Goal: Task Accomplishment & Management: Manage account settings

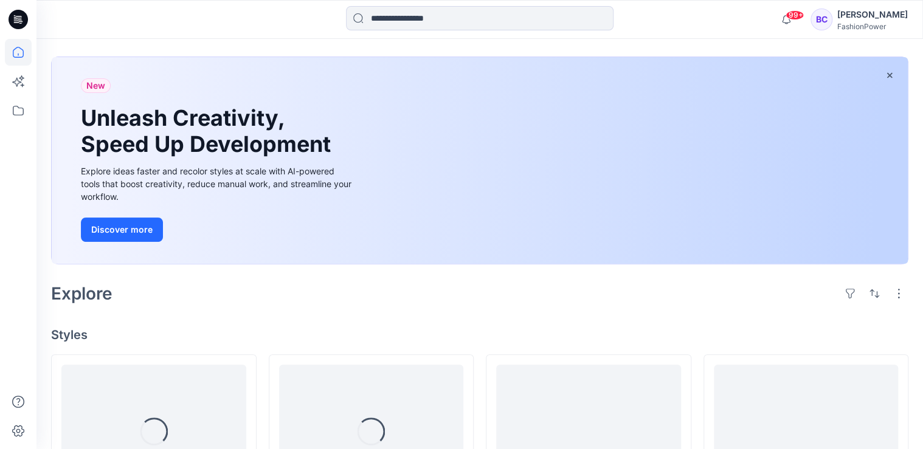
scroll to position [146, 0]
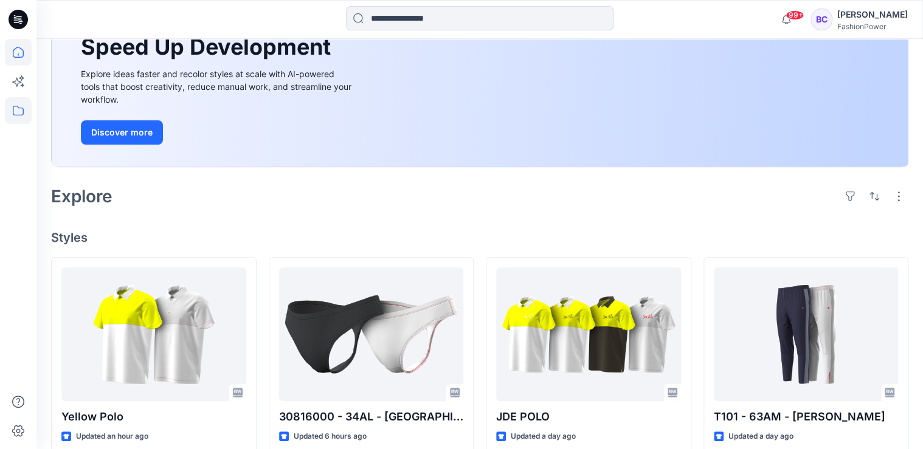
click at [19, 105] on icon at bounding box center [18, 110] width 27 height 27
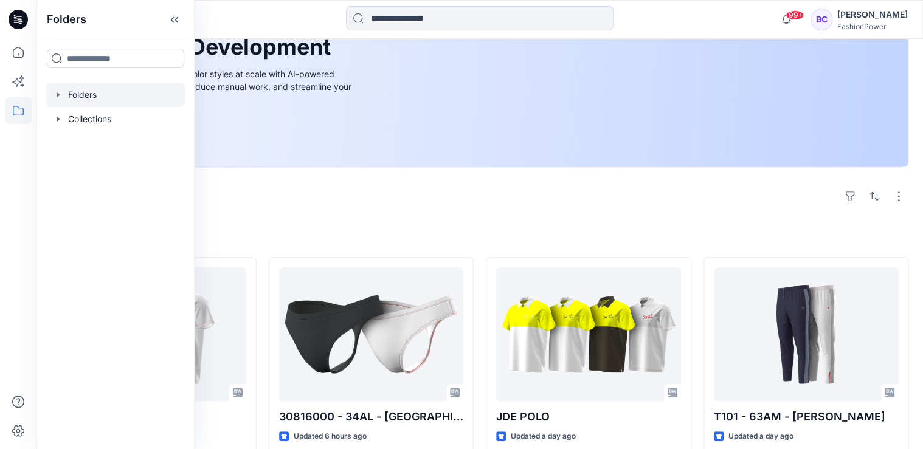
click at [56, 97] on icon "button" at bounding box center [59, 95] width 10 height 10
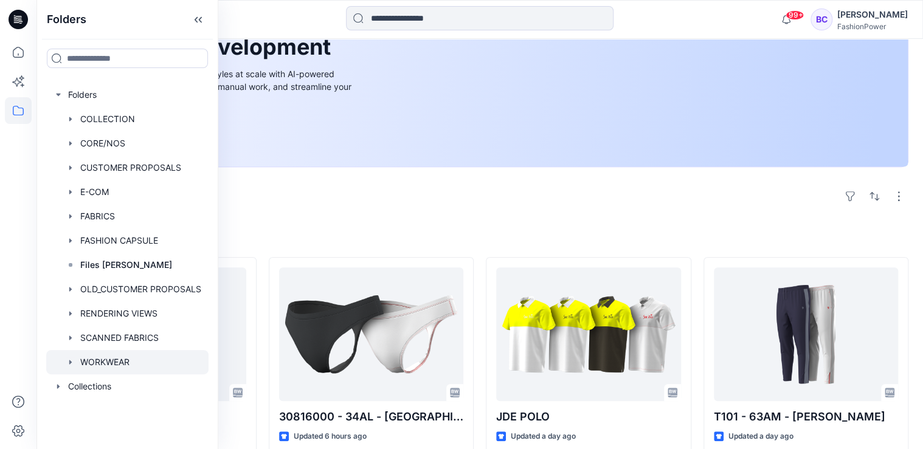
click at [69, 357] on icon "button" at bounding box center [71, 362] width 10 height 10
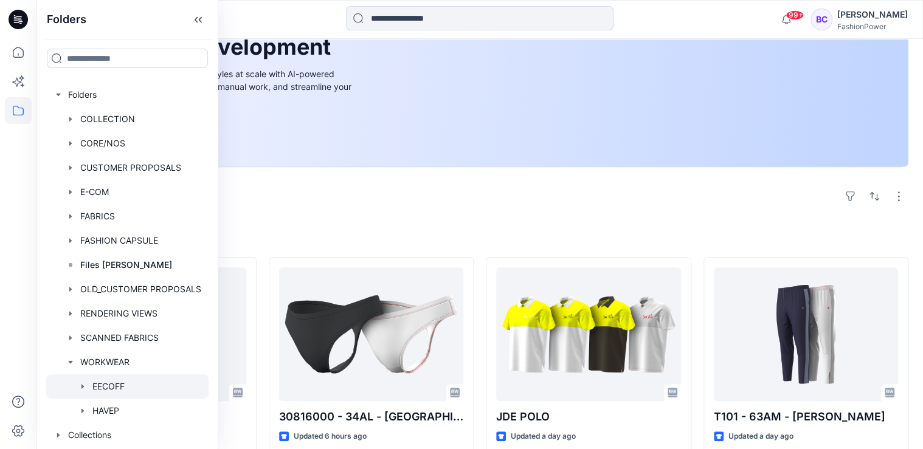
click at [91, 383] on div at bounding box center [127, 387] width 162 height 24
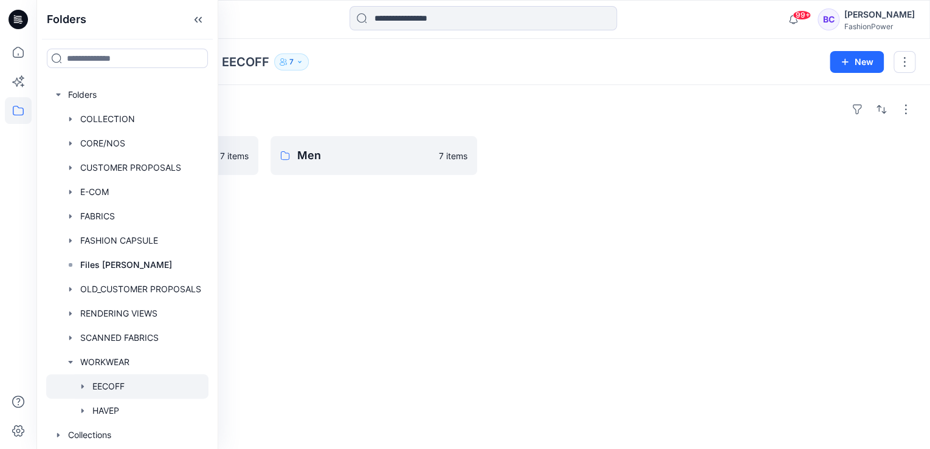
click at [674, 235] on div "Folders Women 7 items Men 7 items" at bounding box center [483, 267] width 894 height 364
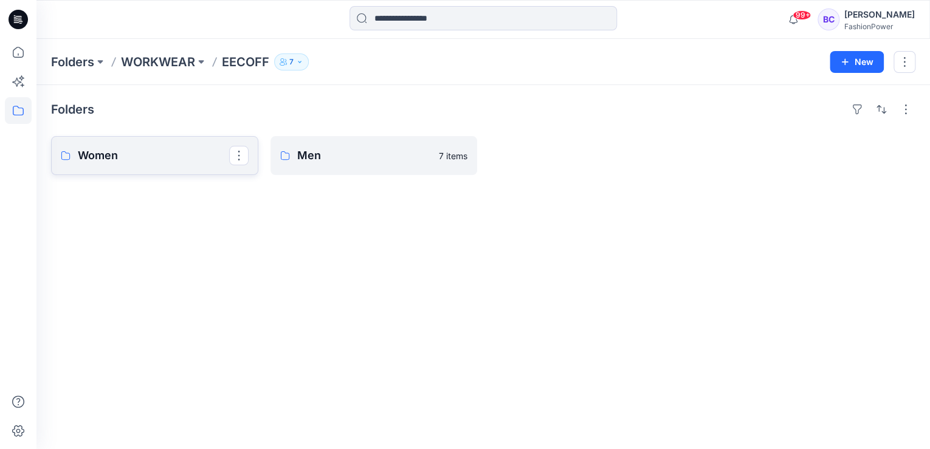
click at [161, 158] on p "Women" at bounding box center [153, 155] width 151 height 17
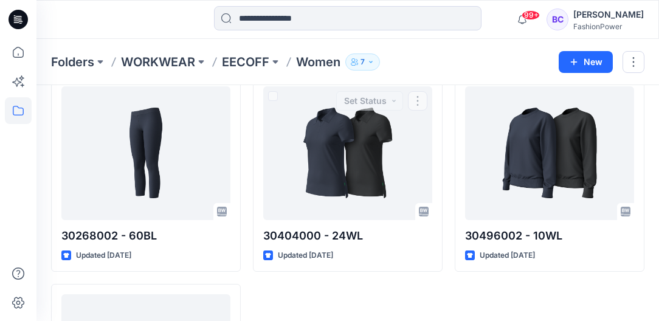
scroll to position [162, 0]
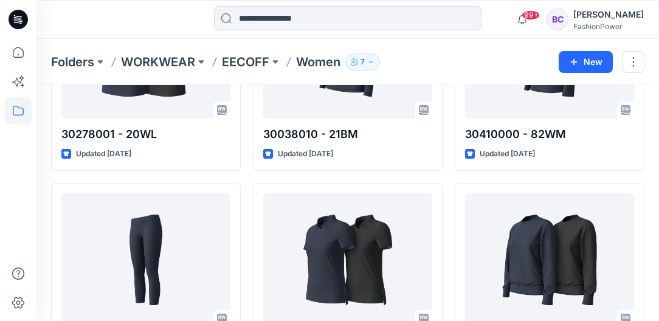
click at [248, 63] on p "EECOFF" at bounding box center [245, 62] width 47 height 17
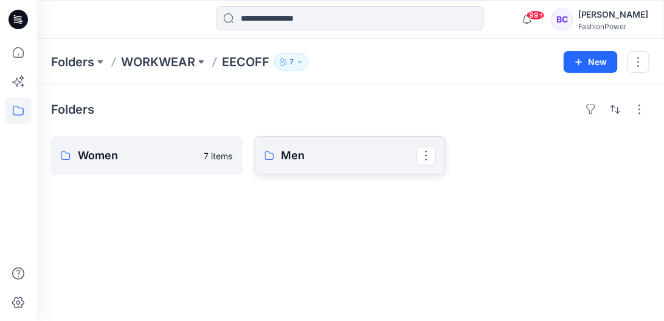
click at [353, 164] on link "Men" at bounding box center [351, 155] width 192 height 39
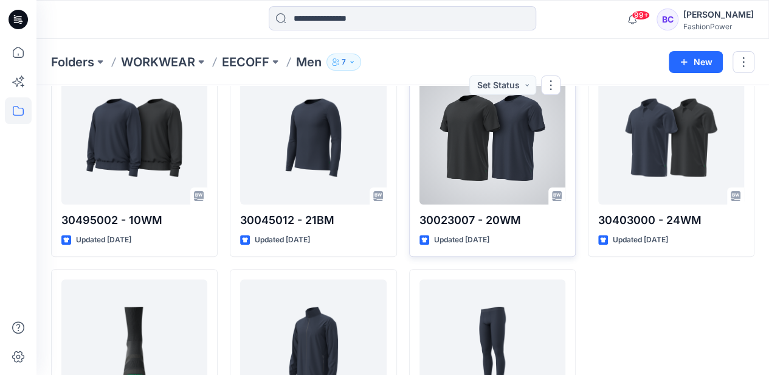
scroll to position [179, 0]
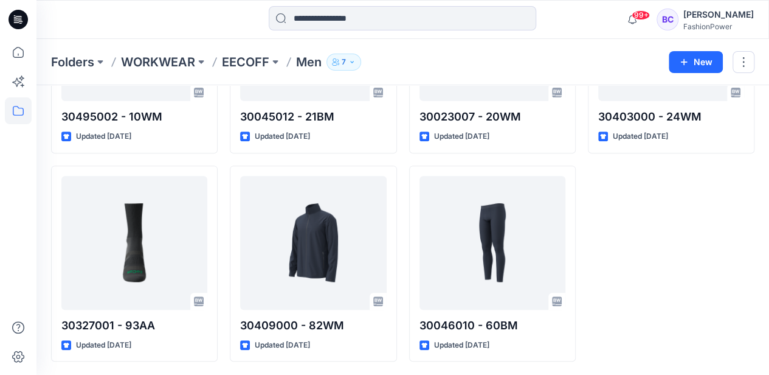
click at [350, 60] on icon "button" at bounding box center [351, 61] width 7 height 7
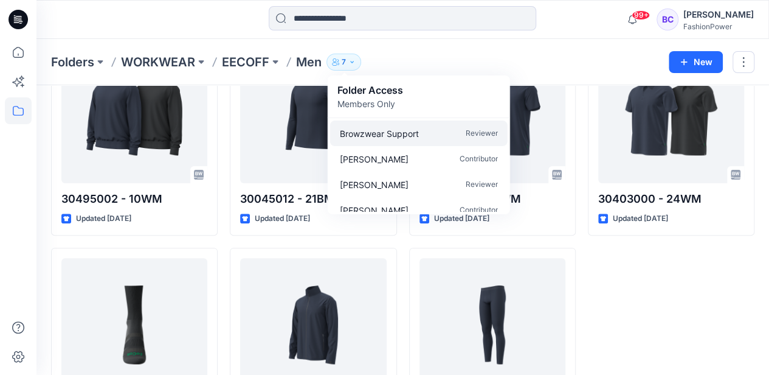
scroll to position [0, 0]
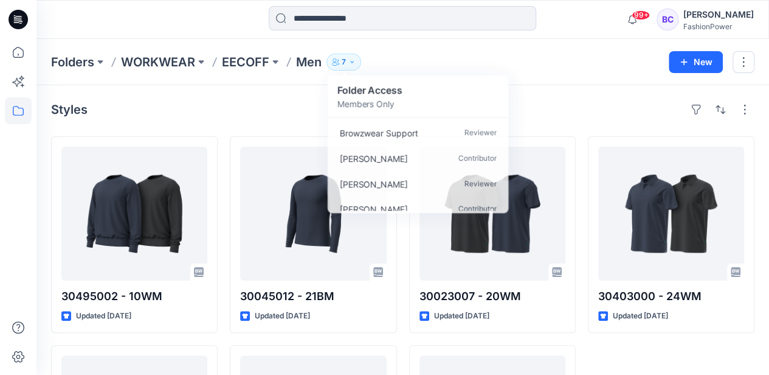
click at [295, 122] on div "Styles 30495002 - 10WM Updated 5 months ago 30327001 - 93AA Updated 5 months ag…" at bounding box center [402, 320] width 733 height 470
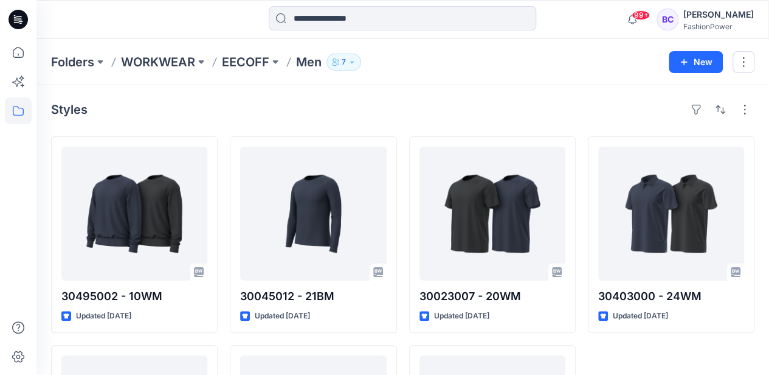
click at [404, 89] on div "Styles 30495002 - 10WM Updated 5 months ago 30327001 - 93AA Updated 5 months ag…" at bounding box center [402, 320] width 733 height 470
click at [334, 57] on button "7" at bounding box center [343, 62] width 35 height 17
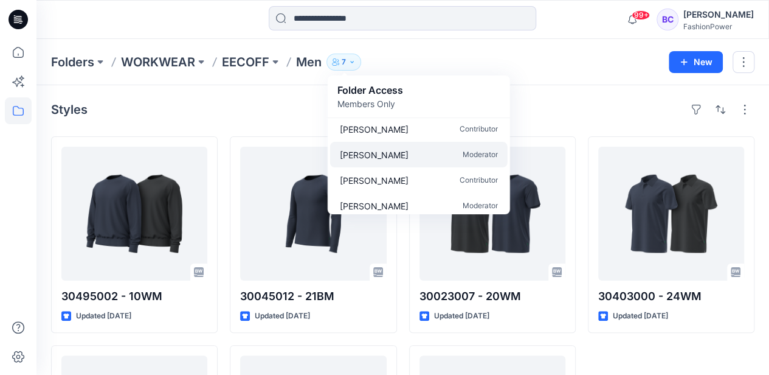
scroll to position [88, 0]
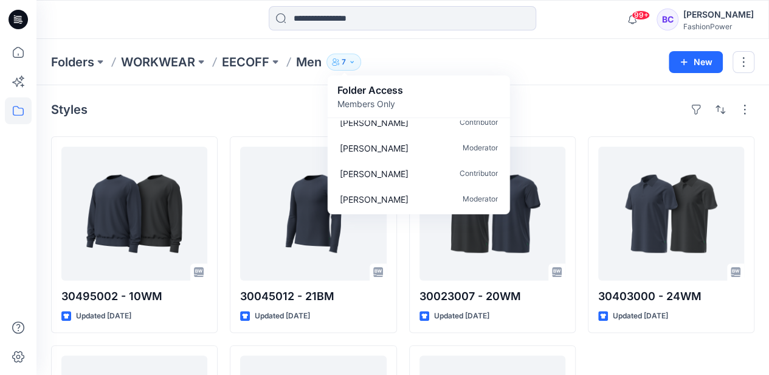
click at [570, 100] on div "Styles" at bounding box center [402, 109] width 703 height 19
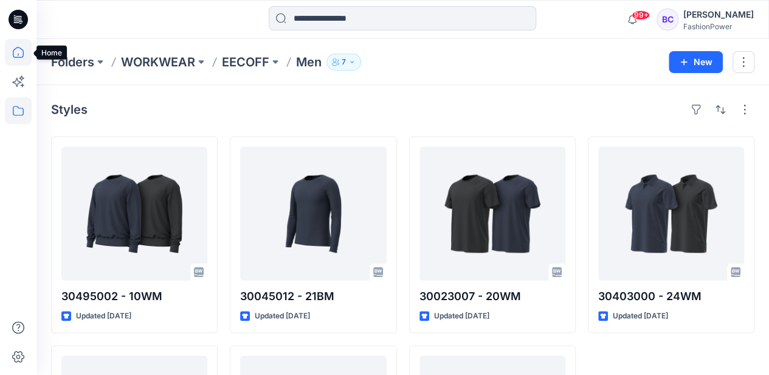
click at [26, 43] on icon at bounding box center [18, 52] width 27 height 27
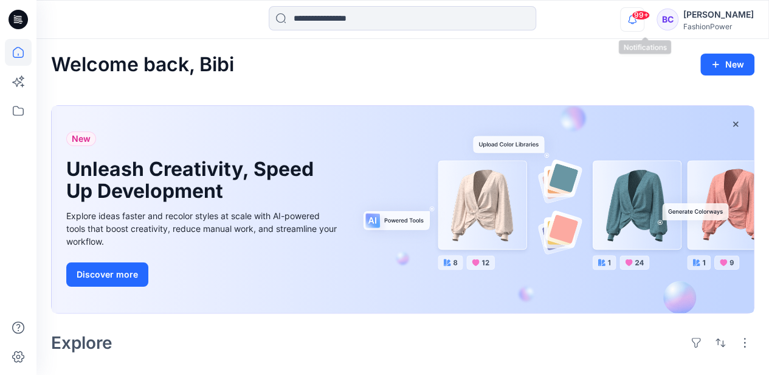
click at [643, 17] on icon "button" at bounding box center [632, 19] width 23 height 24
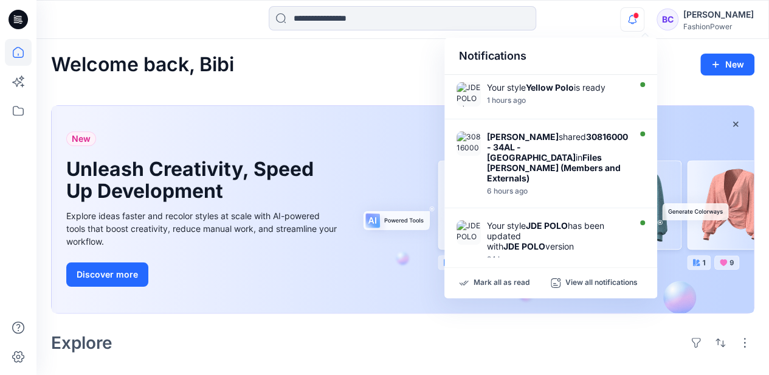
click at [677, 17] on div "BC" at bounding box center [668, 20] width 22 height 22
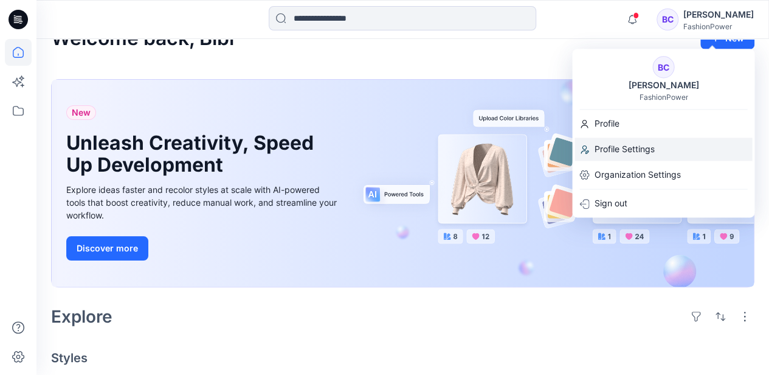
scroll to position [40, 0]
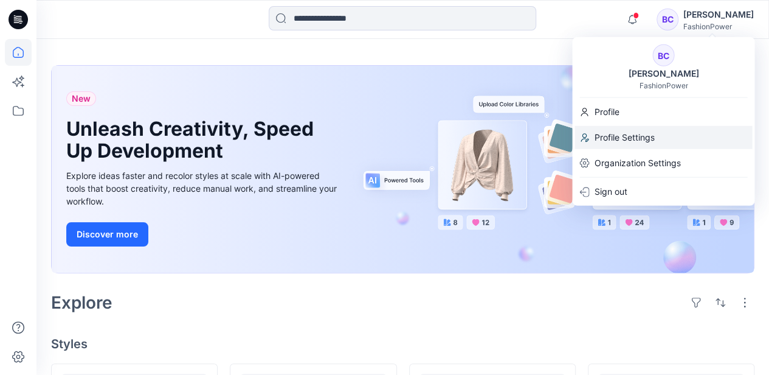
click at [643, 134] on p "Profile Settings" at bounding box center [624, 137] width 60 height 23
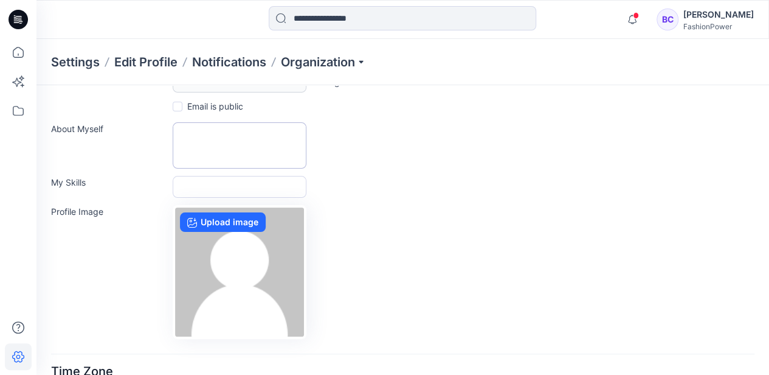
scroll to position [108, 0]
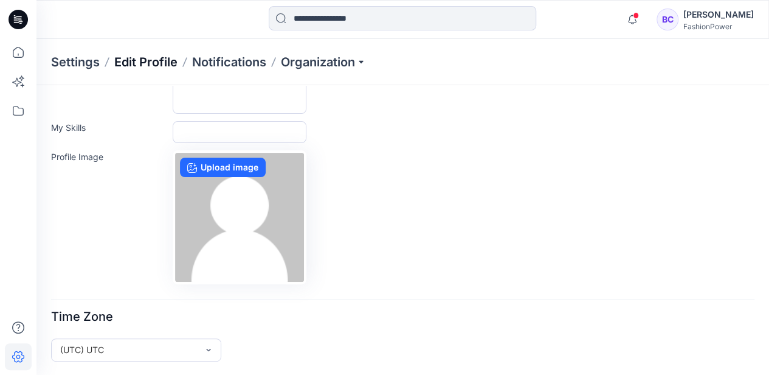
click at [151, 62] on p "Edit Profile" at bounding box center [145, 62] width 63 height 17
click at [71, 62] on p "Settings" at bounding box center [75, 62] width 49 height 17
click at [26, 55] on icon at bounding box center [18, 52] width 27 height 27
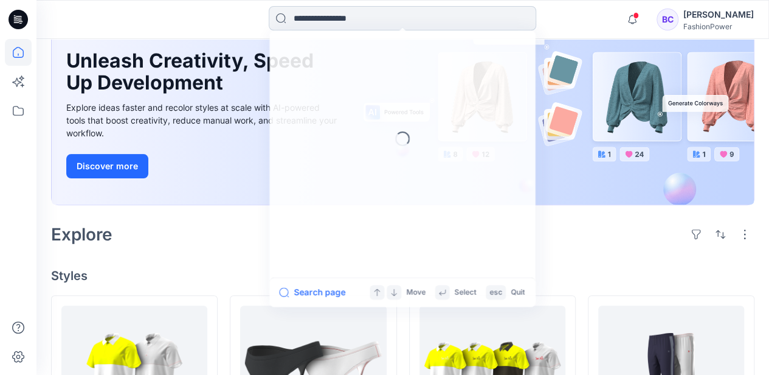
click at [303, 30] on input at bounding box center [403, 18] width 268 height 24
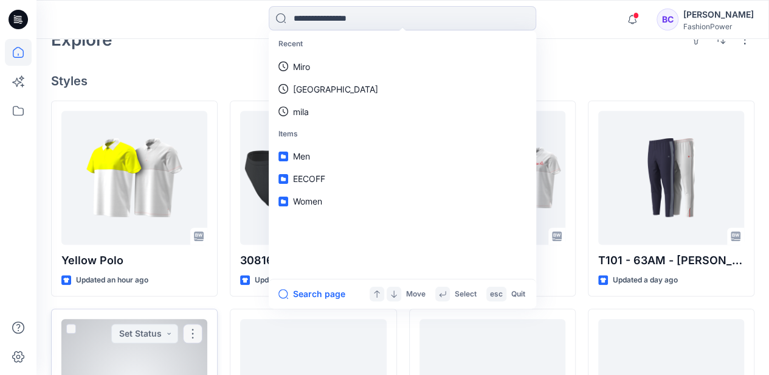
scroll to position [392, 0]
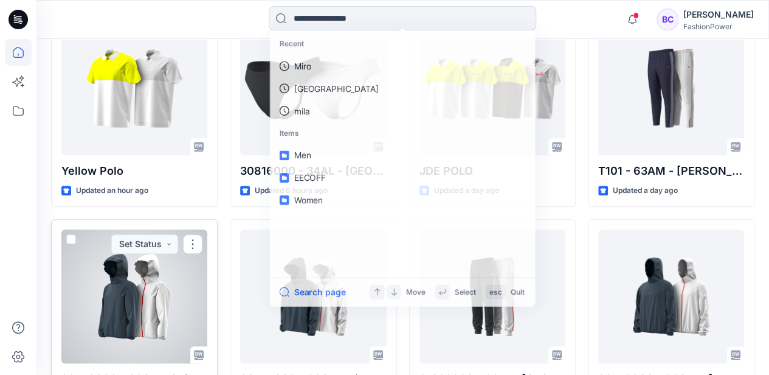
click at [118, 297] on div at bounding box center [134, 296] width 146 height 134
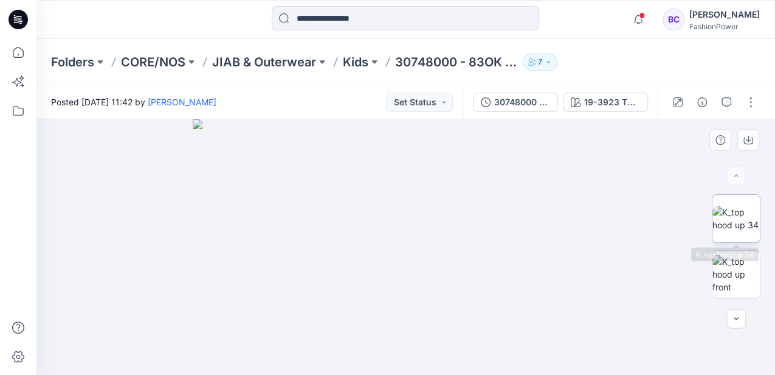
click at [748, 221] on img at bounding box center [736, 219] width 47 height 26
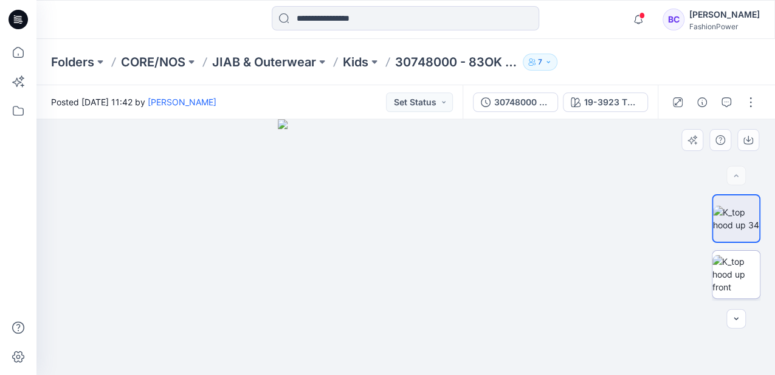
click at [730, 281] on img at bounding box center [736, 274] width 47 height 38
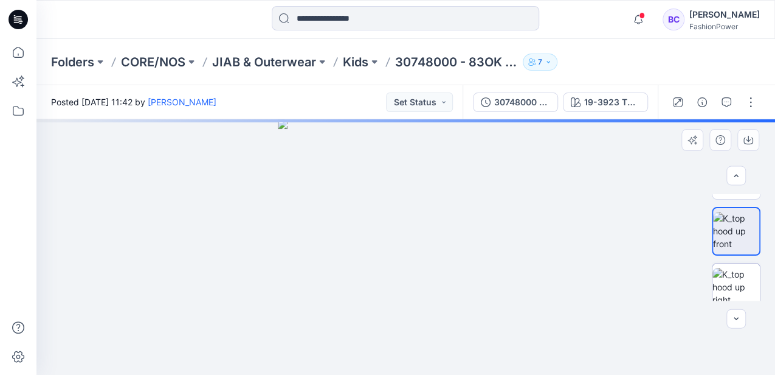
scroll to position [81, 0]
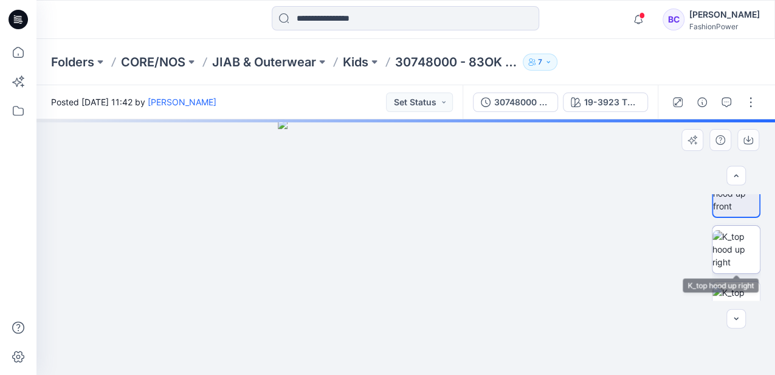
click at [736, 266] on img at bounding box center [736, 249] width 47 height 38
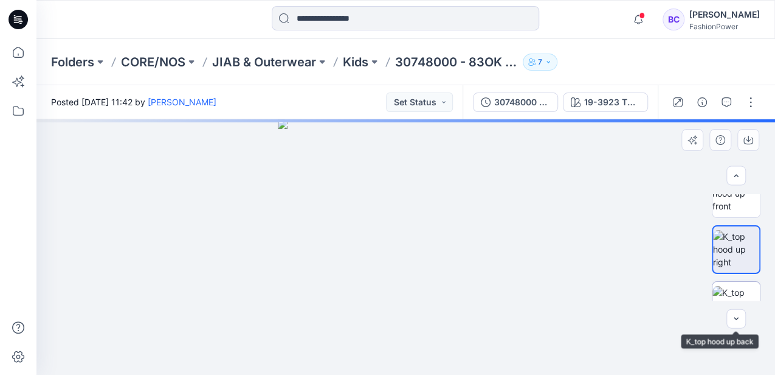
click at [736, 288] on img at bounding box center [736, 305] width 47 height 38
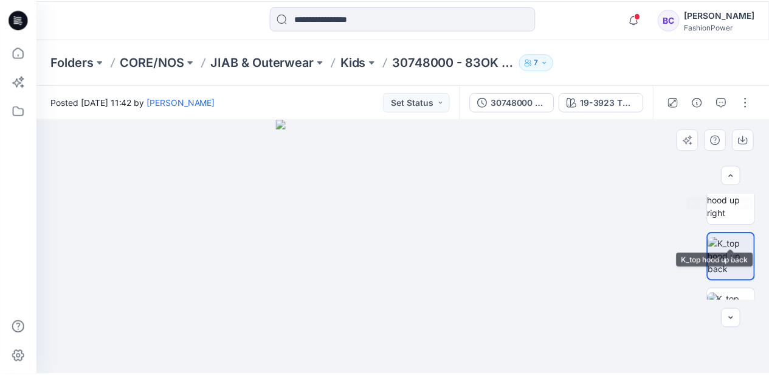
scroll to position [162, 0]
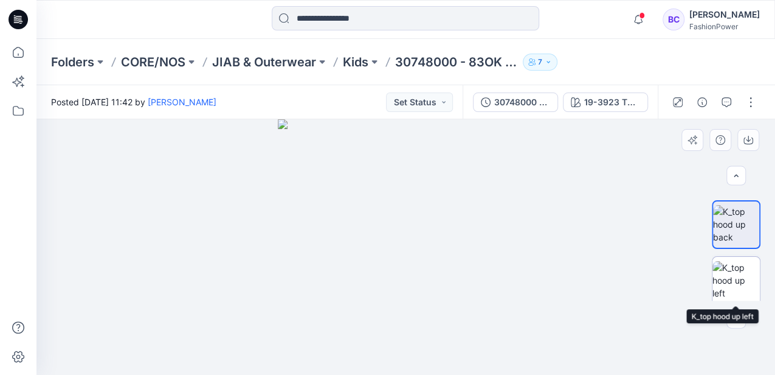
click at [741, 269] on img at bounding box center [736, 280] width 47 height 38
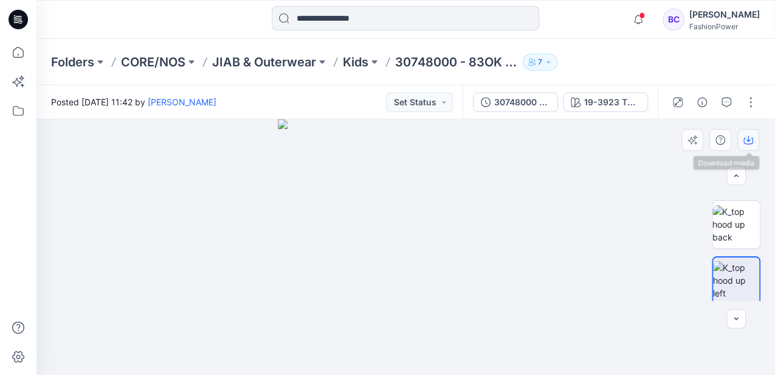
click at [745, 143] on icon "button" at bounding box center [749, 140] width 10 height 7
click at [12, 46] on icon at bounding box center [18, 52] width 27 height 27
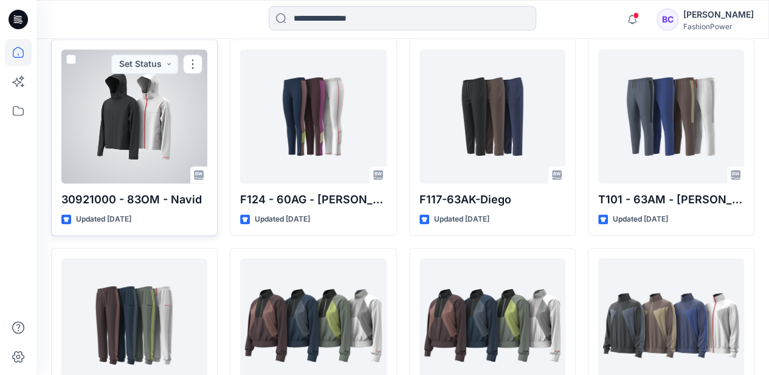
scroll to position [5590, 0]
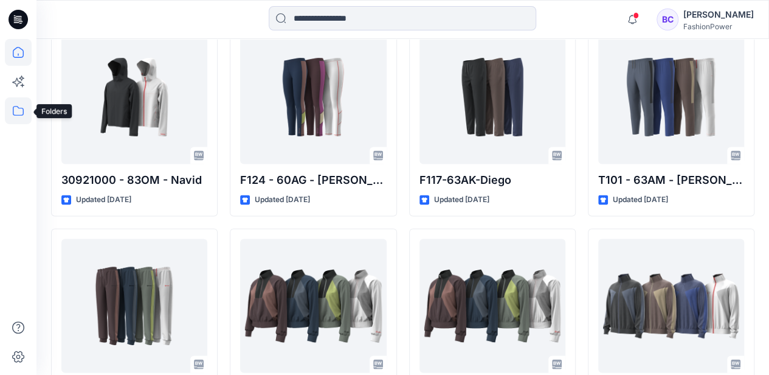
click at [15, 102] on icon at bounding box center [18, 110] width 27 height 27
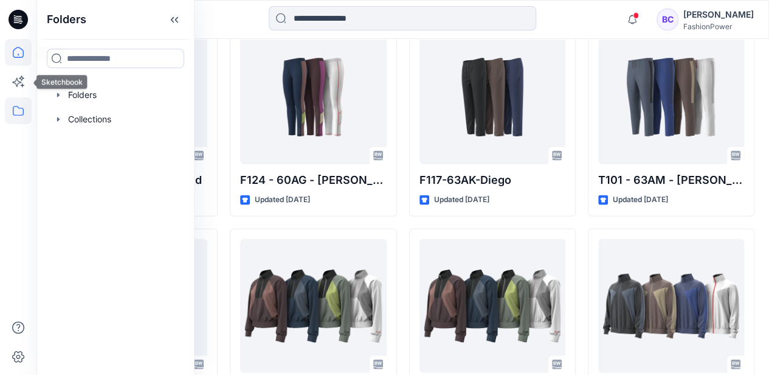
click at [16, 59] on icon at bounding box center [18, 52] width 27 height 27
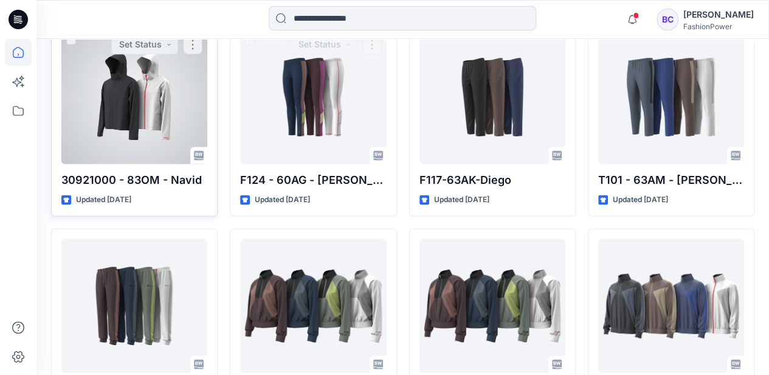
click at [206, 92] on div at bounding box center [134, 97] width 146 height 134
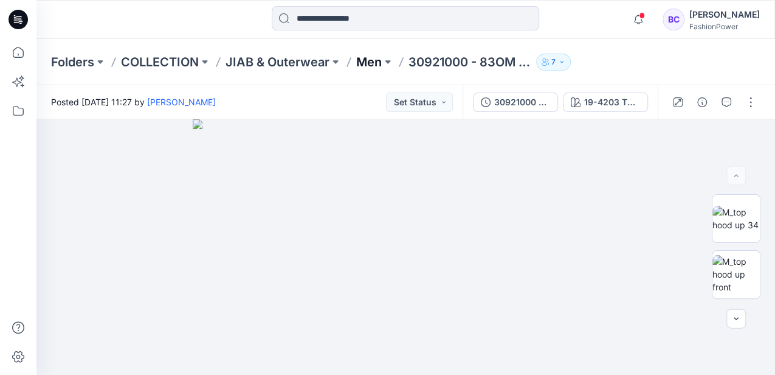
click at [370, 63] on p "Men" at bounding box center [369, 62] width 26 height 17
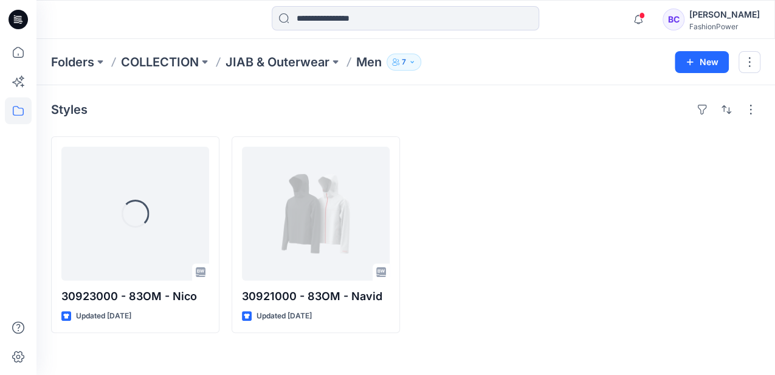
click at [412, 61] on icon "button" at bounding box center [412, 61] width 7 height 7
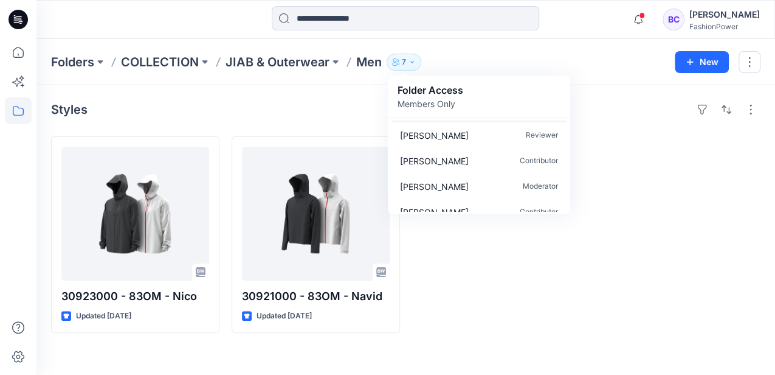
scroll to position [88, 0]
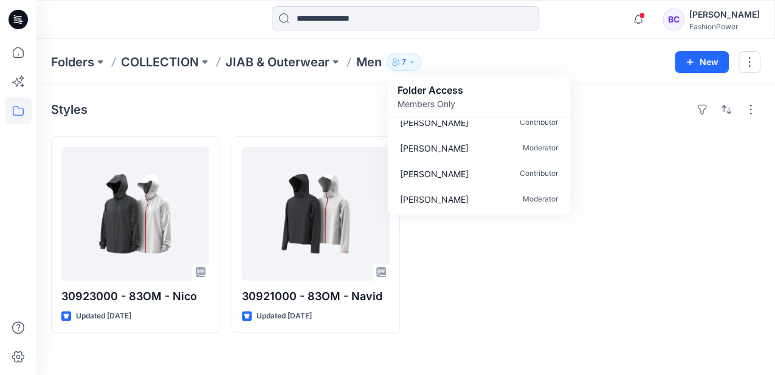
click at [652, 178] on div at bounding box center [676, 234] width 168 height 196
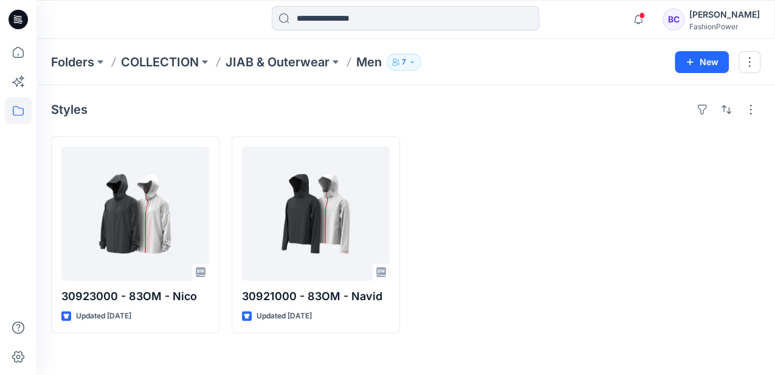
click at [406, 64] on p "7" at bounding box center [404, 61] width 4 height 13
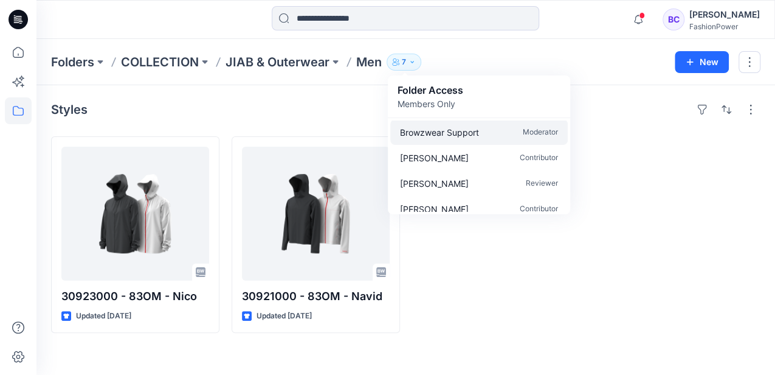
scroll to position [0, 0]
click at [426, 104] on p "Members Only" at bounding box center [431, 103] width 66 height 13
click at [749, 68] on button "button" at bounding box center [750, 62] width 22 height 22
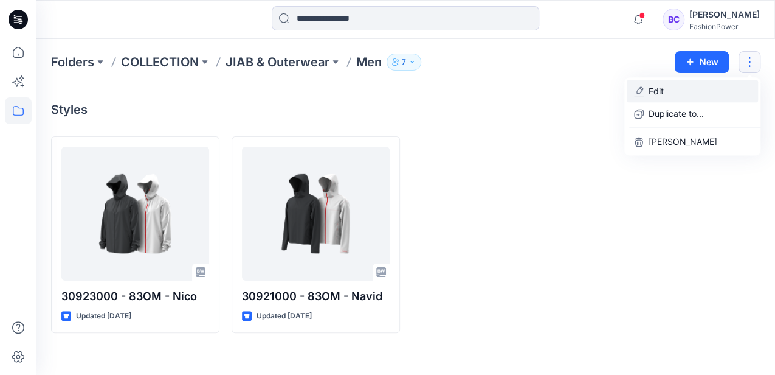
click at [719, 92] on button "Edit" at bounding box center [692, 91] width 131 height 22
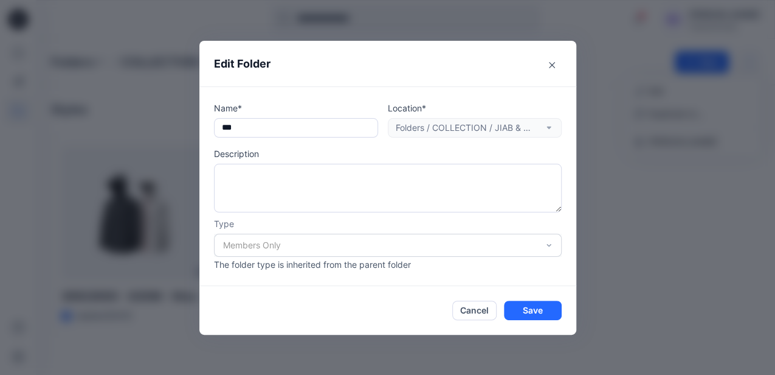
click at [293, 240] on div "Members Only" at bounding box center [388, 244] width 348 height 23
click at [538, 310] on button "Save" at bounding box center [533, 309] width 58 height 19
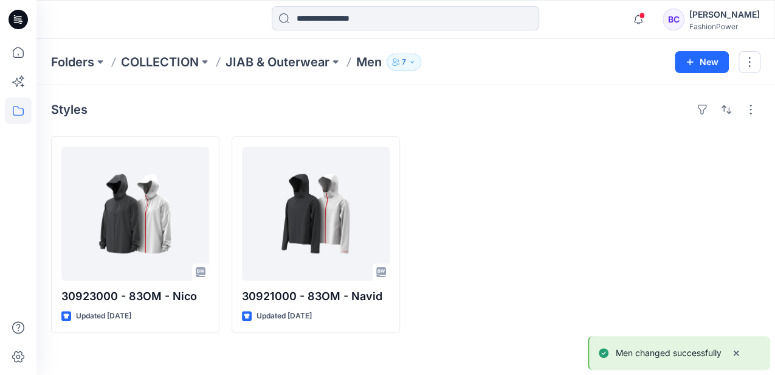
click at [403, 58] on p "7" at bounding box center [404, 61] width 4 height 13
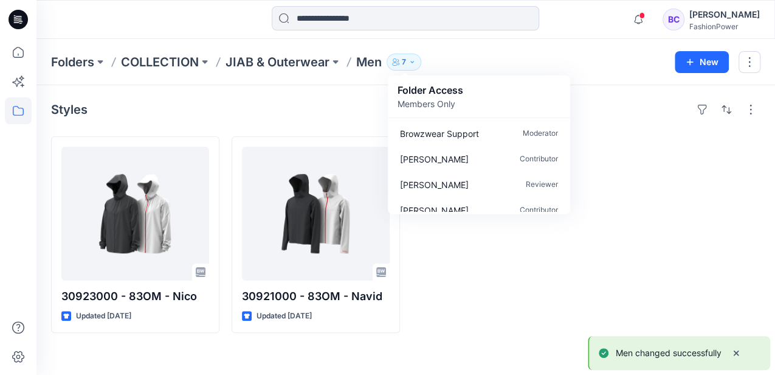
click at [418, 91] on p "Folder Access" at bounding box center [431, 90] width 66 height 15
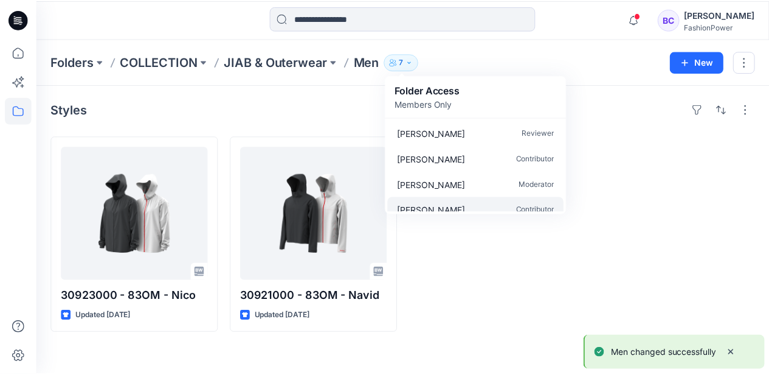
scroll to position [88, 0]
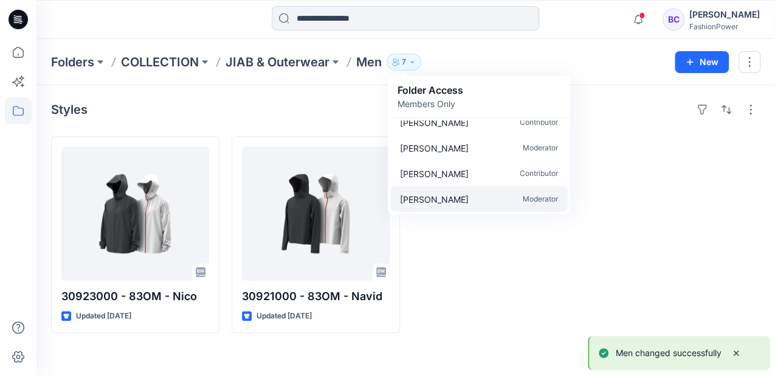
click at [497, 198] on div "Olga Brooke Moderator" at bounding box center [479, 199] width 178 height 26
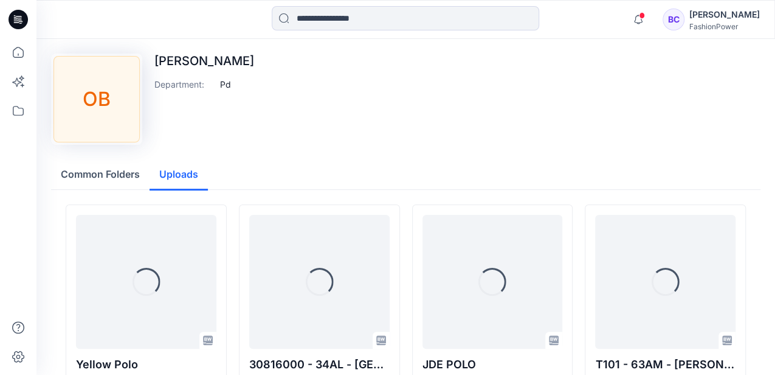
click at [197, 176] on button "Uploads" at bounding box center [179, 174] width 58 height 31
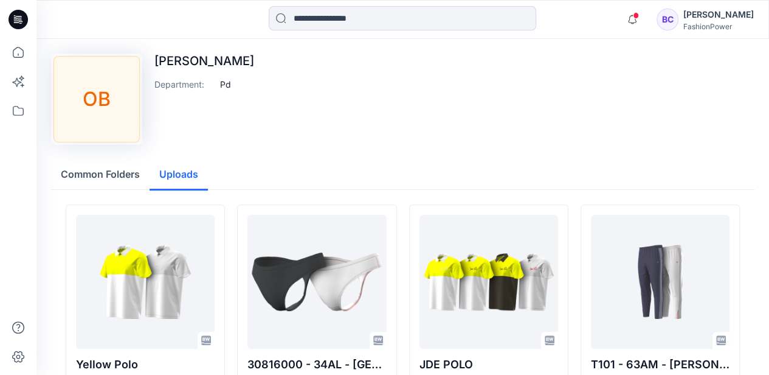
click at [184, 76] on div "Olga Brooke Department : Pd" at bounding box center [204, 99] width 100 height 91
click at [637, 23] on icon "button" at bounding box center [632, 19] width 9 height 8
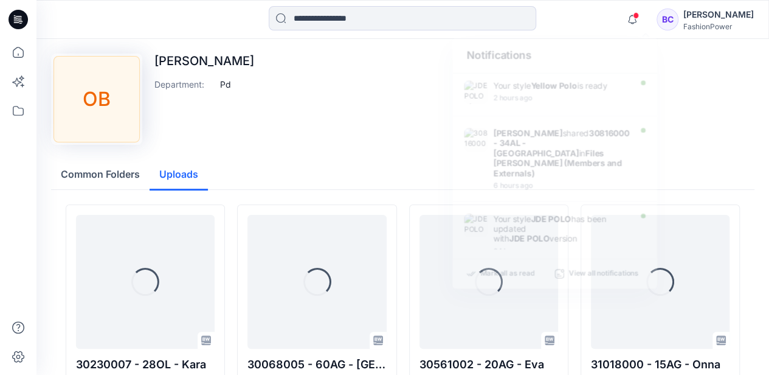
click at [700, 12] on div "[PERSON_NAME]" at bounding box center [718, 14] width 71 height 15
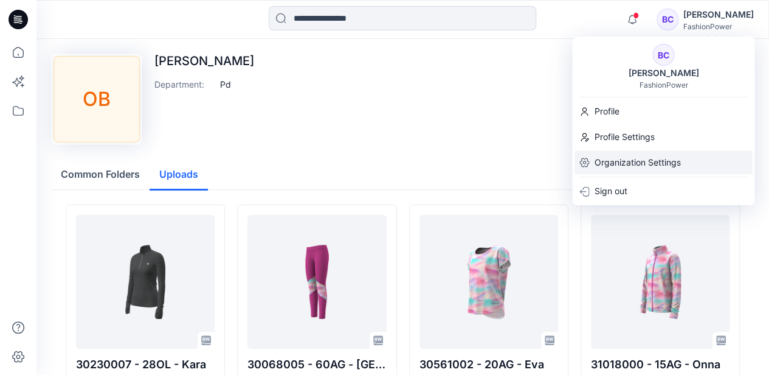
click at [613, 171] on p "Organization Settings" at bounding box center [637, 162] width 86 height 23
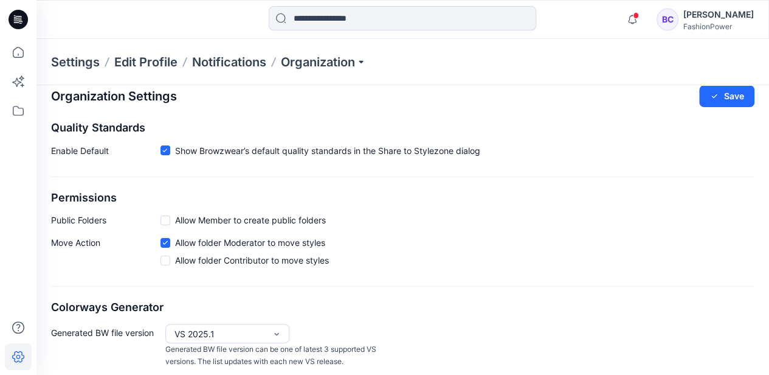
scroll to position [21, 0]
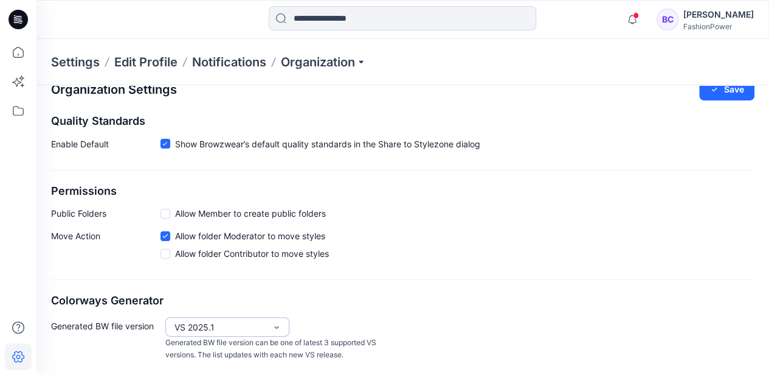
click at [207, 317] on div "VS 2025.1" at bounding box center [227, 326] width 124 height 19
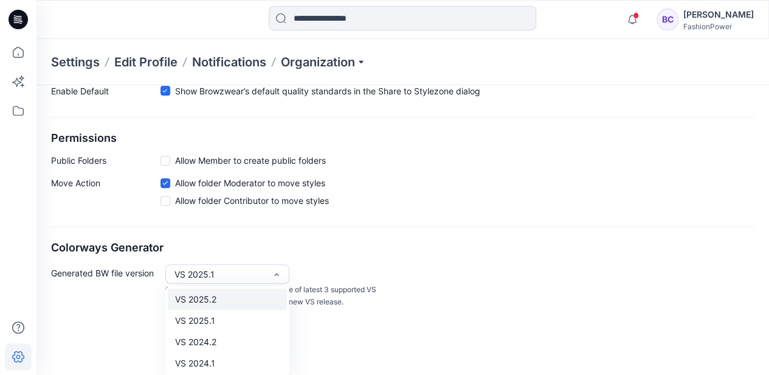
click at [211, 300] on div "VS 2025.2" at bounding box center [227, 298] width 119 height 21
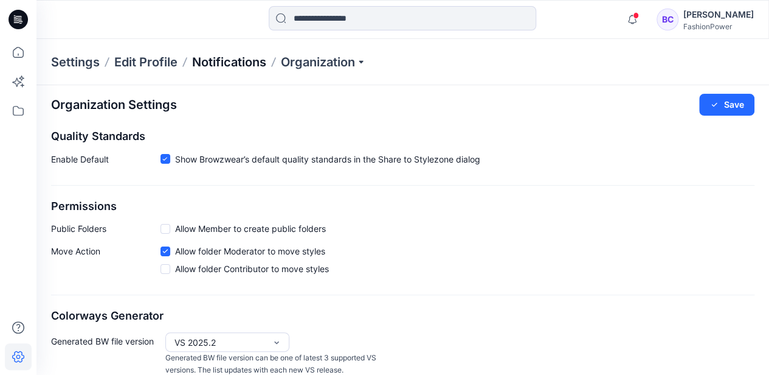
scroll to position [0, 0]
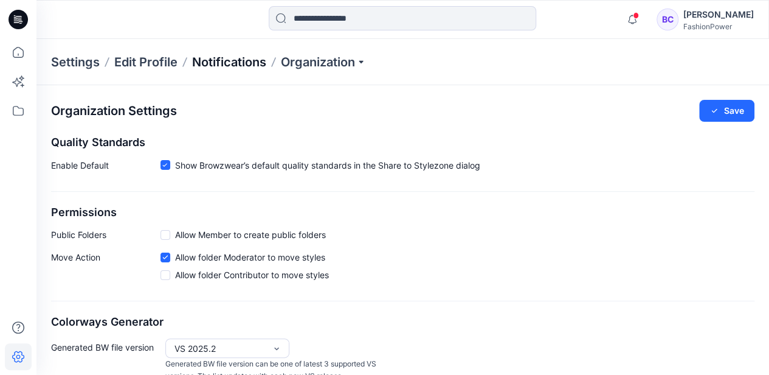
click at [224, 67] on p "Notifications" at bounding box center [229, 62] width 74 height 17
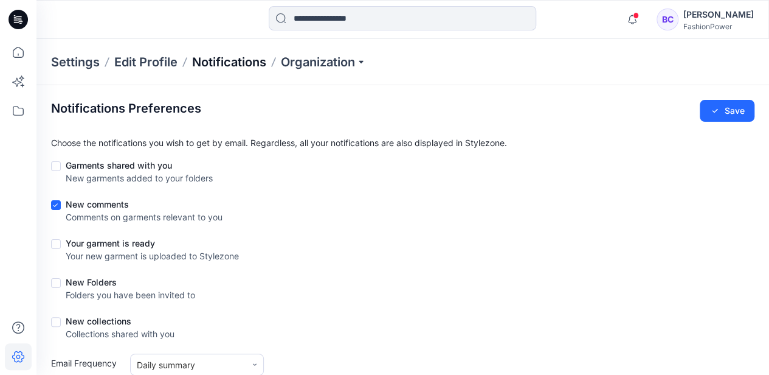
click at [221, 60] on p "Notifications" at bounding box center [229, 62] width 74 height 17
click at [328, 61] on p "Organization" at bounding box center [323, 62] width 85 height 17
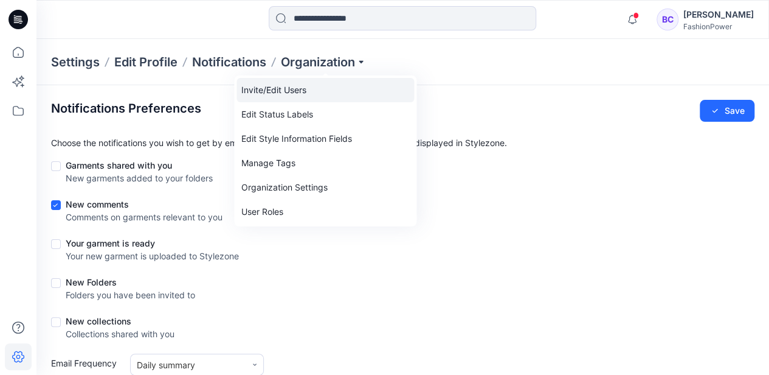
click at [313, 95] on link "Invite/Edit Users" at bounding box center [326, 90] width 178 height 24
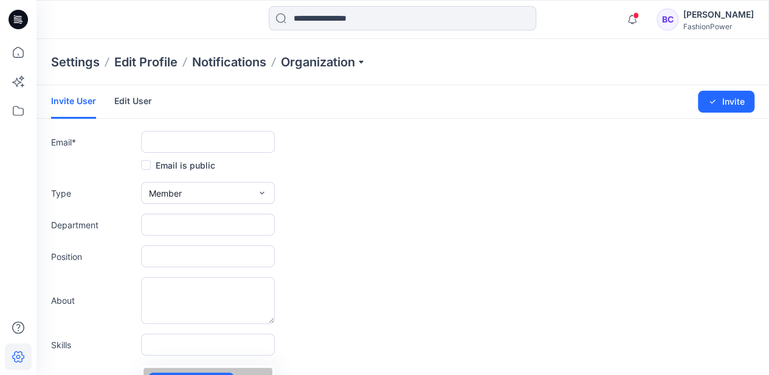
click at [126, 98] on link "Edit User" at bounding box center [133, 101] width 38 height 32
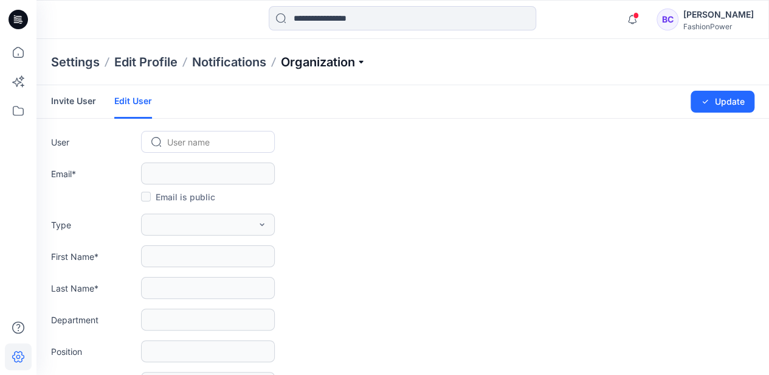
click at [315, 64] on p "Organization" at bounding box center [323, 62] width 85 height 17
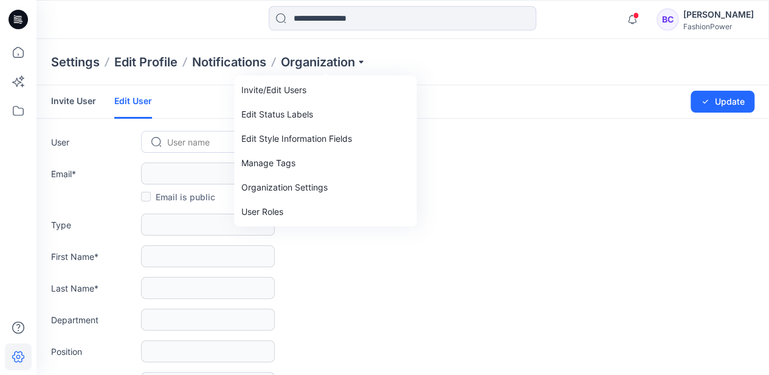
click at [161, 147] on div "User name" at bounding box center [207, 142] width 113 height 18
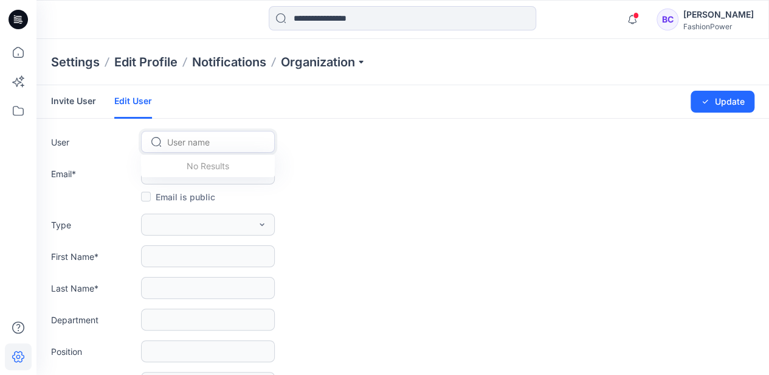
click at [165, 137] on div "User name" at bounding box center [207, 142] width 113 height 18
click at [188, 140] on div at bounding box center [215, 141] width 96 height 15
type input "*"
click at [185, 141] on div at bounding box center [215, 141] width 96 height 15
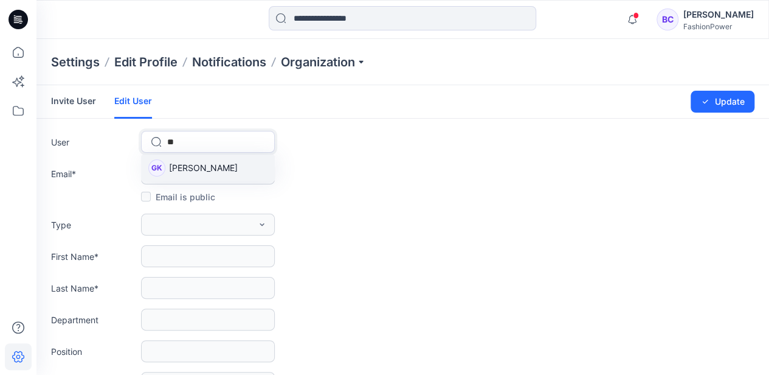
type input "*"
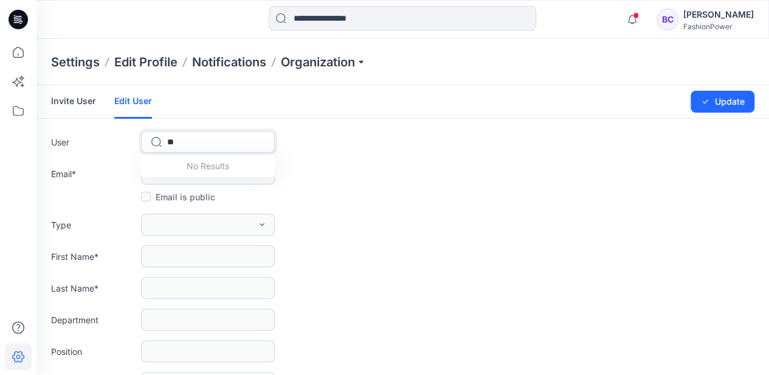
type input "*"
click at [92, 106] on link "Invite User" at bounding box center [73, 101] width 45 height 32
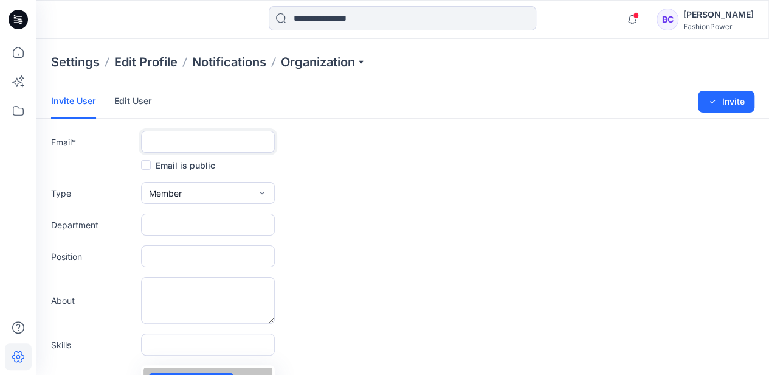
click at [198, 146] on input "text" at bounding box center [208, 142] width 134 height 22
click at [212, 131] on input "text" at bounding box center [208, 142] width 134 height 22
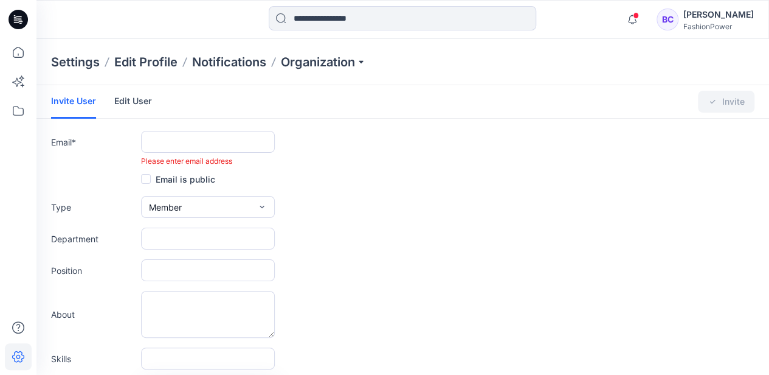
click at [151, 110] on div "Invite User Edit User" at bounding box center [110, 101] width 119 height 33
click at [140, 98] on link "Edit User" at bounding box center [133, 101] width 38 height 32
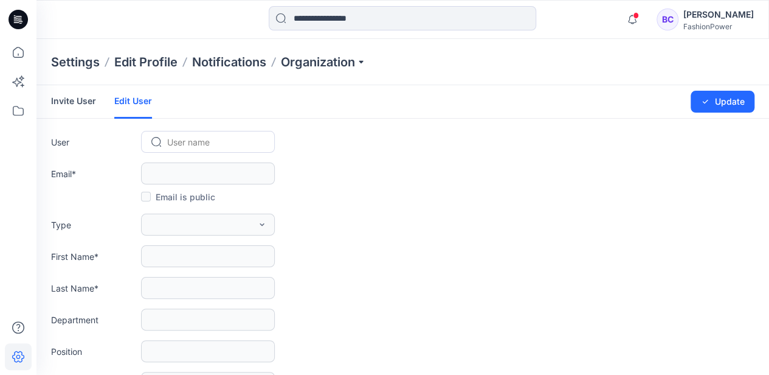
click at [180, 143] on div at bounding box center [215, 141] width 96 height 15
type input "*"
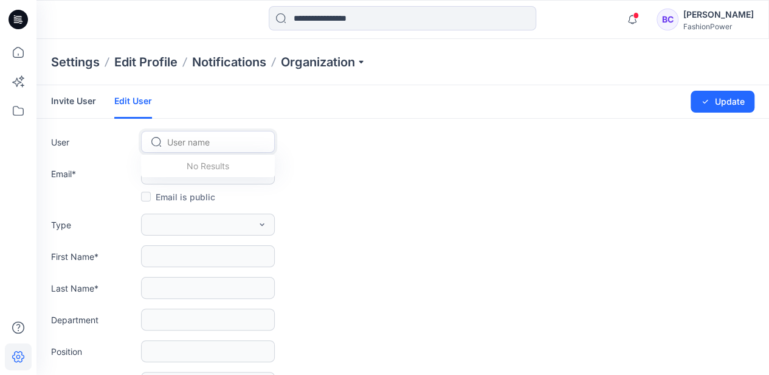
click at [74, 104] on link "Invite User" at bounding box center [73, 101] width 45 height 32
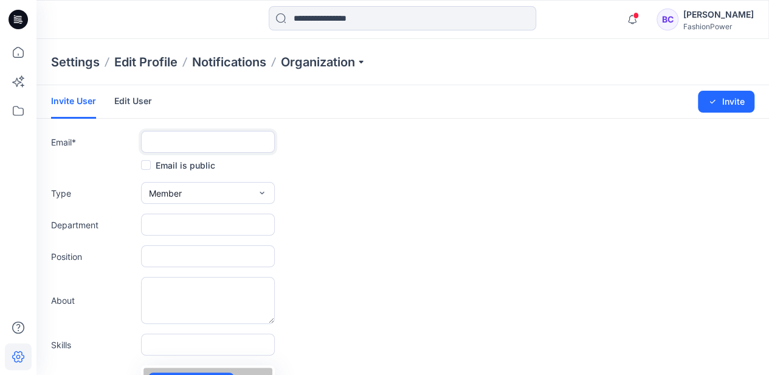
click at [270, 147] on input "text" at bounding box center [208, 142] width 134 height 22
click at [130, 99] on link "Edit User" at bounding box center [133, 101] width 38 height 32
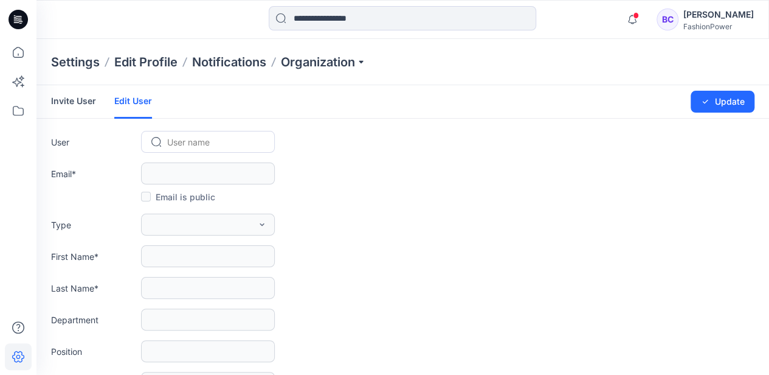
click at [181, 140] on div at bounding box center [215, 141] width 96 height 15
click at [73, 100] on link "Invite User" at bounding box center [73, 101] width 45 height 32
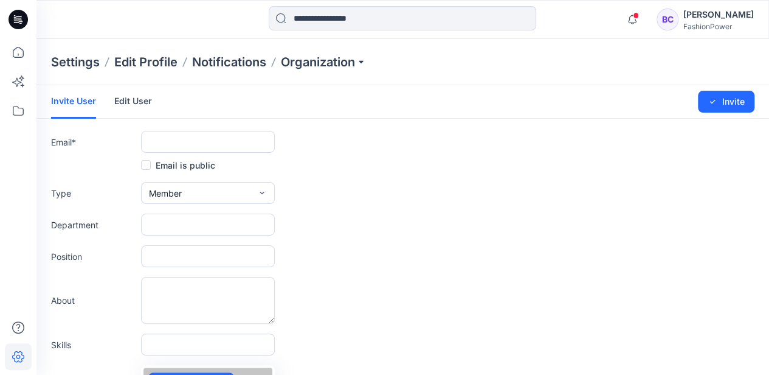
click at [139, 103] on link "Edit User" at bounding box center [133, 101] width 38 height 32
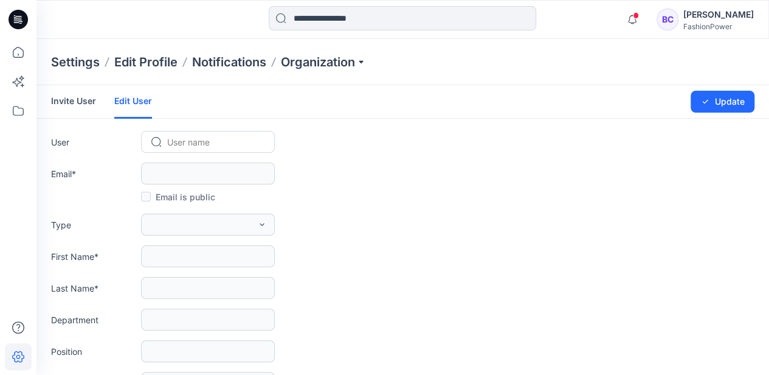
click at [221, 150] on div "User name" at bounding box center [215, 142] width 98 height 18
type input "*"
click at [229, 164] on div "AA Alicia Alicia" at bounding box center [208, 167] width 134 height 27
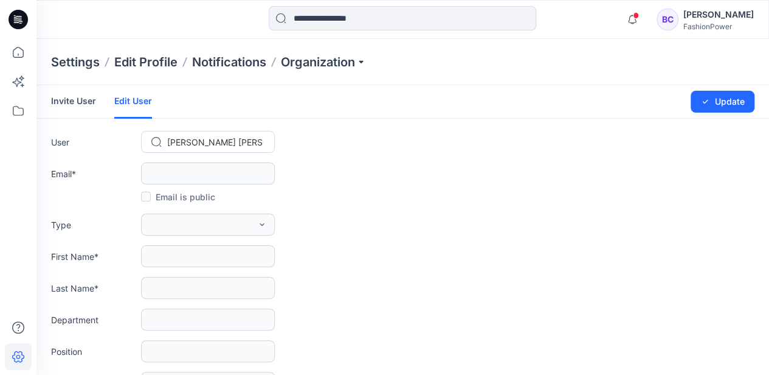
type input "**********"
type input "******"
click at [205, 136] on div at bounding box center [215, 141] width 96 height 15
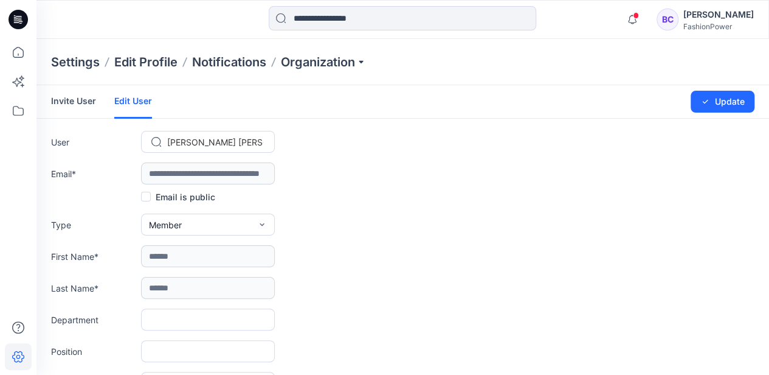
click at [205, 136] on div at bounding box center [215, 141] width 96 height 15
click at [148, 139] on div "[PERSON_NAME] [PERSON_NAME]" at bounding box center [208, 142] width 133 height 18
click at [166, 142] on div "[PERSON_NAME] [PERSON_NAME]" at bounding box center [215, 142] width 98 height 18
click at [168, 142] on input "text" at bounding box center [168, 142] width 2 height 13
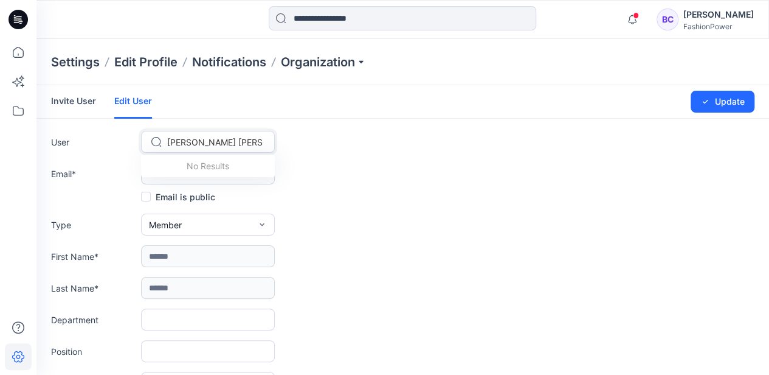
click at [168, 142] on input "text" at bounding box center [168, 142] width 2 height 13
type input "*"
click at [367, 138] on div "User Use Up and Down to choose options, press Enter to select the currently foc…" at bounding box center [402, 142] width 703 height 22
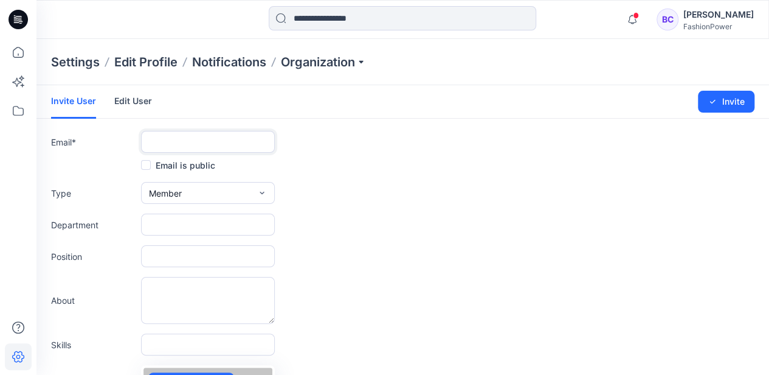
click at [179, 138] on input "text" at bounding box center [208, 142] width 134 height 22
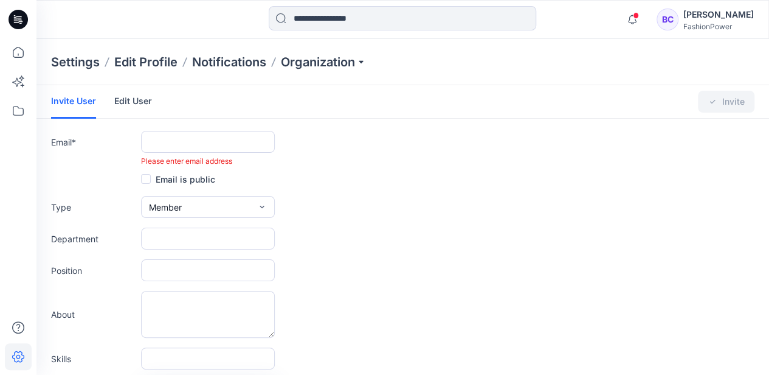
click at [480, 241] on form "Invite User Edit User Changes Saved Invite Email * Please enter email address E…" at bounding box center [402, 326] width 733 height 483
click at [116, 102] on link "Edit User" at bounding box center [133, 101] width 38 height 32
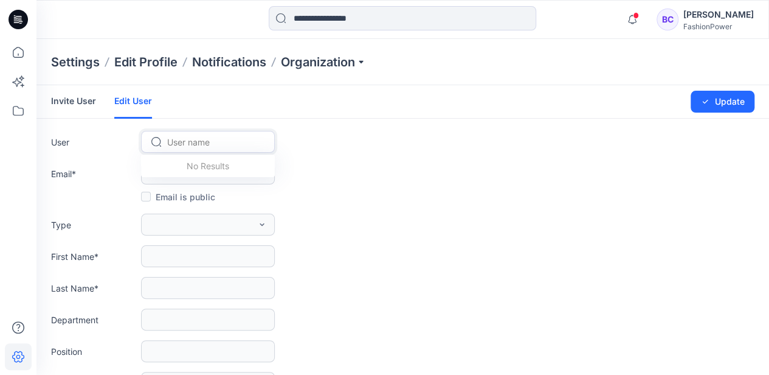
click at [232, 148] on div at bounding box center [215, 141] width 96 height 15
click at [236, 136] on div at bounding box center [215, 141] width 96 height 15
click at [169, 143] on div at bounding box center [215, 141] width 96 height 15
click at [362, 60] on p "Organization" at bounding box center [323, 62] width 85 height 17
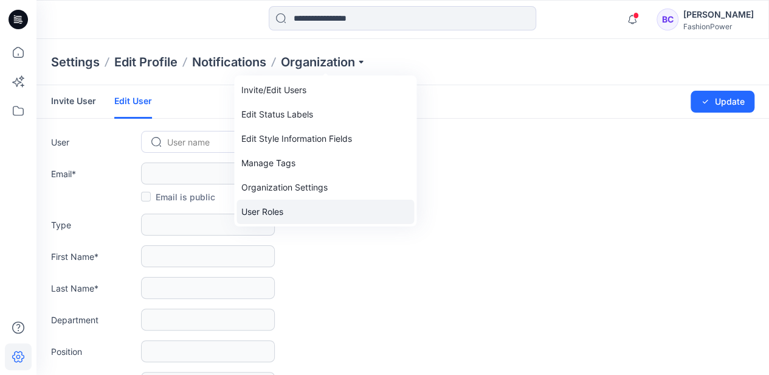
click at [291, 212] on link "User Roles" at bounding box center [326, 211] width 178 height 24
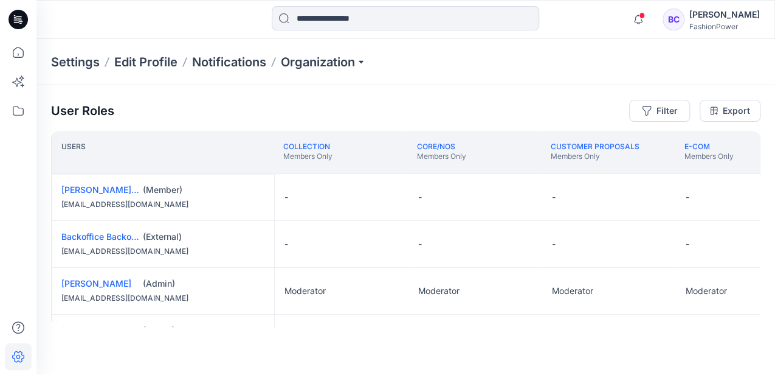
scroll to position [22, 0]
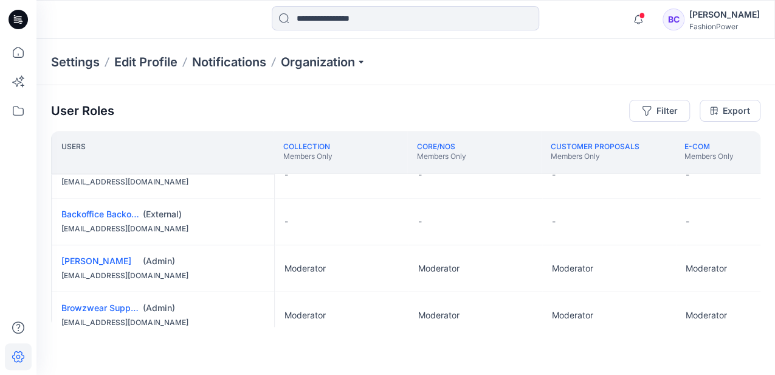
drag, startPoint x: 162, startPoint y: 326, endPoint x: 249, endPoint y: 309, distance: 89.1
click at [257, 307] on div "User Roles Filter Export Users COLLECTION Members Only CORE/NOS Members Only CU…" at bounding box center [405, 213] width 739 height 256
drag, startPoint x: 249, startPoint y: 309, endPoint x: 224, endPoint y: 299, distance: 27.2
click at [224, 299] on div "Browzwear Support (Admin) support@browzwear.com" at bounding box center [163, 315] width 223 height 46
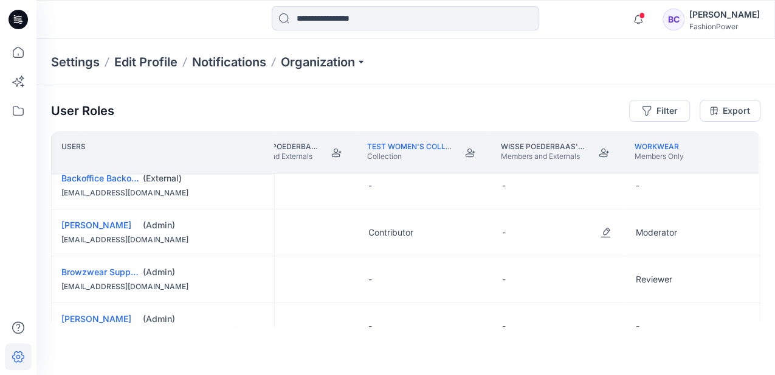
scroll to position [99, 1657]
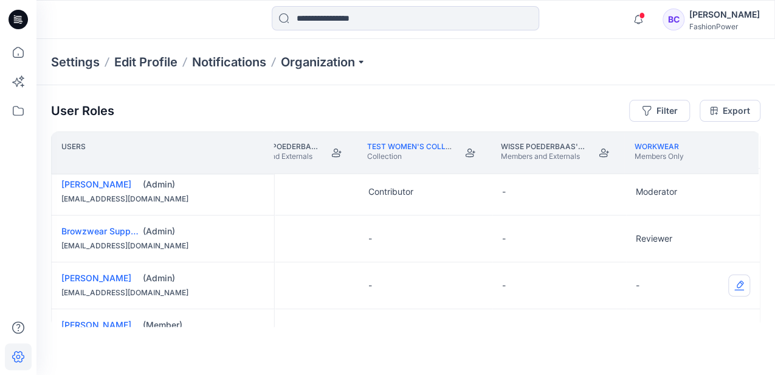
click at [734, 277] on button "Edit Role" at bounding box center [739, 285] width 22 height 22
click at [736, 279] on button "Edit Role" at bounding box center [739, 285] width 22 height 22
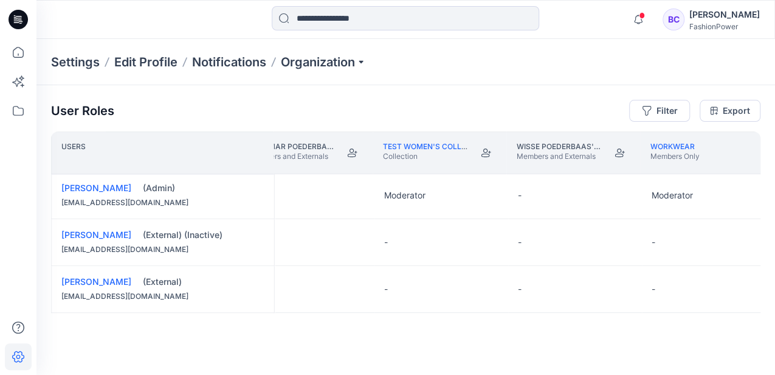
scroll to position [423, 1657]
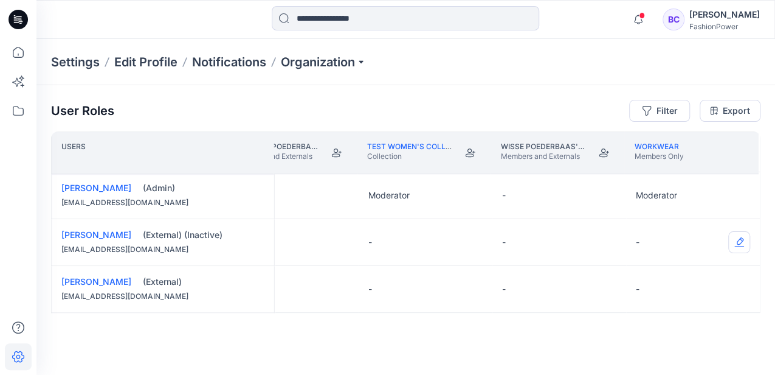
click at [743, 229] on div "-" at bounding box center [693, 242] width 134 height 46
click at [743, 238] on button "Edit Role" at bounding box center [739, 242] width 22 height 22
click at [671, 270] on button "None" at bounding box center [679, 268] width 131 height 22
click at [744, 235] on button "Edit Role" at bounding box center [739, 242] width 22 height 22
click at [744, 112] on link "Export" at bounding box center [730, 111] width 61 height 22
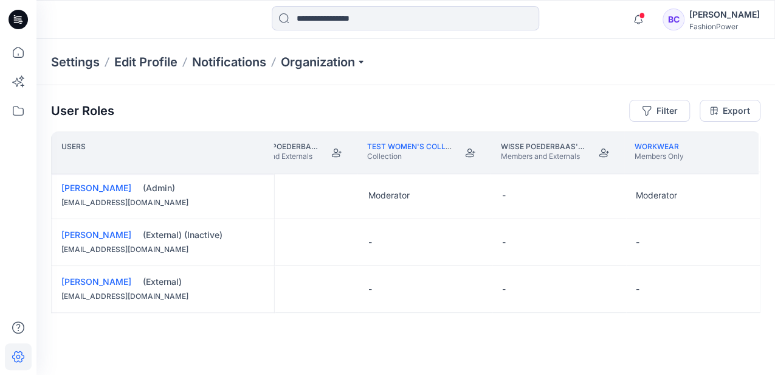
click at [400, 91] on div "User Roles Filter Export Users SCANNED FABRICS Members Only Stenmar Poederbaas'…" at bounding box center [405, 213] width 739 height 256
click at [295, 152] on p "Members and Externals" at bounding box center [277, 156] width 88 height 10
click at [606, 327] on div "User Roles Filter Export Users SCANNED FABRICS Members Only Stenmar Poederbaas'…" at bounding box center [405, 213] width 739 height 256
drag, startPoint x: 603, startPoint y: 327, endPoint x: 597, endPoint y: 328, distance: 6.1
click at [598, 327] on div "User Roles Filter Export Users SCANNED FABRICS Members Only Stenmar Poederbaas'…" at bounding box center [405, 213] width 739 height 256
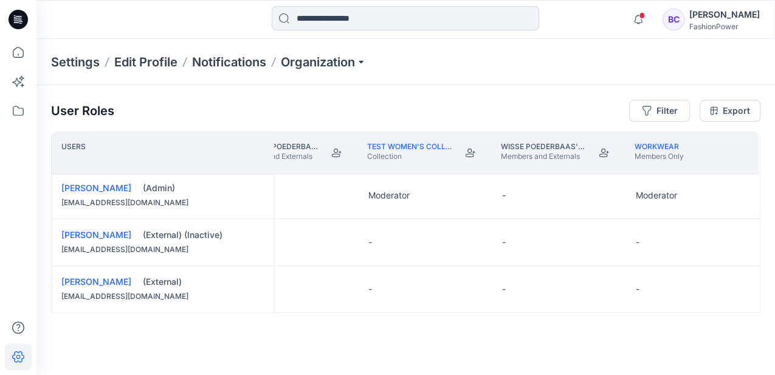
click at [598, 326] on div "User Roles Filter Export Users SCANNED FABRICS Members Only Stenmar Poederbaas'…" at bounding box center [405, 213] width 739 height 256
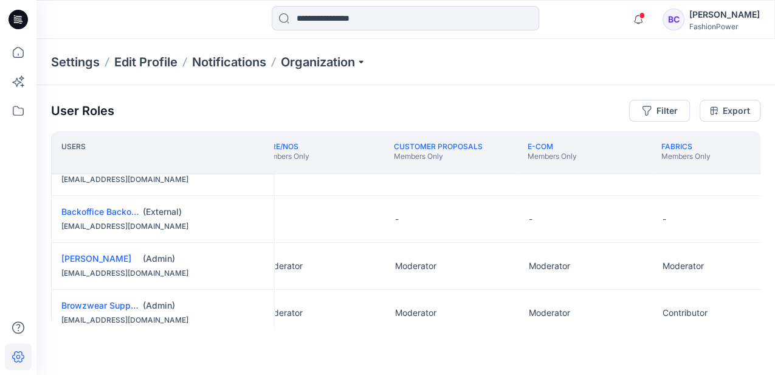
scroll to position [0, 157]
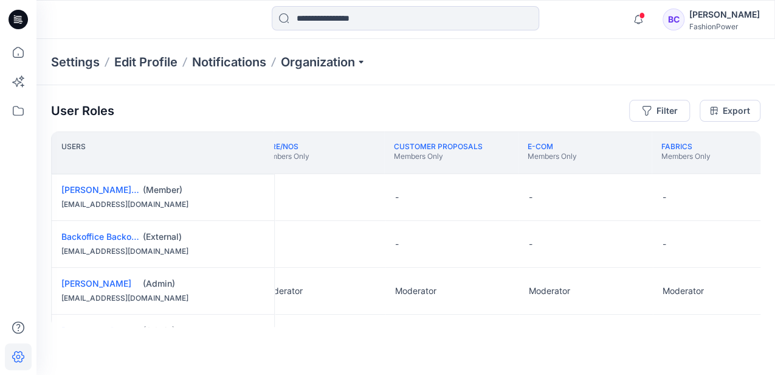
click at [167, 233] on div "(External)" at bounding box center [204, 236] width 122 height 12
drag, startPoint x: 167, startPoint y: 233, endPoint x: 179, endPoint y: 247, distance: 18.5
click at [179, 247] on div "[EMAIL_ADDRESS][DOMAIN_NAME]" at bounding box center [162, 251] width 203 height 12
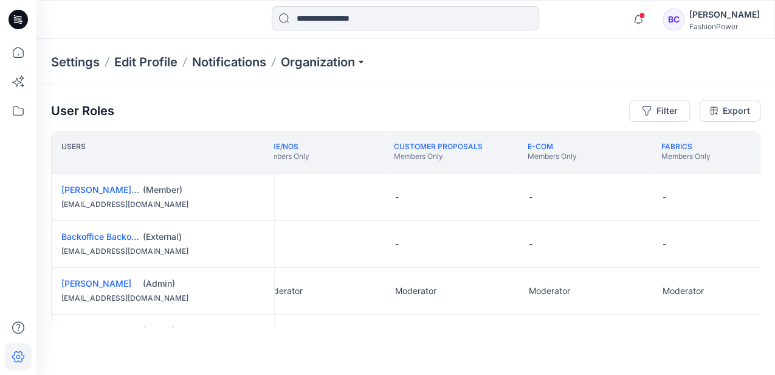
click at [179, 247] on div "[EMAIL_ADDRESS][DOMAIN_NAME]" at bounding box center [162, 251] width 203 height 12
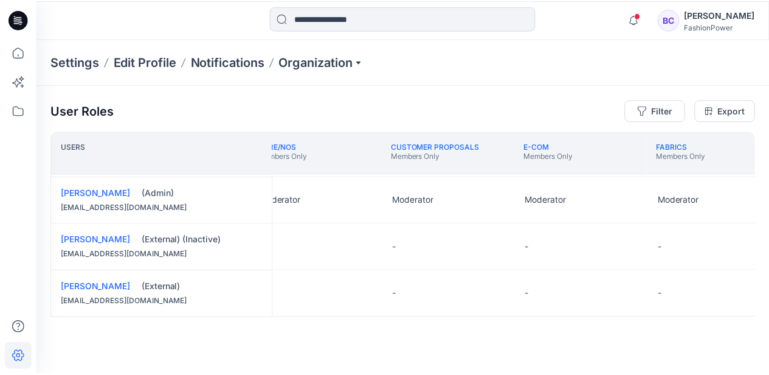
scroll to position [423, 157]
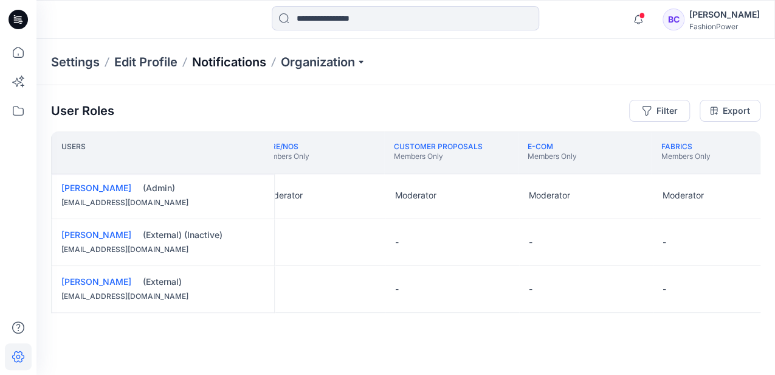
click at [215, 55] on p "Notifications" at bounding box center [229, 62] width 74 height 17
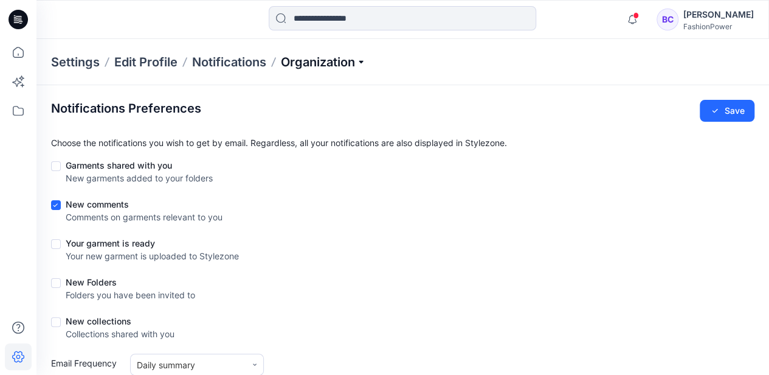
click at [355, 66] on p "Organization" at bounding box center [323, 62] width 85 height 17
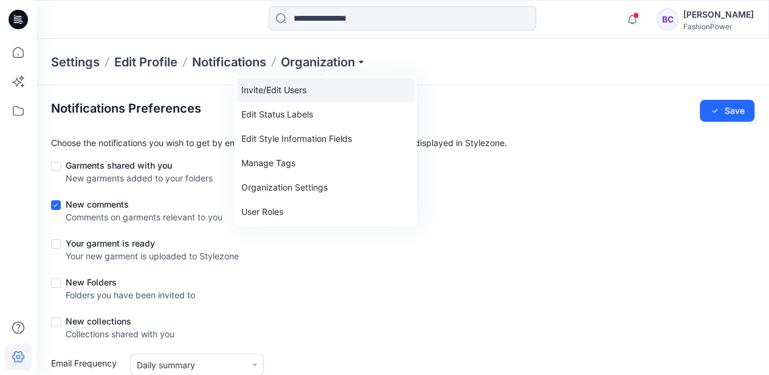
click at [299, 98] on link "Invite/Edit Users" at bounding box center [326, 90] width 178 height 24
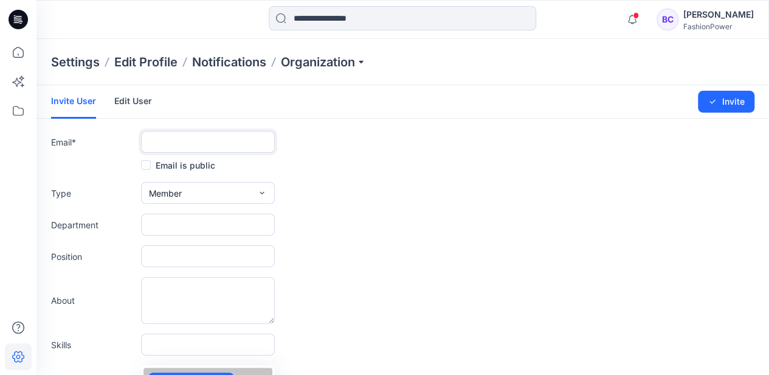
click at [189, 134] on input "text" at bounding box center [208, 142] width 134 height 22
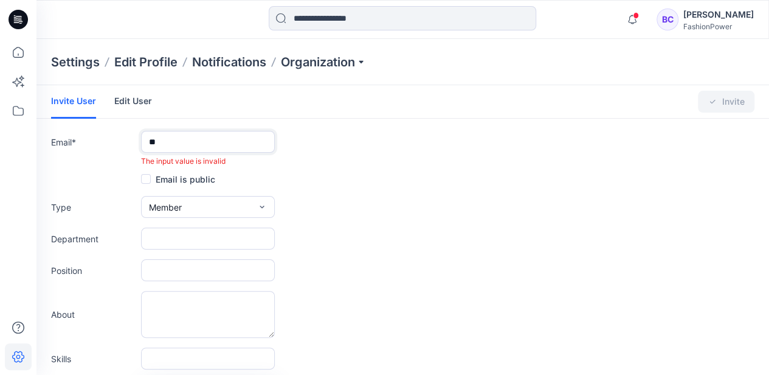
click at [187, 140] on input "**" at bounding box center [208, 142] width 134 height 22
type input "**"
click at [122, 108] on link "Edit User" at bounding box center [133, 101] width 38 height 32
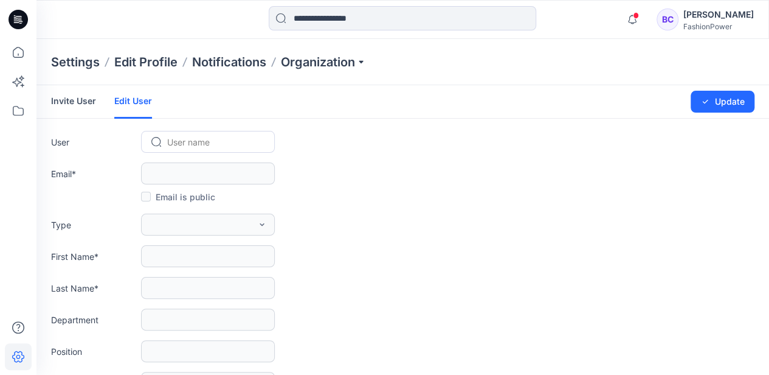
click at [192, 145] on div at bounding box center [215, 141] width 96 height 15
type input "**"
click at [187, 163] on span "[PERSON_NAME]" at bounding box center [203, 167] width 69 height 13
type input "**********"
type input "****"
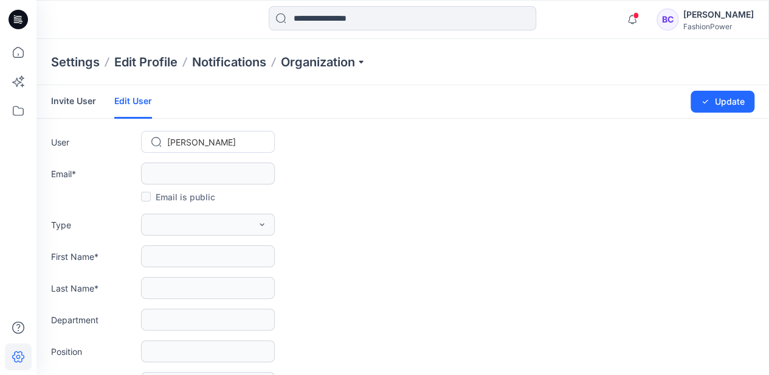
type input "*********"
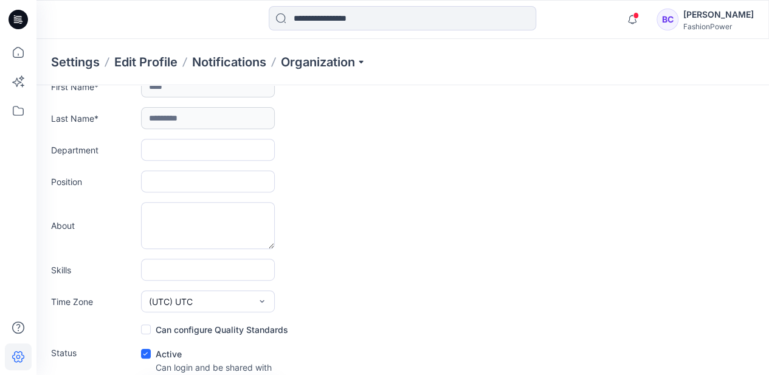
scroll to position [283, 0]
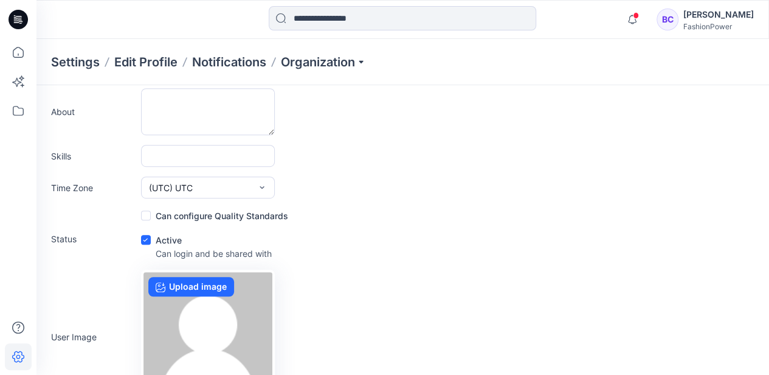
click at [146, 238] on icon at bounding box center [145, 240] width 5 height 4
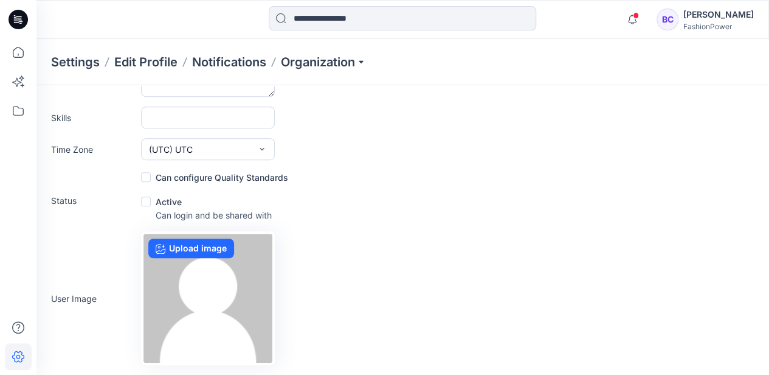
scroll to position [353, 0]
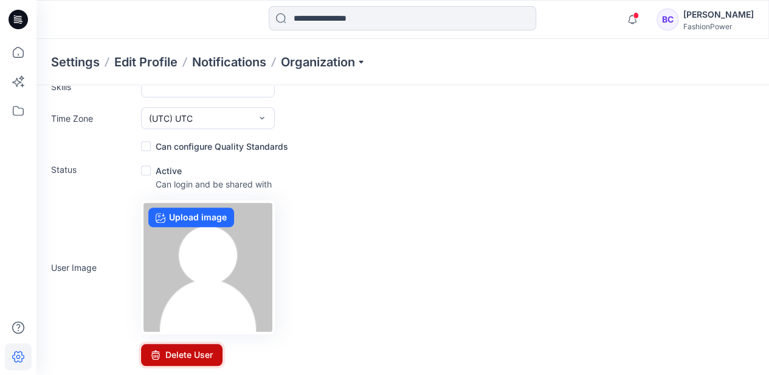
click at [193, 351] on button "Delete User" at bounding box center [181, 355] width 81 height 22
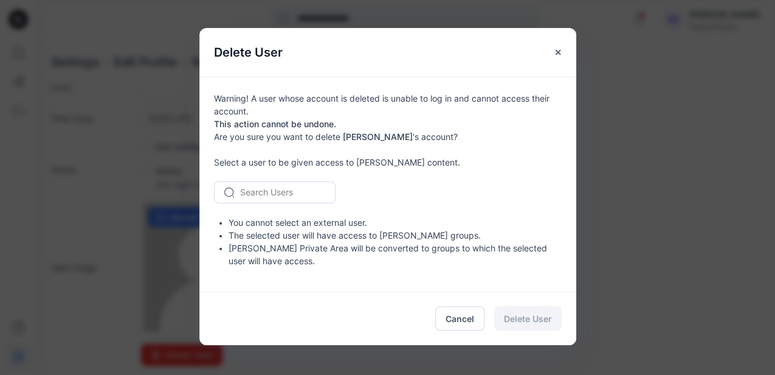
click at [235, 162] on div "Warning! A user whose account is deleted is unable to log in and cannot access …" at bounding box center [387, 184] width 377 height 215
drag, startPoint x: 235, startPoint y: 162, endPoint x: 250, endPoint y: 187, distance: 29.7
click at [250, 187] on div at bounding box center [282, 191] width 84 height 15
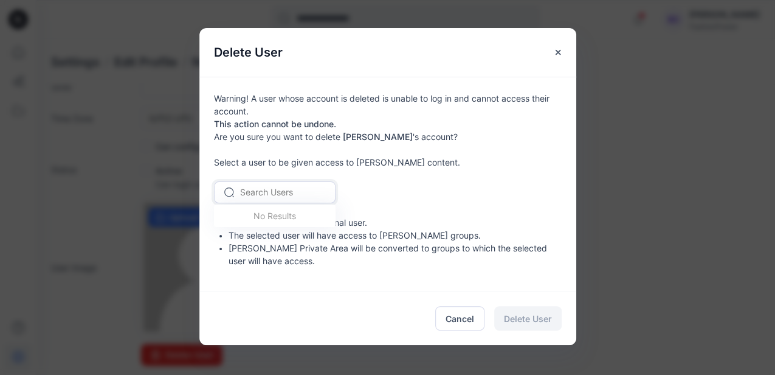
click at [272, 192] on div at bounding box center [282, 191] width 84 height 15
click at [278, 125] on b "This action cannot be undone." at bounding box center [275, 124] width 122 height 10
click at [277, 126] on b "This action cannot be undone." at bounding box center [275, 124] width 122 height 10
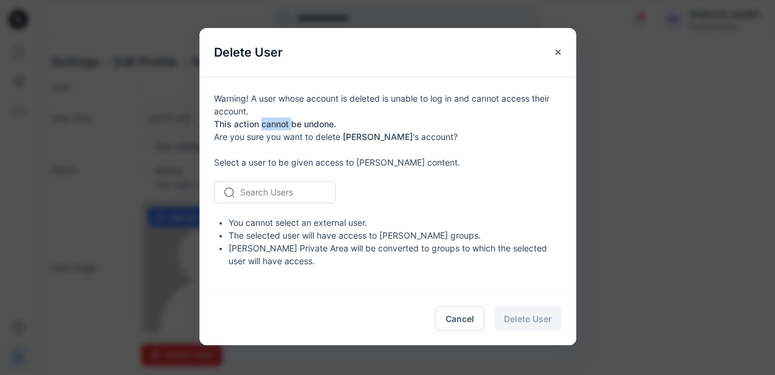
click at [277, 126] on b "This action cannot be undone." at bounding box center [275, 124] width 122 height 10
click at [298, 193] on div at bounding box center [282, 191] width 84 height 15
click at [489, 192] on div "Search Users" at bounding box center [388, 192] width 348 height 22
click at [269, 122] on b "This action cannot be undone." at bounding box center [275, 124] width 122 height 10
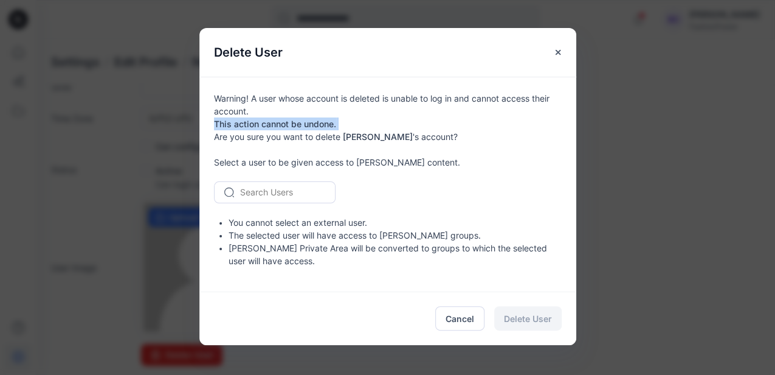
click at [269, 122] on b "This action cannot be undone." at bounding box center [275, 124] width 122 height 10
click at [268, 122] on b "This action cannot be undone." at bounding box center [275, 124] width 122 height 10
click at [246, 195] on div at bounding box center [282, 191] width 84 height 15
click at [554, 44] on button "Close" at bounding box center [558, 52] width 22 height 22
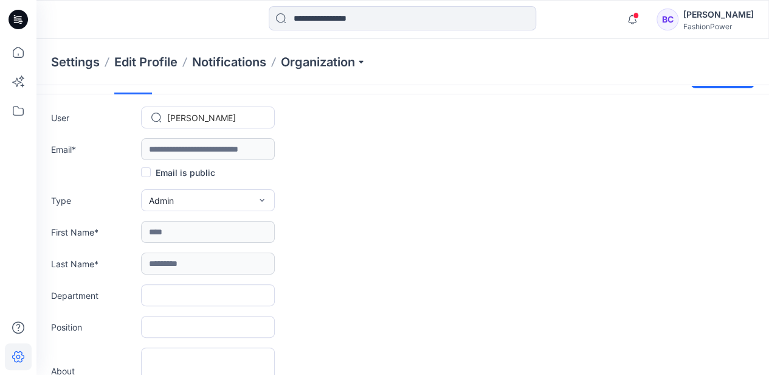
scroll to position [0, 0]
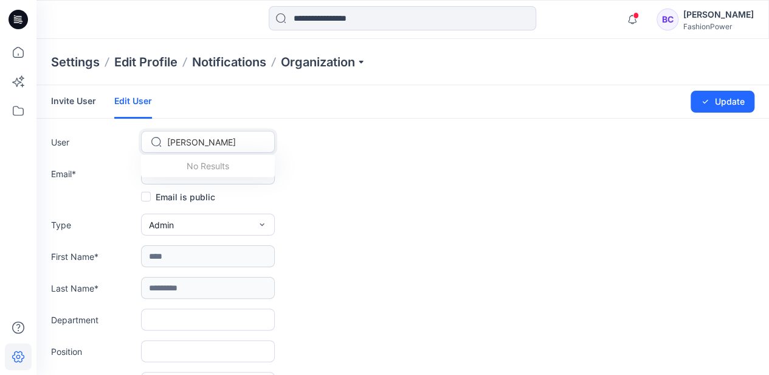
click at [202, 136] on div at bounding box center [215, 141] width 96 height 15
click at [502, 179] on div "**********" at bounding box center [402, 173] width 703 height 22
click at [199, 226] on button "Admin" at bounding box center [208, 224] width 134 height 22
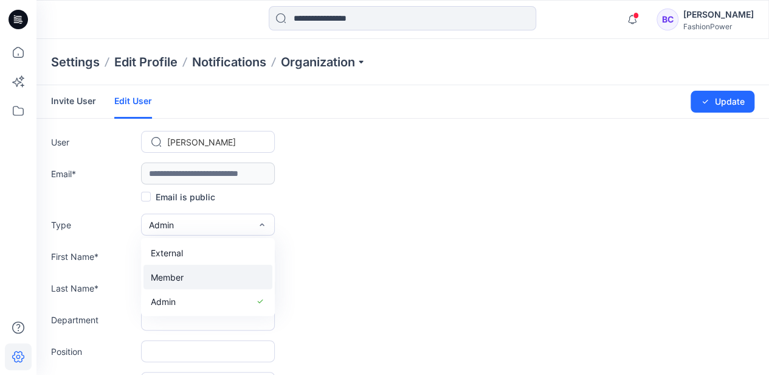
click at [182, 278] on span "Member" at bounding box center [167, 277] width 33 height 13
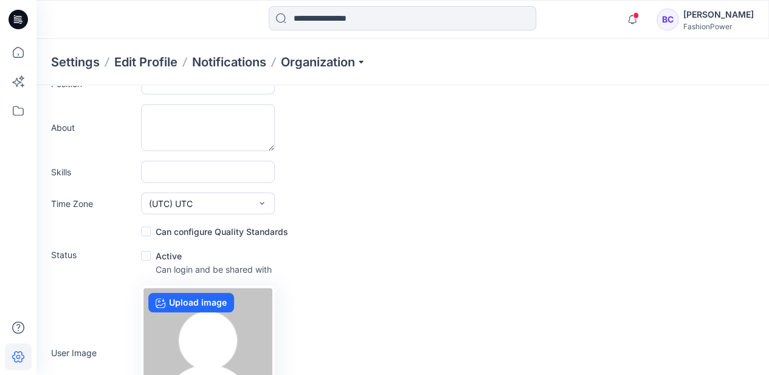
scroll to position [28, 0]
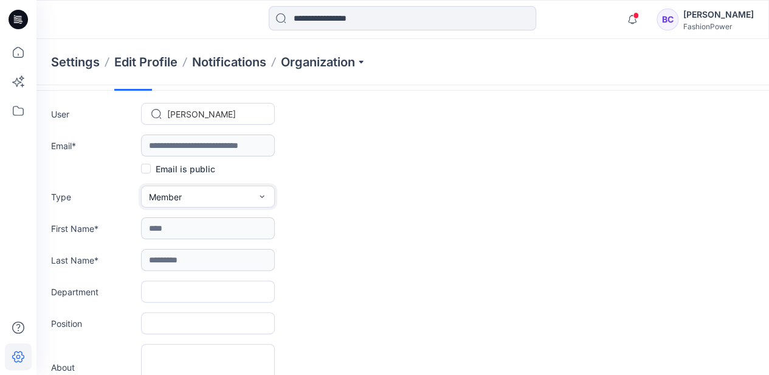
click at [219, 195] on button "Member" at bounding box center [208, 196] width 134 height 22
click at [423, 177] on form "**********" at bounding box center [402, 373] width 733 height 633
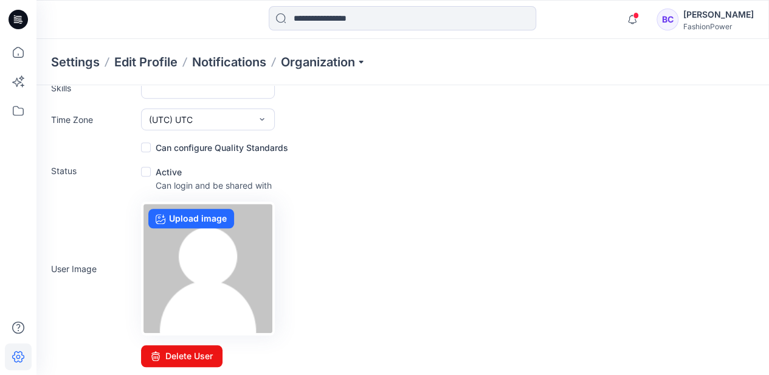
scroll to position [353, 0]
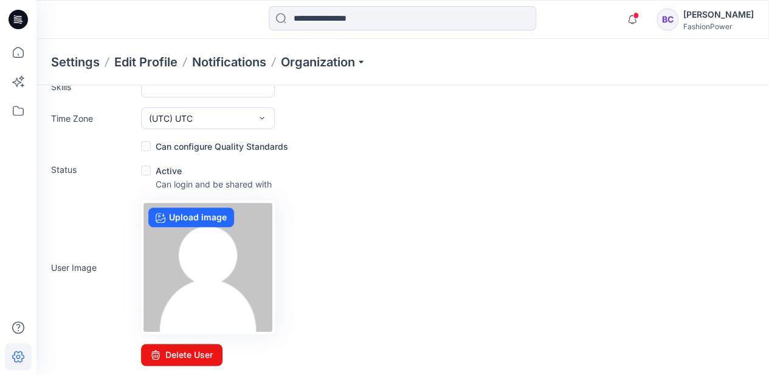
click at [147, 167] on span at bounding box center [146, 170] width 10 height 10
click at [146, 165] on span at bounding box center [146, 170] width 10 height 10
click at [168, 169] on label "Active" at bounding box center [161, 170] width 41 height 15
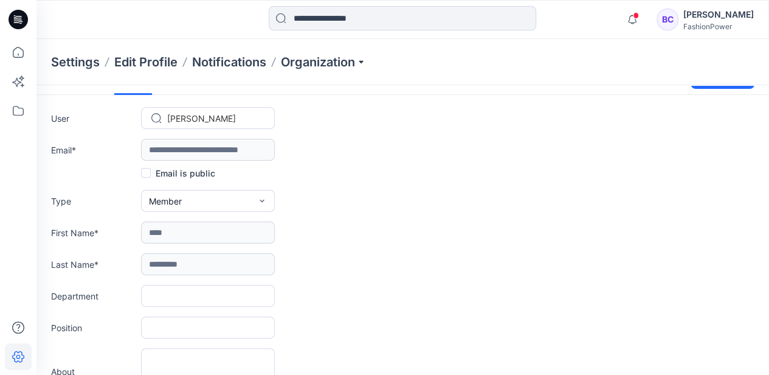
scroll to position [0, 0]
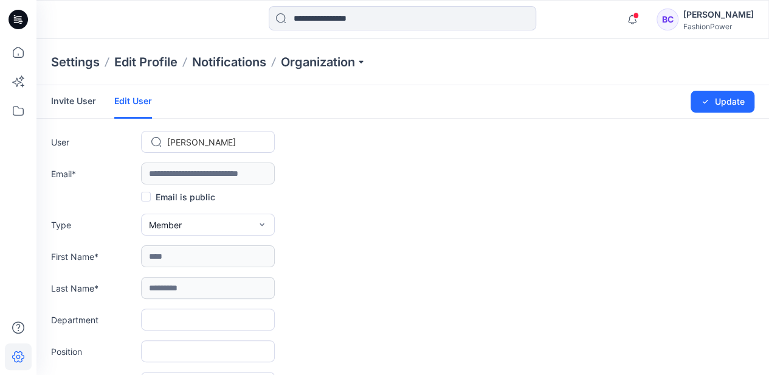
click at [80, 97] on link "Invite User" at bounding box center [73, 101] width 45 height 32
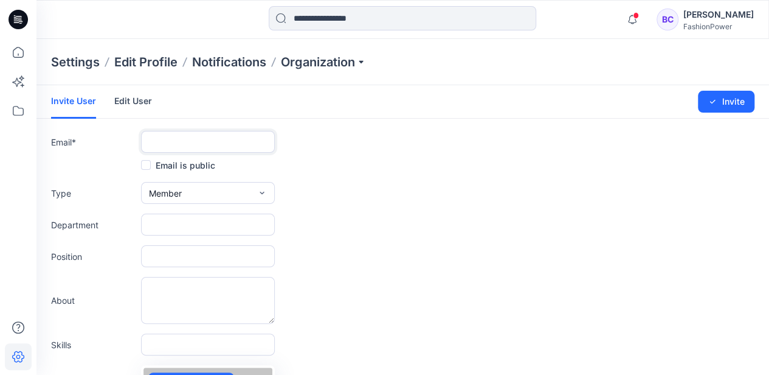
click at [250, 150] on input "text" at bounding box center [208, 142] width 134 height 22
click at [178, 143] on input "text" at bounding box center [208, 142] width 134 height 22
click at [107, 138] on label "Email *" at bounding box center [93, 142] width 85 height 13
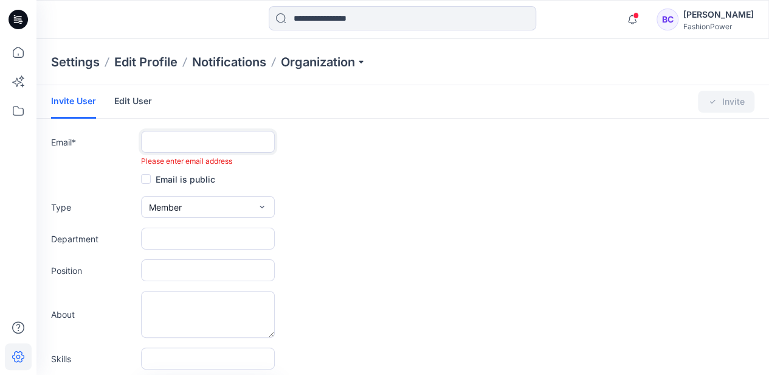
click at [165, 142] on input "text" at bounding box center [208, 142] width 134 height 22
click at [167, 136] on input "text" at bounding box center [208, 142] width 134 height 22
paste input "**********"
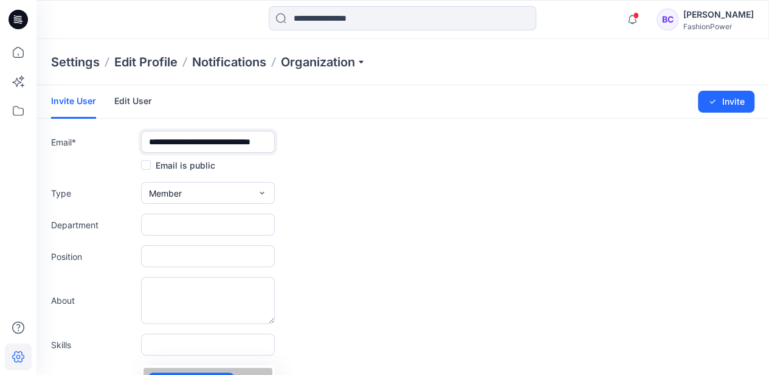
type input "**********"
click at [275, 179] on form "**********" at bounding box center [402, 319] width 733 height 469
click at [235, 204] on form "**********" at bounding box center [402, 319] width 733 height 469
click at [245, 189] on button "Member" at bounding box center [208, 193] width 134 height 22
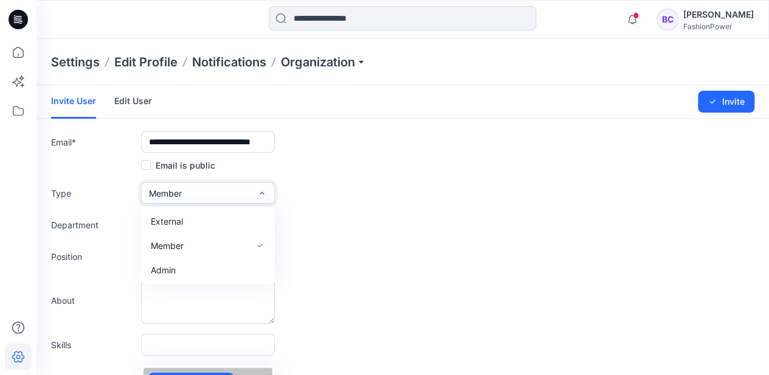
click at [245, 189] on button "Member" at bounding box center [208, 193] width 134 height 22
click at [170, 229] on input "text" at bounding box center [208, 224] width 134 height 22
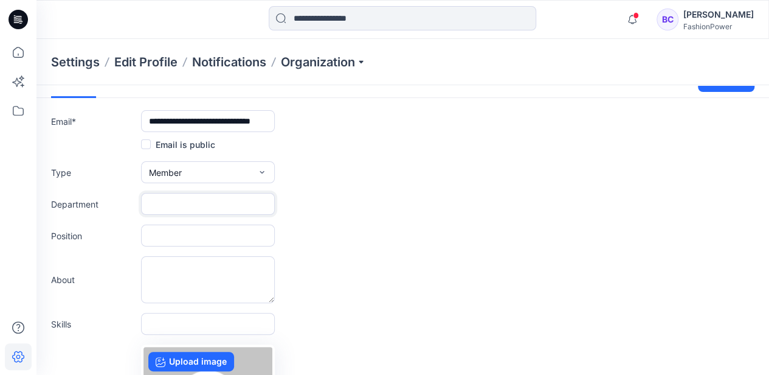
scroll to position [40, 0]
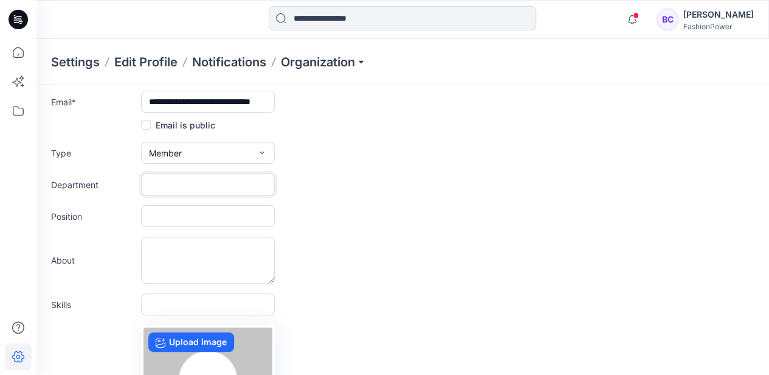
click at [192, 176] on input "text" at bounding box center [208, 184] width 134 height 22
type input "*********"
click at [183, 230] on form "**********" at bounding box center [402, 279] width 733 height 469
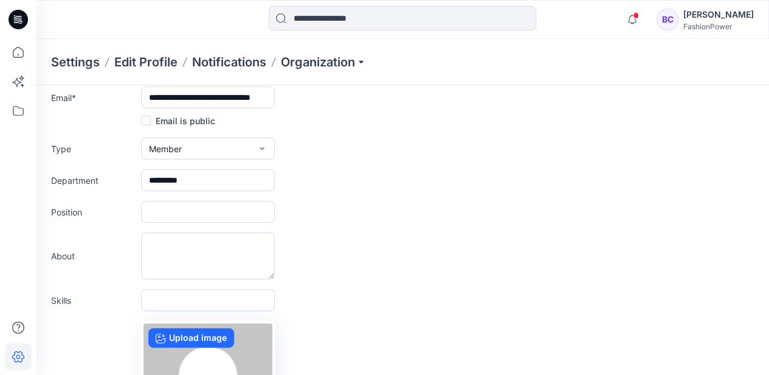
scroll to position [0, 0]
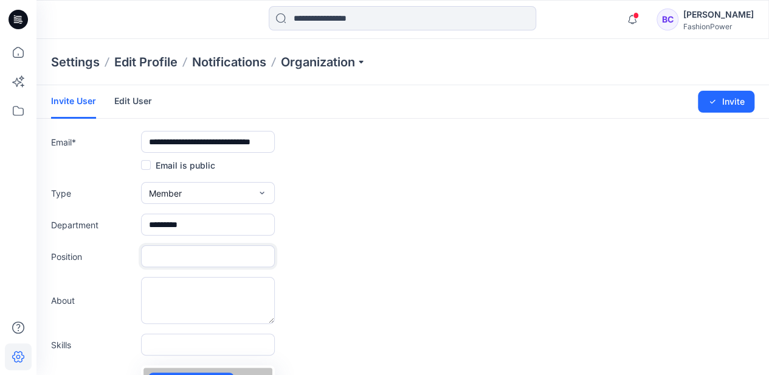
click at [168, 247] on input "text" at bounding box center [208, 256] width 134 height 22
click at [736, 98] on button "Invite" at bounding box center [726, 102] width 57 height 22
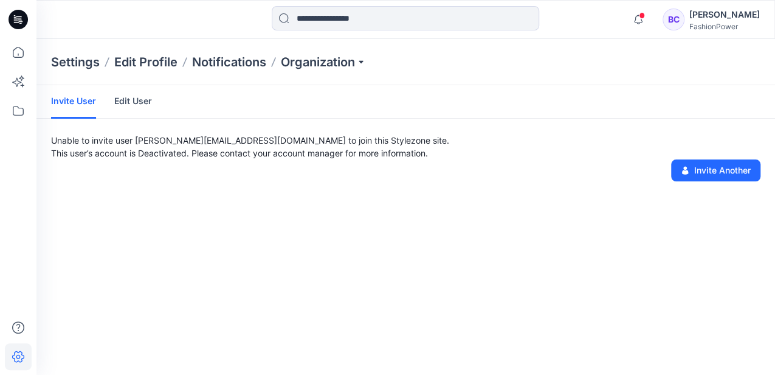
click at [167, 139] on p "Unable to invite user patriciavannispen@fashionpower.nl to join this Stylezone …" at bounding box center [406, 140] width 710 height 13
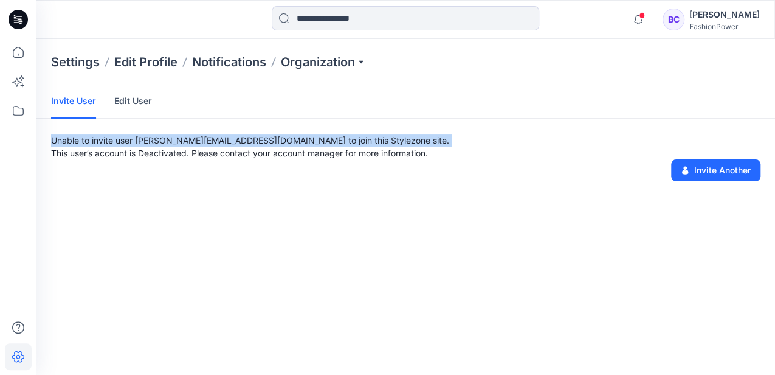
click at [167, 139] on p "Unable to invite user patriciavannispen@fashionpower.nl to join this Stylezone …" at bounding box center [406, 140] width 710 height 13
drag, startPoint x: 167, startPoint y: 139, endPoint x: 137, endPoint y: 134, distance: 30.2
click at [137, 134] on p "Unable to invite user patriciavannispen@fashionpower.nl to join this Stylezone …" at bounding box center [406, 140] width 710 height 13
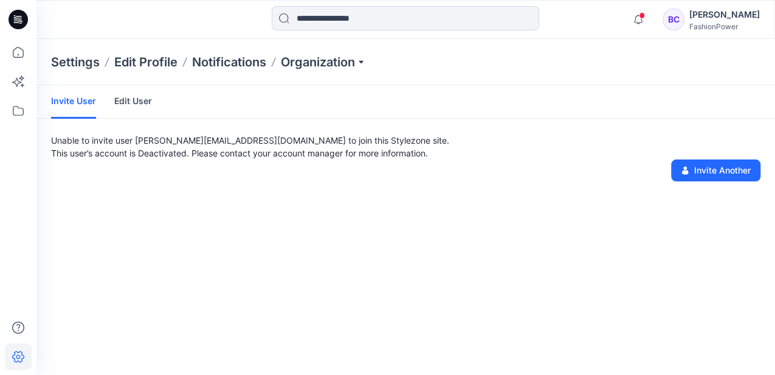
click at [140, 107] on link "Edit User" at bounding box center [133, 101] width 38 height 32
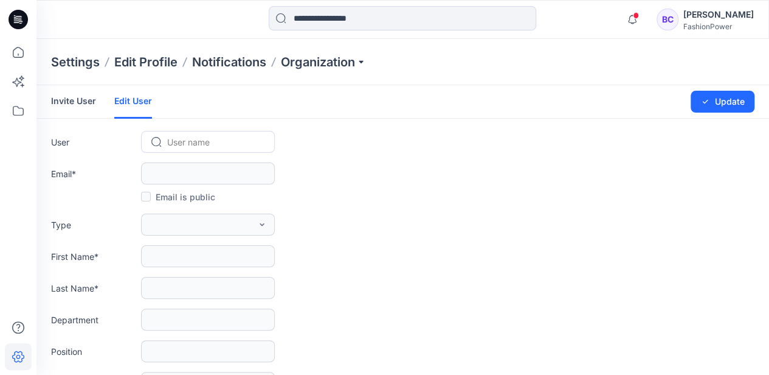
click at [178, 139] on div at bounding box center [215, 141] width 96 height 15
click at [170, 161] on div "No Results" at bounding box center [208, 165] width 134 height 22
click at [169, 146] on div at bounding box center [215, 141] width 96 height 15
click at [143, 139] on div "User name" at bounding box center [208, 142] width 133 height 18
drag, startPoint x: 169, startPoint y: 139, endPoint x: 139, endPoint y: 137, distance: 30.5
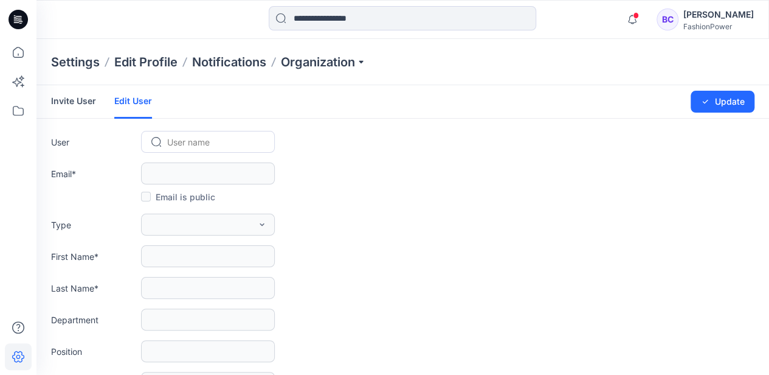
click at [157, 143] on div "User name" at bounding box center [207, 142] width 113 height 18
type input "**"
click at [195, 165] on span "[PERSON_NAME]" at bounding box center [203, 167] width 69 height 13
type input "**********"
type input "****"
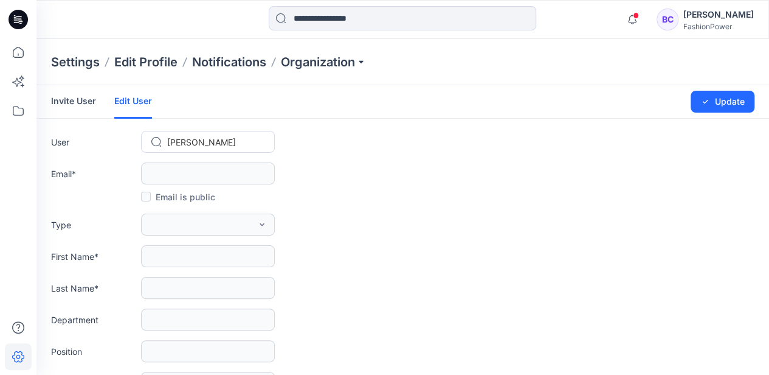
type input "*********"
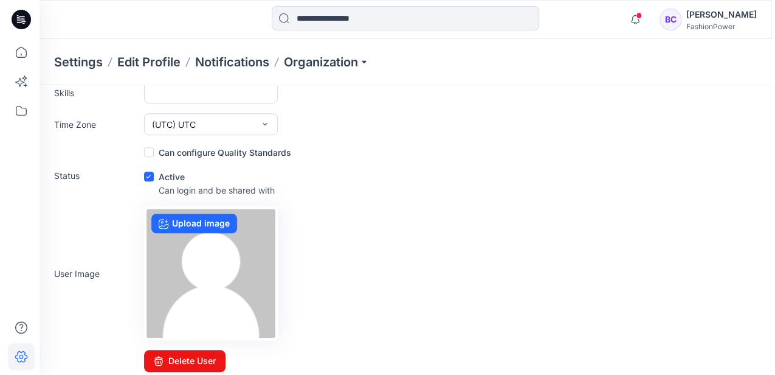
scroll to position [353, 0]
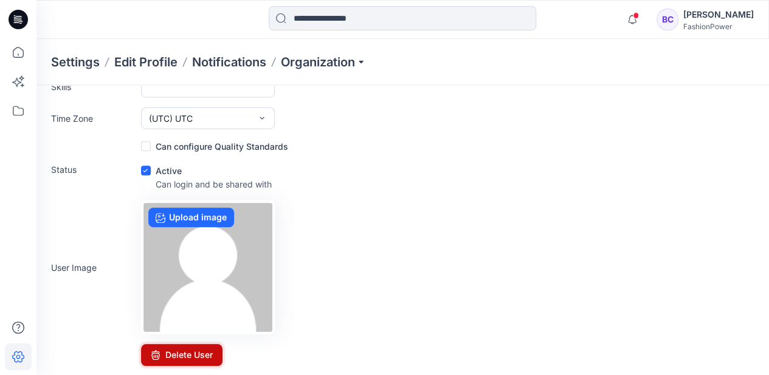
click at [167, 346] on button "Delete User" at bounding box center [181, 355] width 81 height 22
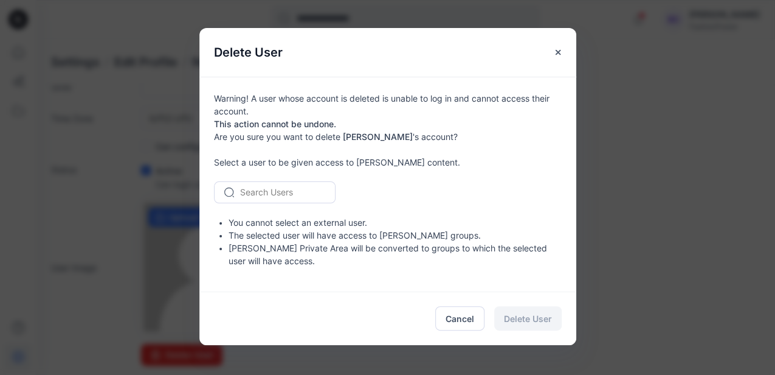
click at [268, 190] on div at bounding box center [282, 191] width 84 height 15
type input "*"
paste input "**********"
type input "**********"
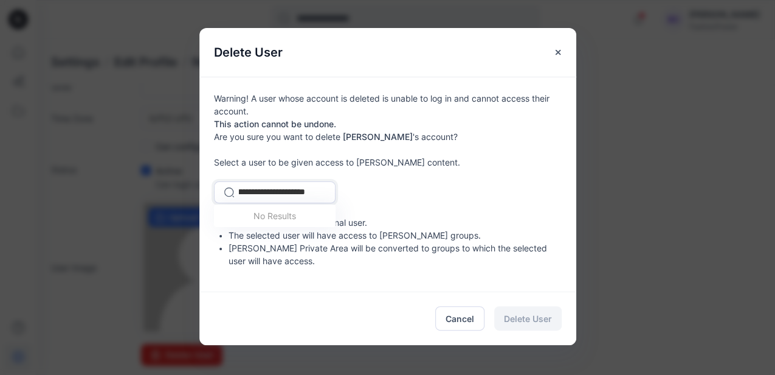
click at [276, 190] on input "**********" at bounding box center [275, 191] width 143 height 13
click at [456, 317] on span "Cancel" at bounding box center [460, 318] width 29 height 13
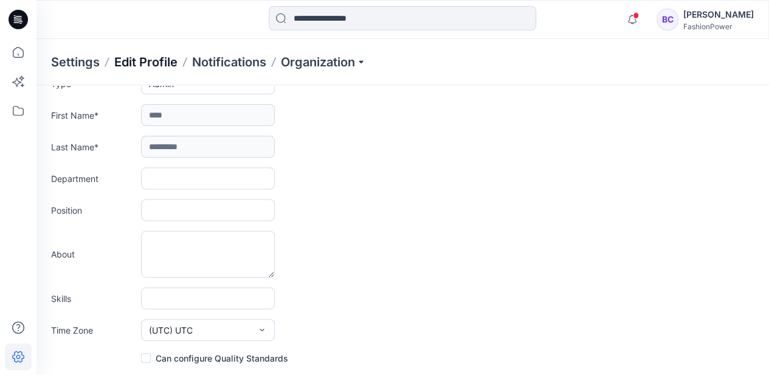
scroll to position [69, 0]
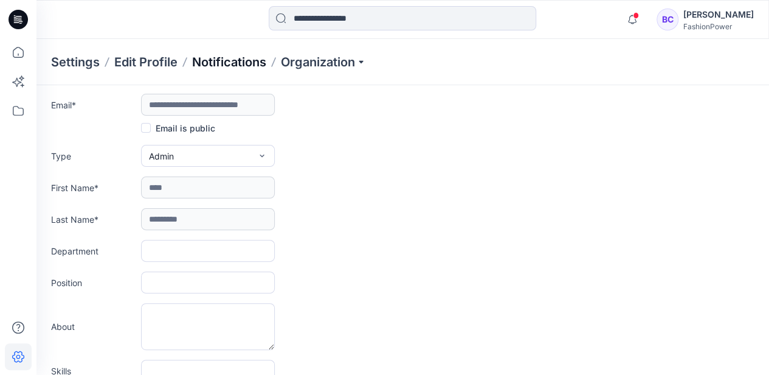
click at [213, 58] on p "Notifications" at bounding box center [229, 62] width 74 height 17
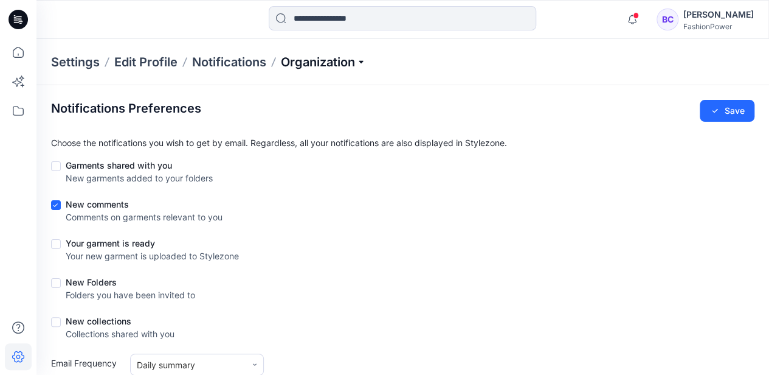
click at [306, 56] on p "Organization" at bounding box center [323, 62] width 85 height 17
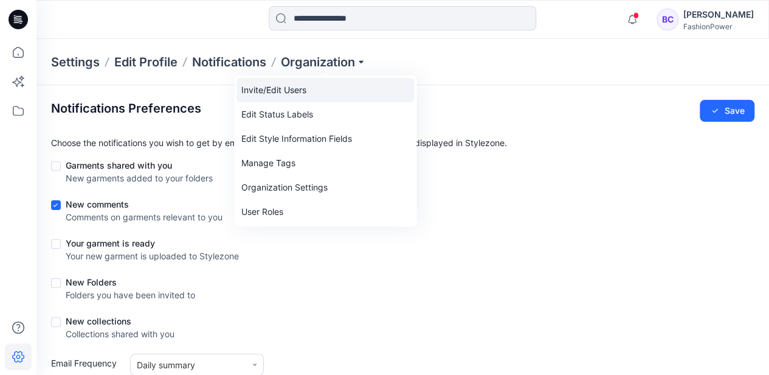
click at [294, 96] on link "Invite/Edit Users" at bounding box center [326, 90] width 178 height 24
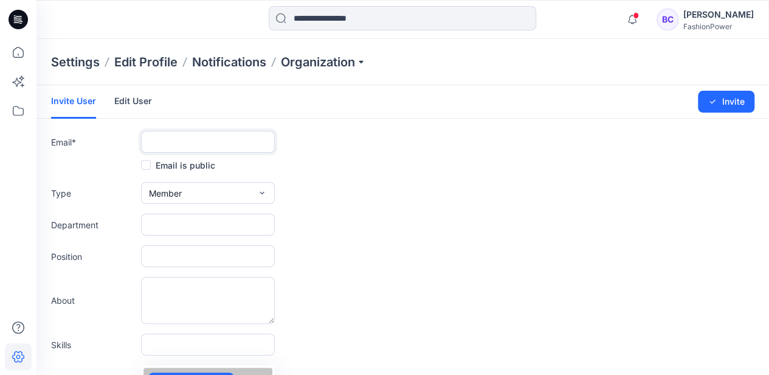
click at [238, 143] on input "text" at bounding box center [208, 142] width 134 height 22
type input "**********"
type input "*********"
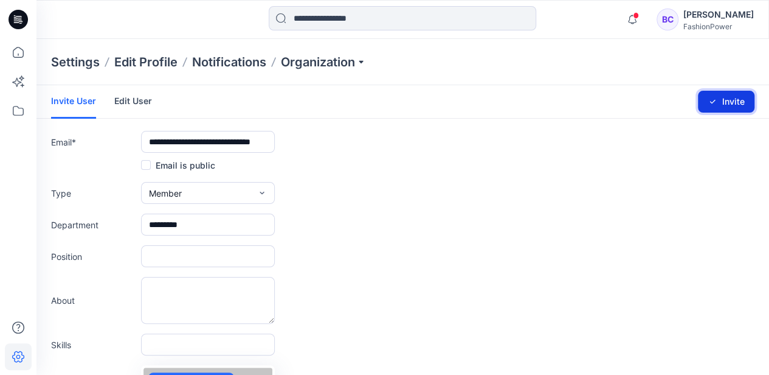
click at [728, 100] on button "Invite" at bounding box center [726, 102] width 57 height 22
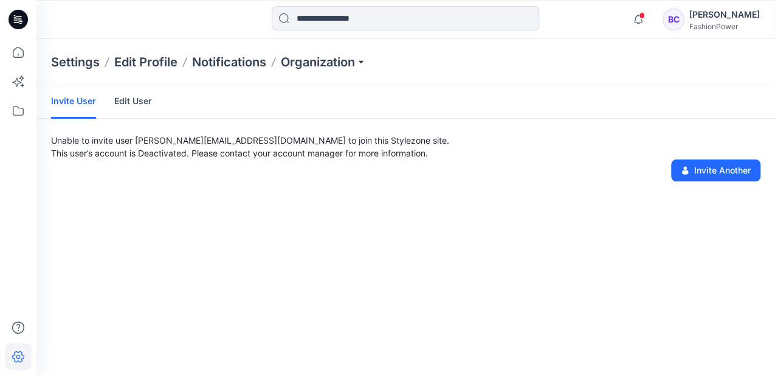
click at [120, 142] on p "Unable to invite user patriciavannispen@fashionpower.nl to join this Stylezone …" at bounding box center [406, 140] width 710 height 13
drag, startPoint x: 120, startPoint y: 142, endPoint x: 127, endPoint y: 143, distance: 6.8
click at [120, 142] on p "Unable to invite user patriciavannispen@fashionpower.nl to join this Stylezone …" at bounding box center [406, 140] width 710 height 13
click at [99, 157] on p "This user’s account is Deactivated. Please contact your account manager for mor…" at bounding box center [406, 153] width 710 height 13
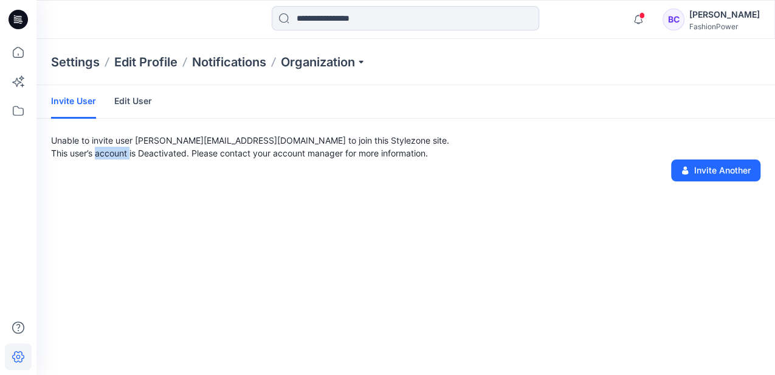
click at [99, 157] on p "This user’s account is Deactivated. Please contact your account manager for mor…" at bounding box center [406, 153] width 710 height 13
click at [101, 153] on p "This user’s account is Deactivated. Please contact your account manager for mor…" at bounding box center [406, 153] width 710 height 13
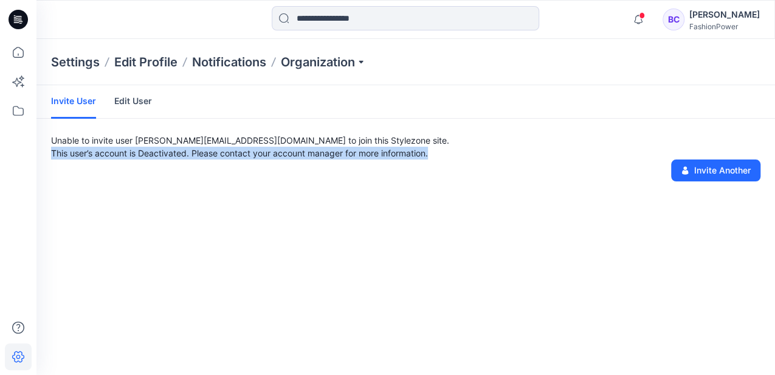
click at [101, 153] on p "This user’s account is Deactivated. Please contact your account manager for mor…" at bounding box center [406, 153] width 710 height 13
drag, startPoint x: 101, startPoint y: 153, endPoint x: 95, endPoint y: 159, distance: 8.6
click at [97, 162] on div "Unable to invite user patriciavannispen@fashionpower.nl to join this Stylezone …" at bounding box center [405, 157] width 739 height 47
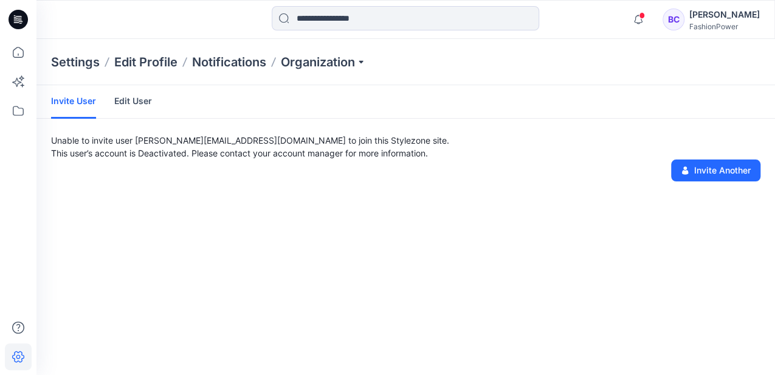
click at [88, 101] on link "Invite User" at bounding box center [73, 101] width 45 height 33
click at [129, 106] on link "Edit User" at bounding box center [133, 101] width 38 height 32
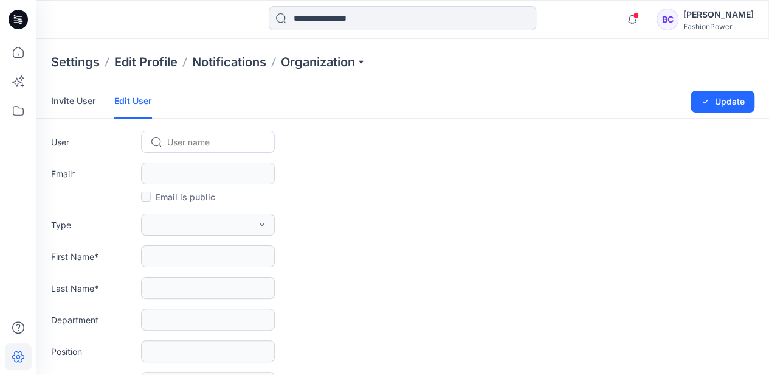
click at [77, 96] on link "Invite User" at bounding box center [73, 101] width 45 height 32
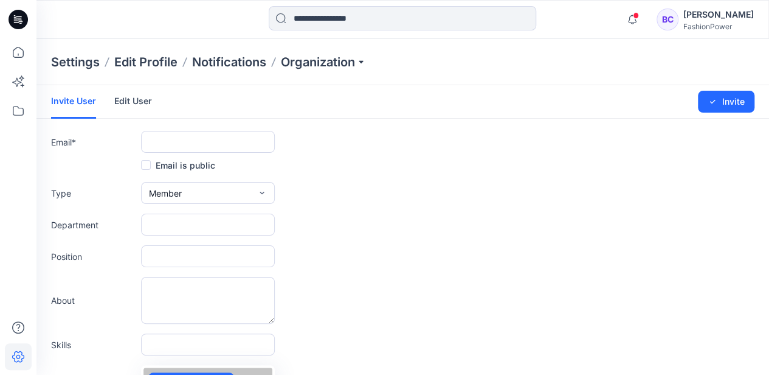
click at [230, 123] on form "Invite User Edit User Changes Saved Invite Email * Email is public Type Member …" at bounding box center [402, 319] width 733 height 469
click at [225, 137] on input "text" at bounding box center [208, 142] width 134 height 22
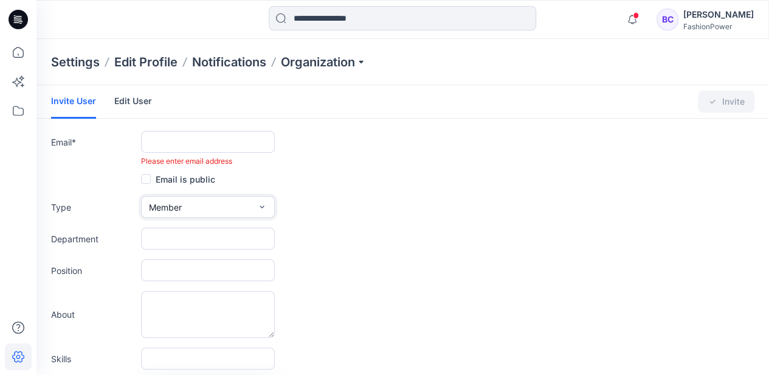
drag, startPoint x: 243, startPoint y: 209, endPoint x: 243, endPoint y: 202, distance: 7.3
click at [243, 208] on button "Member" at bounding box center [208, 207] width 134 height 22
click at [206, 143] on input "text" at bounding box center [208, 142] width 134 height 22
paste input "**********"
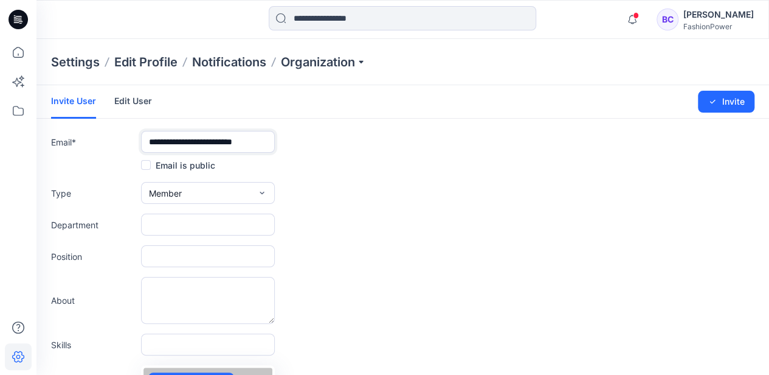
type input "**********"
drag, startPoint x: 204, startPoint y: 204, endPoint x: 209, endPoint y: 195, distance: 10.9
click at [204, 204] on form "**********" at bounding box center [402, 319] width 733 height 469
click at [209, 195] on button "Member" at bounding box center [208, 193] width 134 height 22
click at [454, 218] on div "Department" at bounding box center [402, 224] width 703 height 22
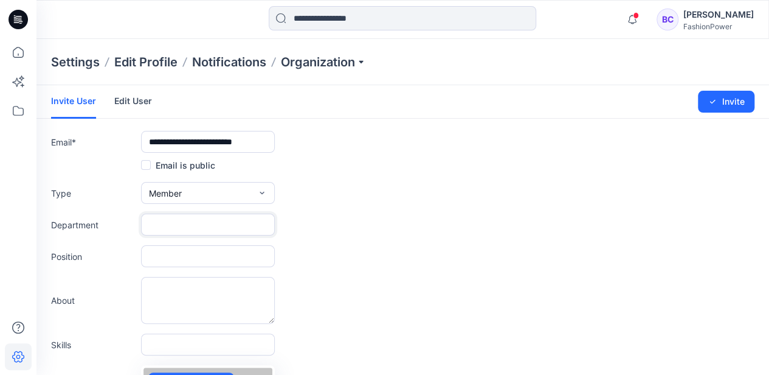
click at [212, 215] on input "text" at bounding box center [208, 224] width 134 height 22
click at [214, 195] on button "Member" at bounding box center [208, 193] width 134 height 22
click at [193, 216] on button "External" at bounding box center [207, 221] width 129 height 24
click at [216, 182] on button "External" at bounding box center [208, 193] width 134 height 22
click at [192, 241] on button "Member" at bounding box center [207, 245] width 129 height 24
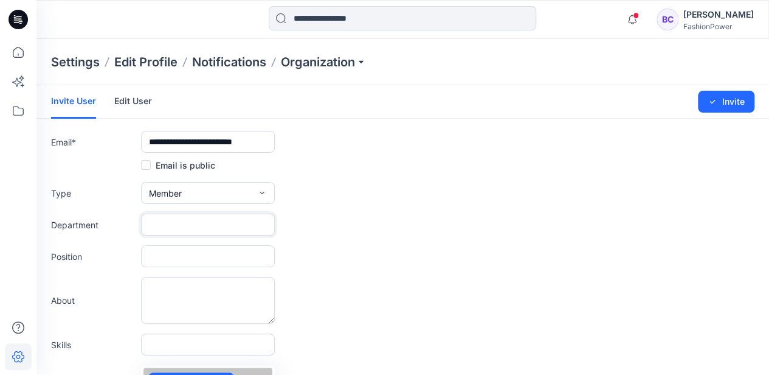
click at [201, 219] on input "text" at bounding box center [208, 224] width 134 height 22
click at [714, 100] on icon "submit" at bounding box center [712, 102] width 5 height 4
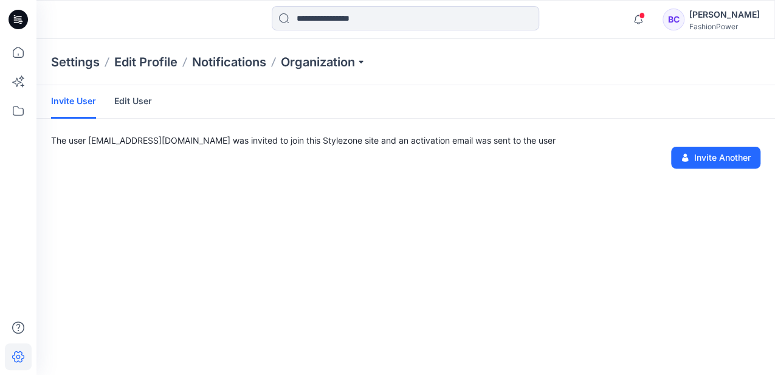
click at [224, 139] on p "The user amberdevaan@fashionpower.nl was invited to join this Stylezone site an…" at bounding box center [406, 140] width 710 height 13
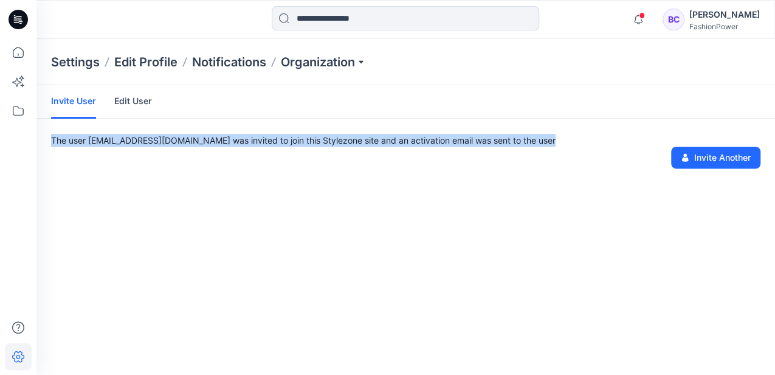
click at [224, 139] on p "The user amberdevaan@fashionpower.nl was invited to join this Stylezone site an…" at bounding box center [406, 140] width 710 height 13
drag, startPoint x: 224, startPoint y: 139, endPoint x: 219, endPoint y: 130, distance: 9.8
click at [219, 130] on form "Invite User Edit User The user amberdevaan@fashionpower.nl was invited to join …" at bounding box center [405, 126] width 739 height 83
click at [205, 146] on p "The user amberdevaan@fashionpower.nl was invited to join this Stylezone site an…" at bounding box center [406, 140] width 710 height 13
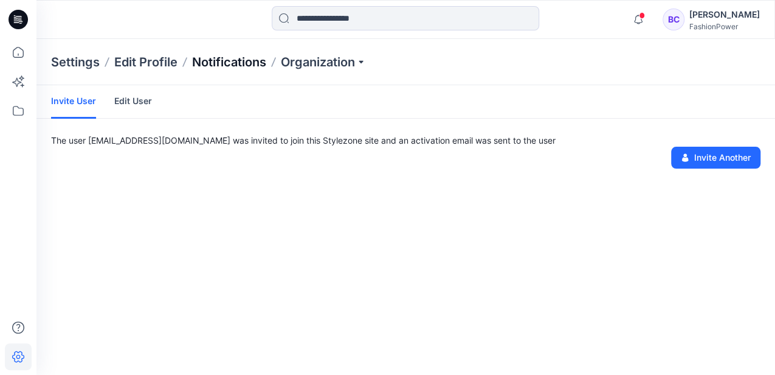
click at [252, 67] on p "Notifications" at bounding box center [229, 62] width 74 height 17
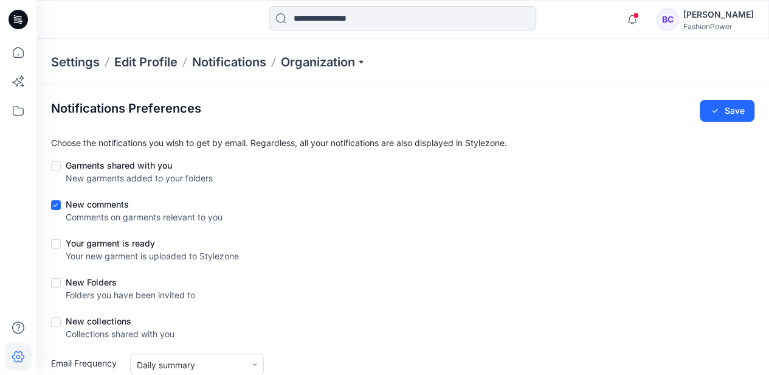
click at [337, 75] on div "Settings Edit Profile Notifications Organization" at bounding box center [402, 62] width 733 height 46
click at [348, 61] on p "Organization" at bounding box center [323, 62] width 85 height 17
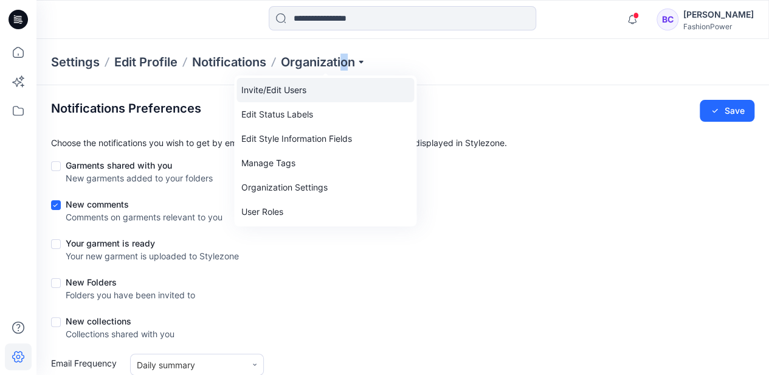
drag, startPoint x: 348, startPoint y: 61, endPoint x: 306, endPoint y: 81, distance: 46.5
click at [306, 81] on link "Invite/Edit Users" at bounding box center [326, 90] width 178 height 24
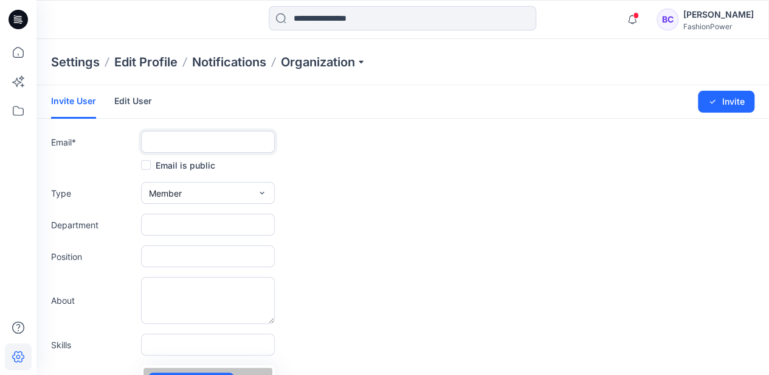
click at [198, 131] on input "text" at bounding box center [208, 142] width 134 height 22
drag, startPoint x: 150, startPoint y: 84, endPoint x: 136, endPoint y: 95, distance: 17.3
click at [150, 84] on div "Settings Edit Profile Notifications Organization" at bounding box center [402, 62] width 733 height 46
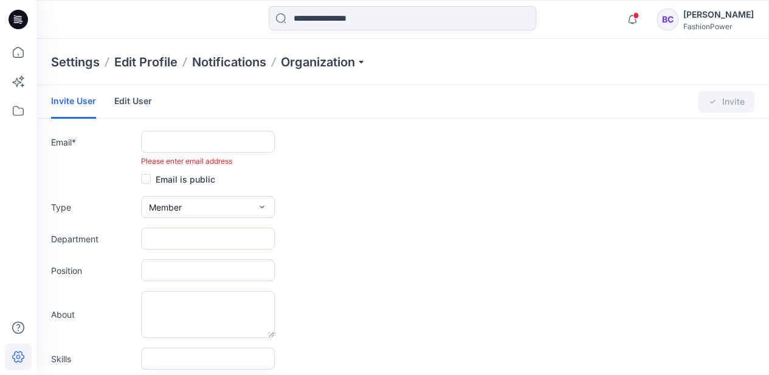
click at [135, 96] on link "Edit User" at bounding box center [133, 101] width 38 height 32
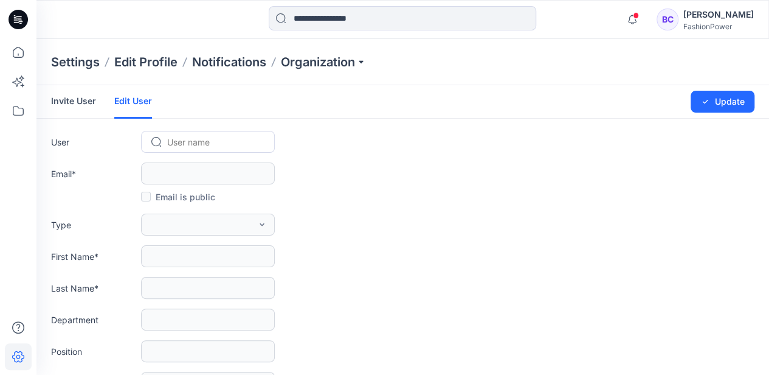
click at [56, 98] on link "Invite User" at bounding box center [73, 101] width 45 height 32
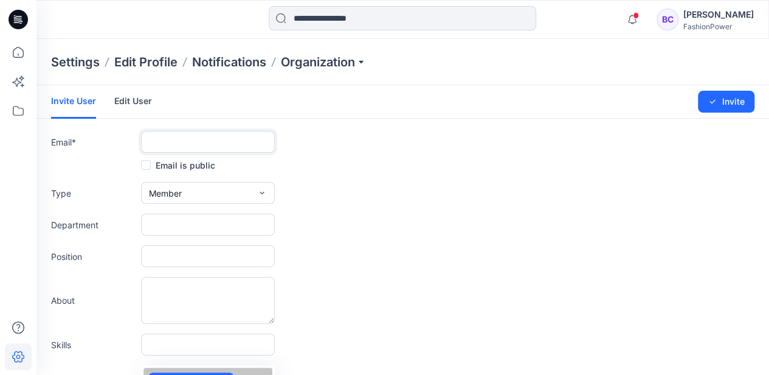
click at [208, 137] on input "text" at bounding box center [208, 142] width 134 height 22
type input "**********"
click at [744, 102] on button "Invite" at bounding box center [726, 102] width 57 height 22
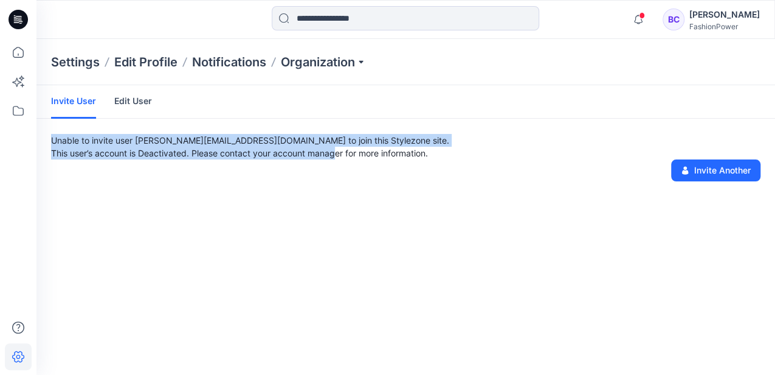
drag, startPoint x: 52, startPoint y: 133, endPoint x: 340, endPoint y: 145, distance: 287.8
click at [340, 145] on form "Invite User Edit User Unable to invite user patriciavannispen@fashionpower.nl t…" at bounding box center [405, 133] width 739 height 96
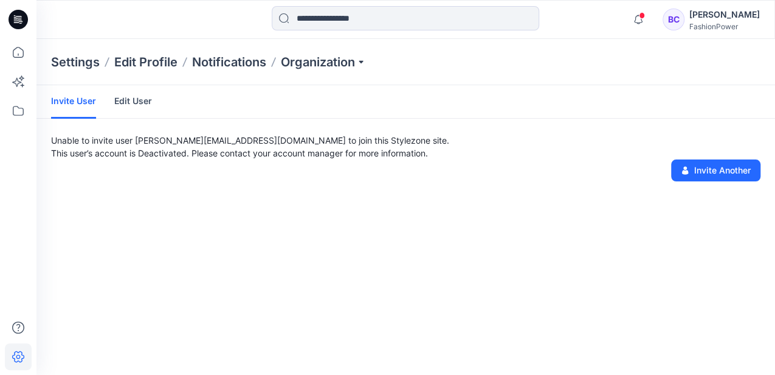
click at [67, 174] on div "Unable to invite user patriciavannispen@fashionpower.nl to join this Stylezone …" at bounding box center [405, 157] width 739 height 47
click at [117, 149] on p "This user’s account is Deactivated. Please contact your account manager for mor…" at bounding box center [406, 153] width 710 height 13
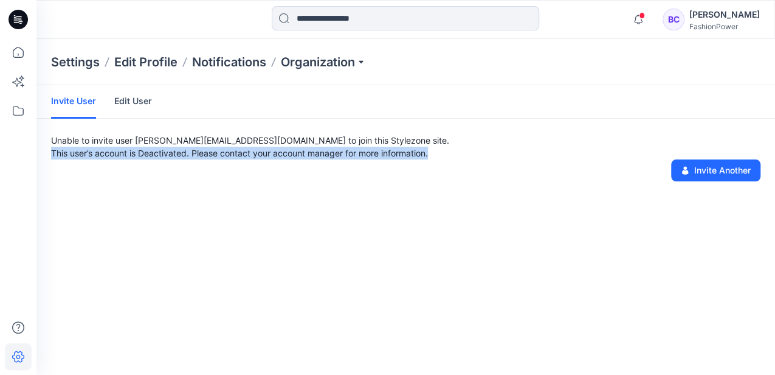
click at [117, 149] on p "This user’s account is Deactivated. Please contact your account manager for mor…" at bounding box center [406, 153] width 710 height 13
drag, startPoint x: 117, startPoint y: 149, endPoint x: 126, endPoint y: 153, distance: 10.6
click at [126, 153] on p "This user’s account is Deactivated. Please contact your account manager for mor…" at bounding box center [406, 153] width 710 height 13
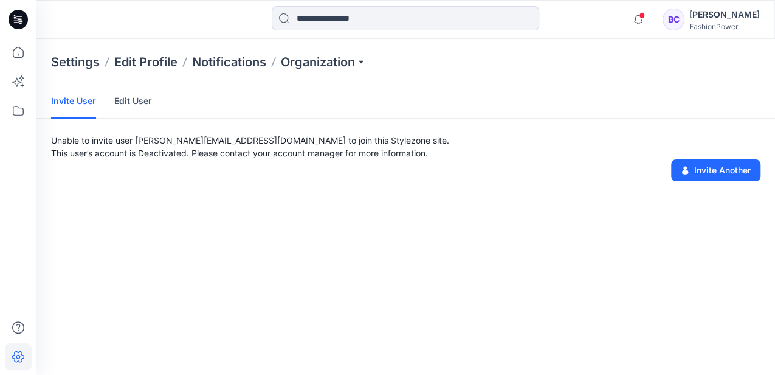
click at [247, 154] on p "This user’s account is Deactivated. Please contact your account manager for mor…" at bounding box center [406, 153] width 710 height 13
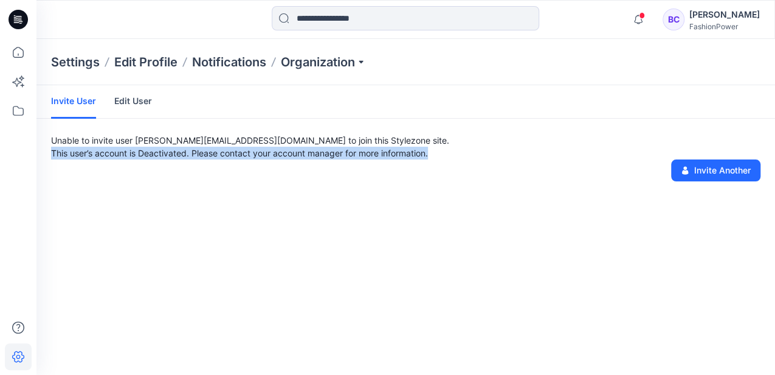
click at [247, 154] on p "This user’s account is Deactivated. Please contact your account manager for mor…" at bounding box center [406, 153] width 710 height 13
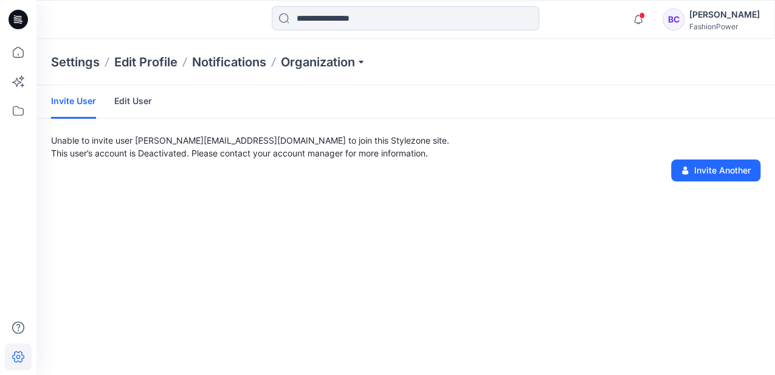
click at [249, 75] on div "Settings Edit Profile Notifications Organization" at bounding box center [405, 62] width 739 height 46
click at [255, 68] on p "Notifications" at bounding box center [229, 62] width 74 height 17
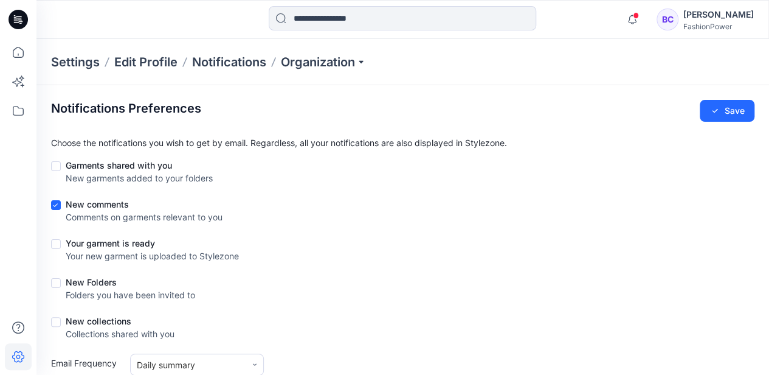
click at [311, 52] on div "Settings Edit Profile Notifications Organization" at bounding box center [402, 62] width 733 height 46
click at [312, 57] on p "Organization" at bounding box center [323, 62] width 85 height 17
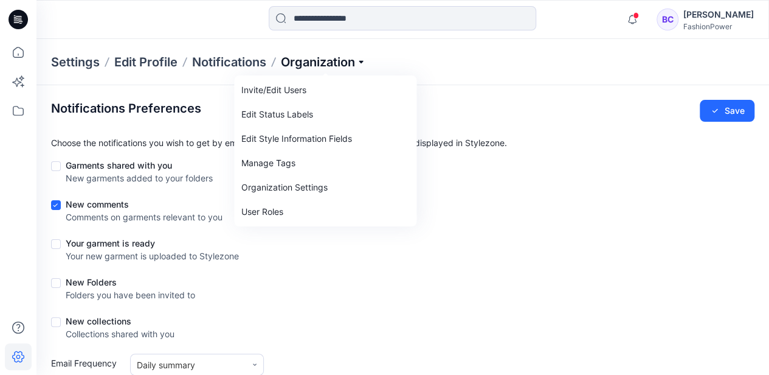
click at [312, 57] on p "Organization" at bounding box center [323, 62] width 85 height 17
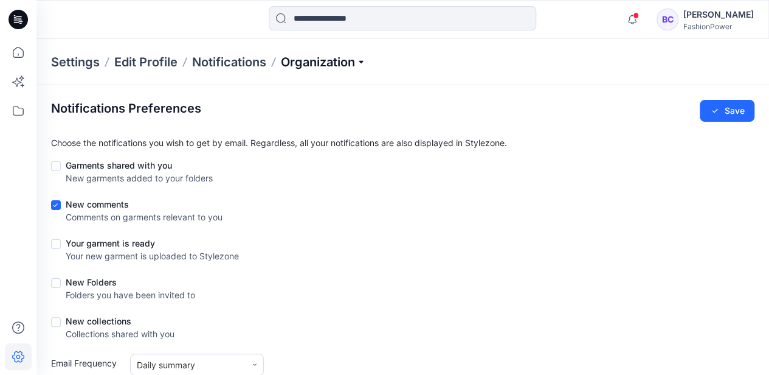
click at [289, 63] on p "Organization" at bounding box center [323, 62] width 85 height 17
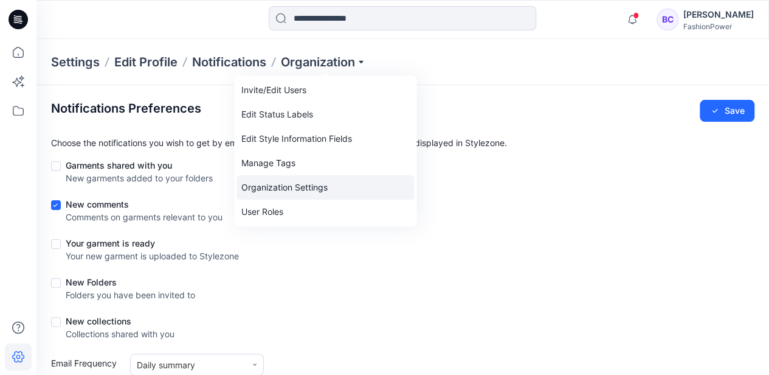
click at [291, 188] on link "Organization Settings" at bounding box center [326, 187] width 178 height 24
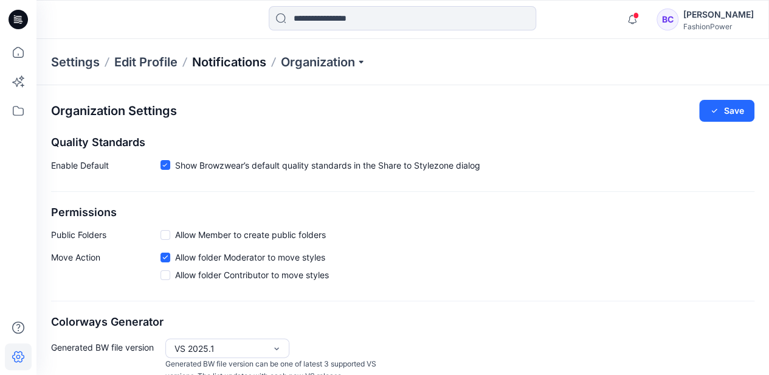
click at [254, 57] on p "Notifications" at bounding box center [229, 62] width 74 height 17
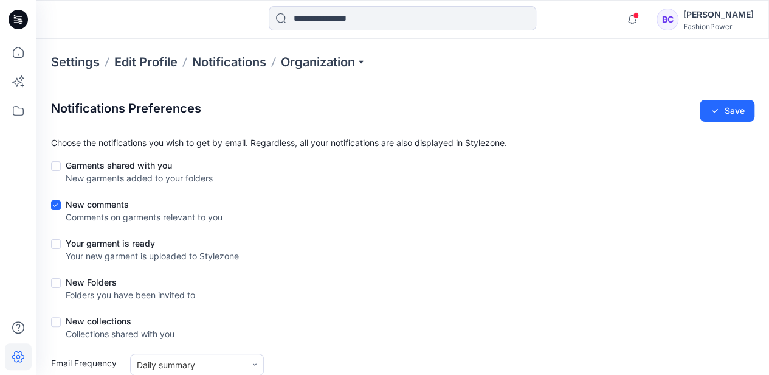
click at [317, 52] on div "Settings Edit Profile Notifications Organization" at bounding box center [402, 62] width 733 height 46
click at [317, 61] on p "Organization" at bounding box center [323, 62] width 85 height 17
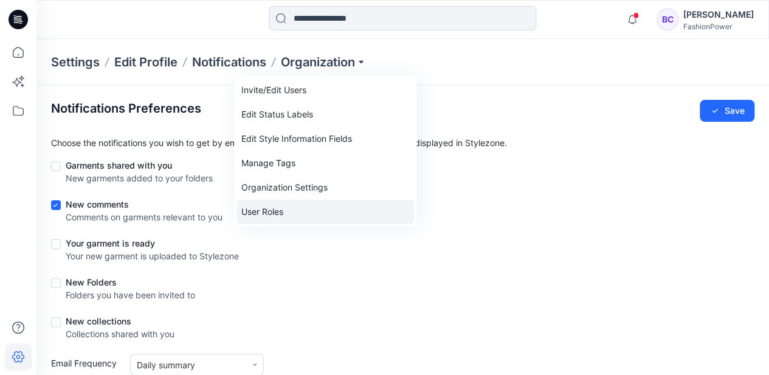
click at [305, 199] on link "User Roles" at bounding box center [326, 211] width 178 height 24
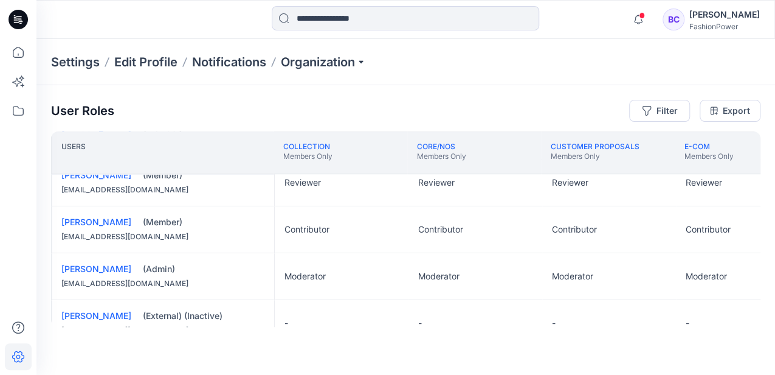
scroll to position [470, 0]
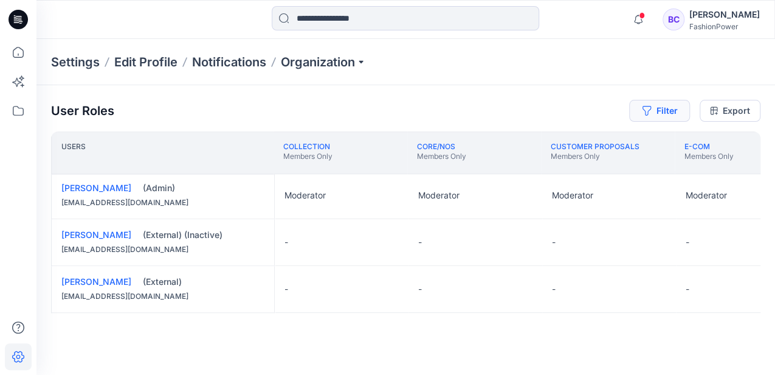
click at [655, 110] on button "Filter" at bounding box center [659, 111] width 61 height 22
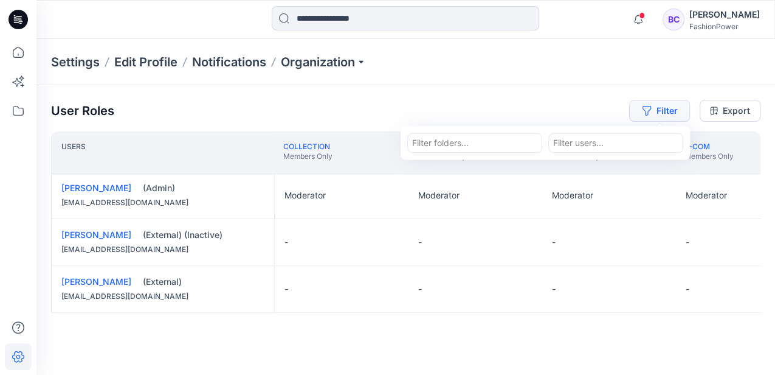
click at [655, 110] on button "Filter" at bounding box center [659, 111] width 61 height 22
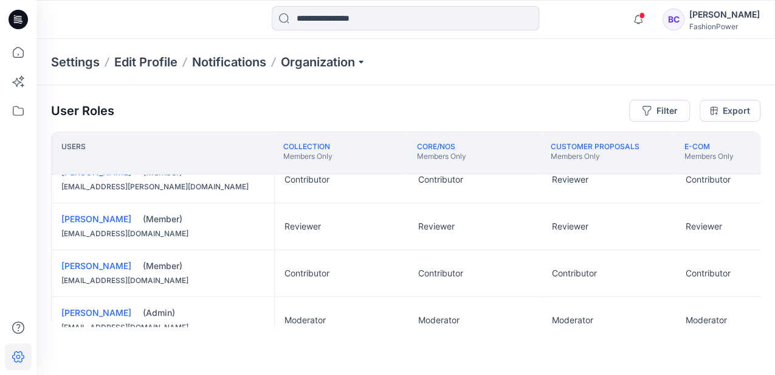
scroll to position [227, 0]
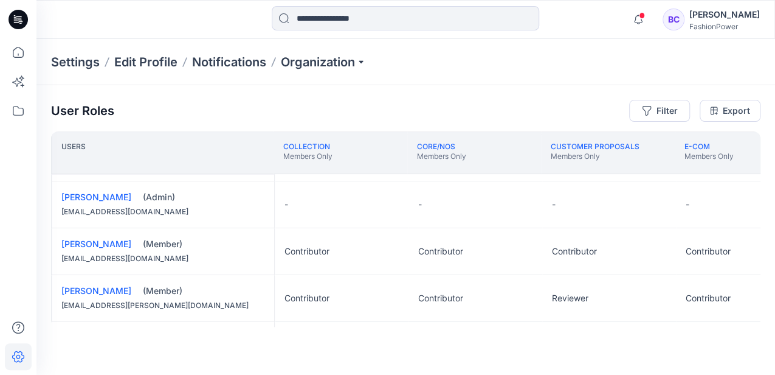
click at [168, 191] on div "(Admin)" at bounding box center [204, 197] width 122 height 12
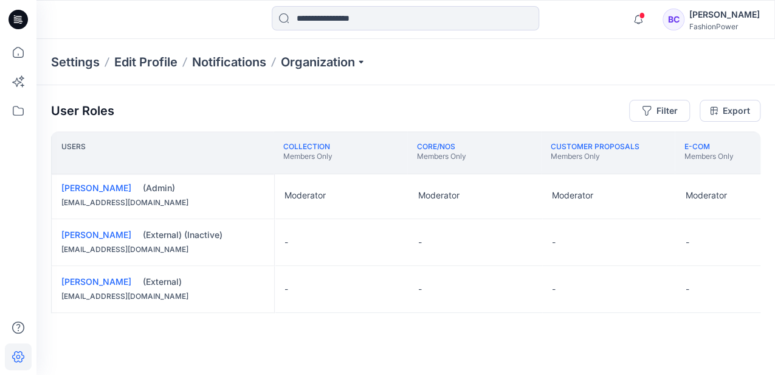
click at [157, 275] on div "(External)" at bounding box center [204, 281] width 122 height 12
drag, startPoint x: 157, startPoint y: 274, endPoint x: 145, endPoint y: 275, distance: 11.6
click at [145, 275] on div "(External)" at bounding box center [204, 281] width 122 height 12
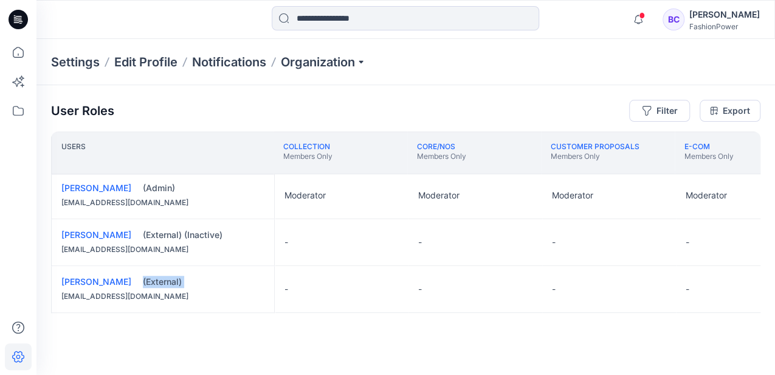
drag, startPoint x: 248, startPoint y: 323, endPoint x: 423, endPoint y: 319, distance: 175.2
click at [424, 319] on div "Users COLLECTION Members Only CORE/NOS Members Only CUSTOMER PROPOSALS Members …" at bounding box center [406, 228] width 710 height 195
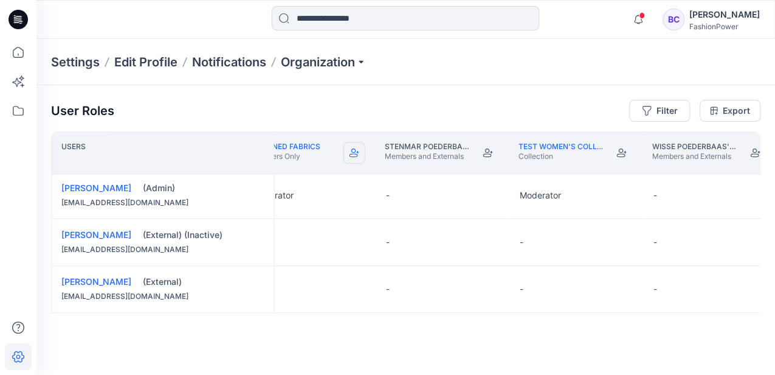
click at [359, 156] on button "Become Moderator" at bounding box center [355, 153] width 22 height 22
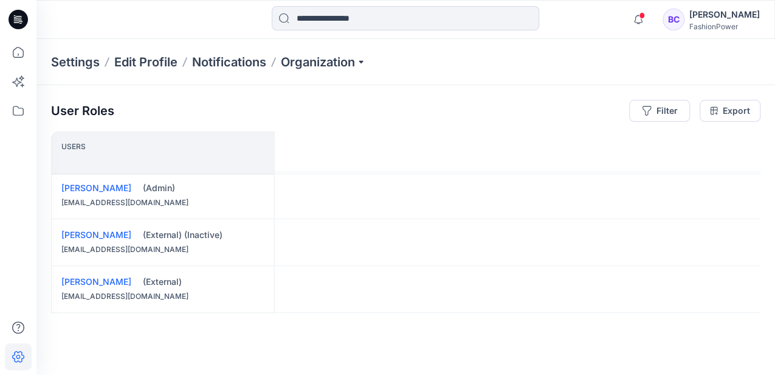
scroll to position [470, 0]
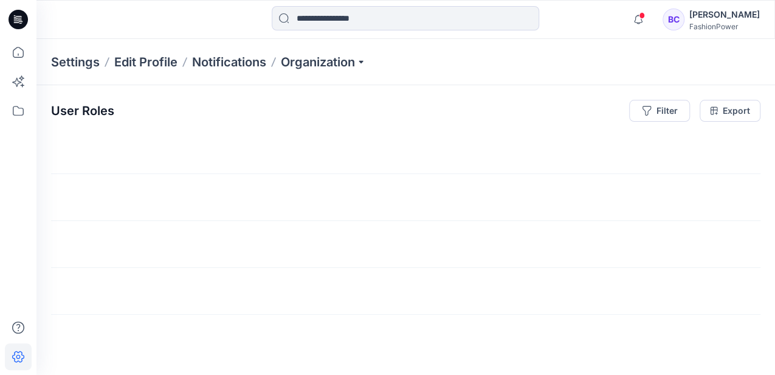
scroll to position [0, 1010]
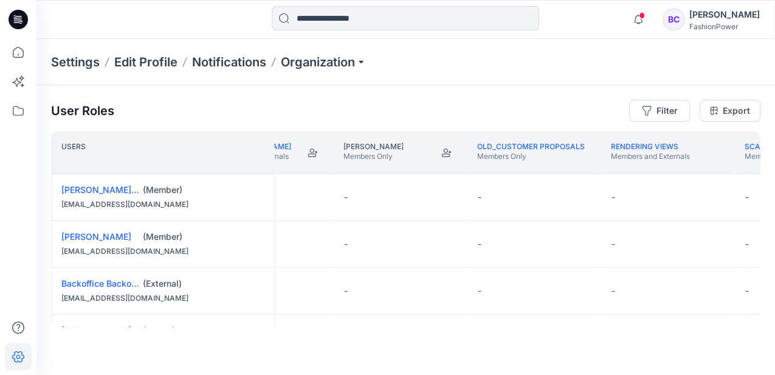
click at [228, 74] on div "Settings Edit Profile Notifications Organization" at bounding box center [405, 62] width 739 height 46
click at [355, 61] on p "Organization" at bounding box center [323, 62] width 85 height 17
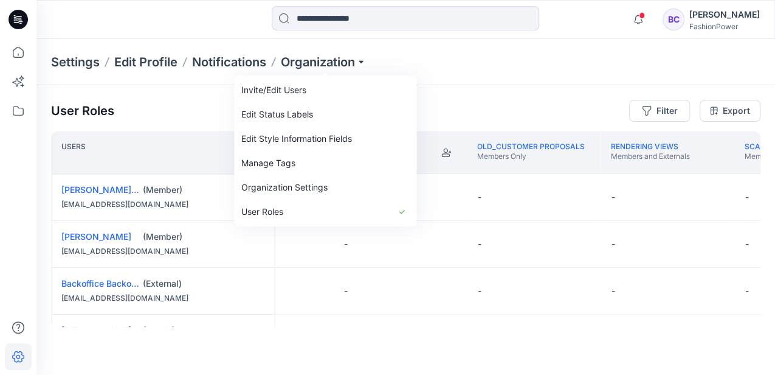
drag, startPoint x: 238, startPoint y: 255, endPoint x: 231, endPoint y: 252, distance: 8.2
click at [238, 255] on div "[EMAIL_ADDRESS][DOMAIN_NAME]" at bounding box center [162, 251] width 203 height 12
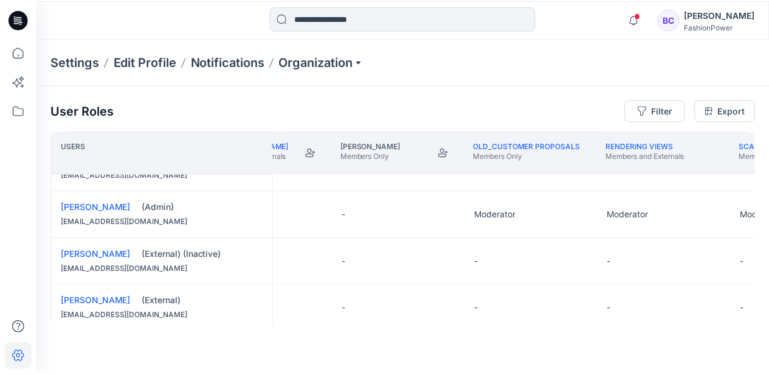
scroll to position [470, 1010]
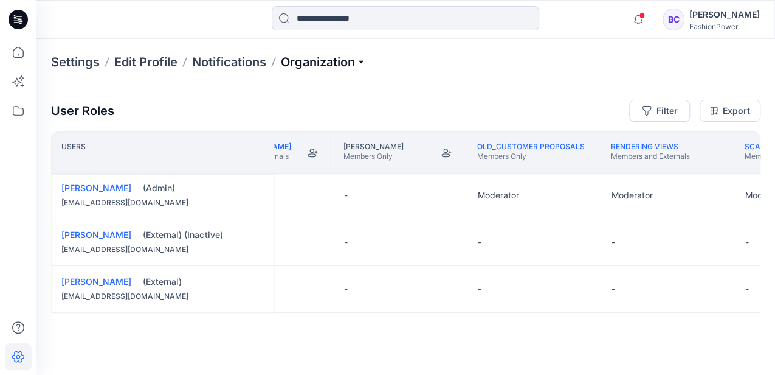
drag, startPoint x: 275, startPoint y: 95, endPoint x: 311, endPoint y: 64, distance: 47.0
click at [311, 64] on p "Organization" at bounding box center [323, 62] width 85 height 17
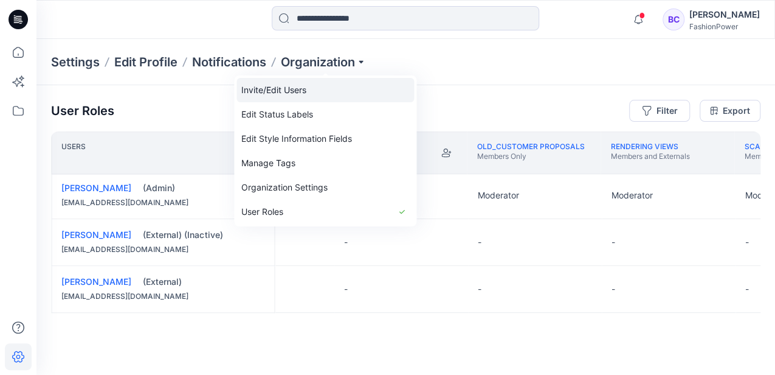
click at [328, 100] on link "Invite/Edit Users" at bounding box center [326, 90] width 178 height 24
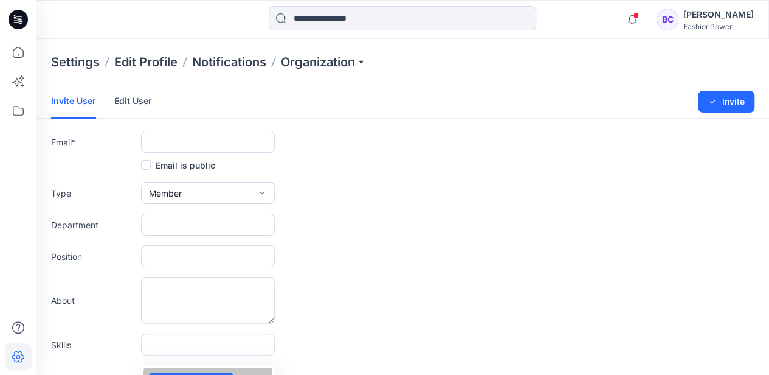
click at [127, 103] on link "Edit User" at bounding box center [133, 101] width 38 height 32
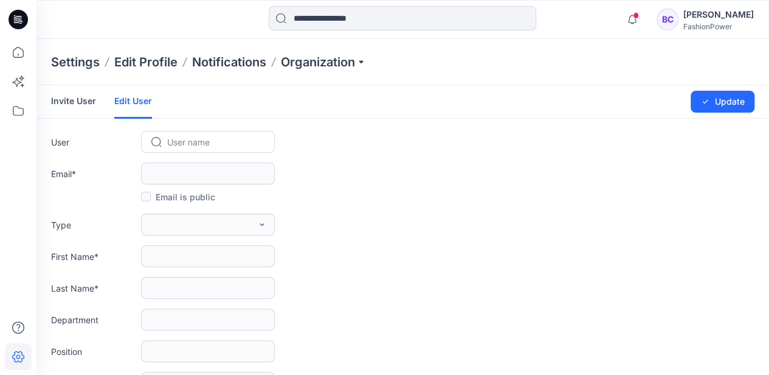
click at [233, 156] on form "Invite User Edit User Changes Saved Update User User name Email * Email is publ…" at bounding box center [402, 314] width 733 height 458
click at [249, 135] on div at bounding box center [215, 141] width 96 height 15
click at [247, 137] on div at bounding box center [215, 141] width 96 height 15
click at [231, 143] on div at bounding box center [215, 141] width 96 height 15
type input "*"
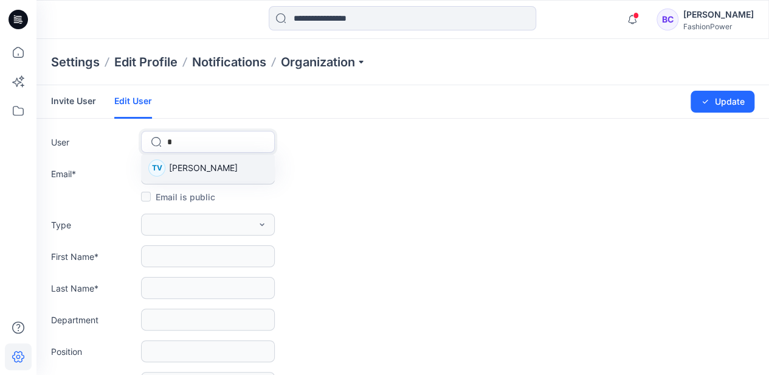
click at [215, 165] on span "[PERSON_NAME]" at bounding box center [203, 167] width 69 height 13
type input "**********"
type input "******"
type input "*********"
type input "*****"
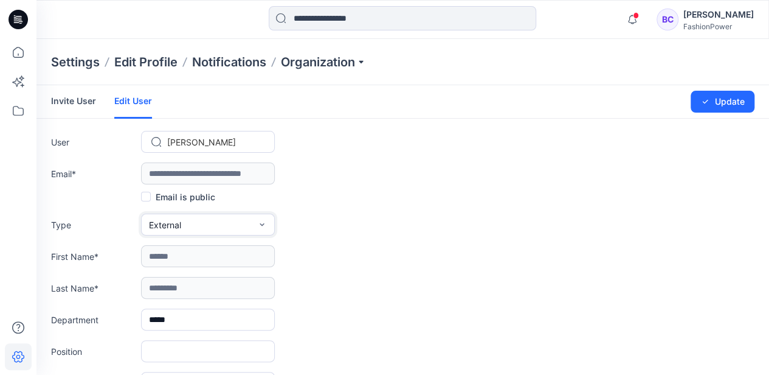
click at [182, 221] on button "External" at bounding box center [208, 224] width 134 height 22
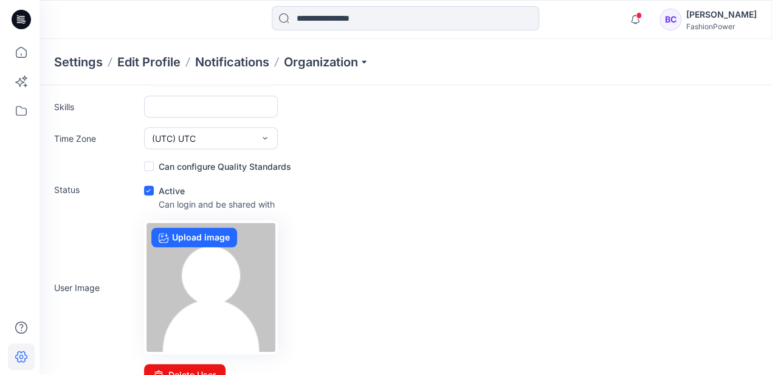
scroll to position [353, 0]
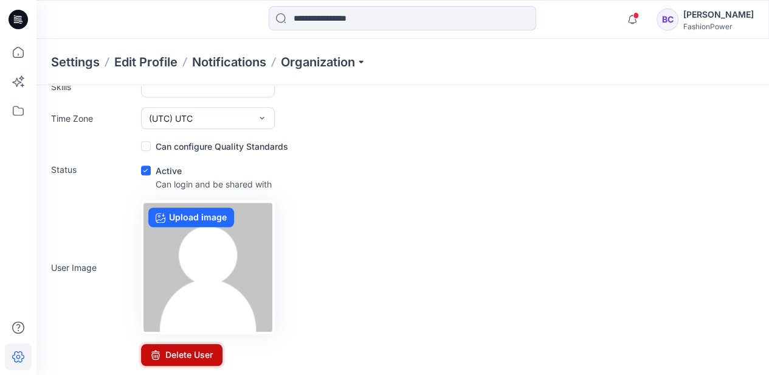
click at [195, 360] on button "Delete User" at bounding box center [181, 355] width 81 height 22
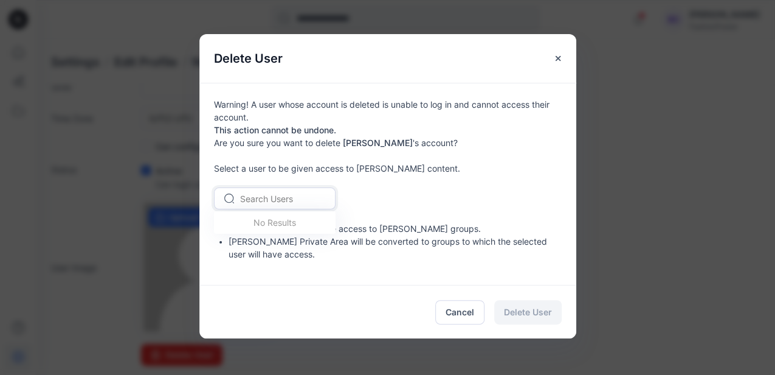
click at [282, 201] on div at bounding box center [282, 198] width 84 height 15
type input "*"
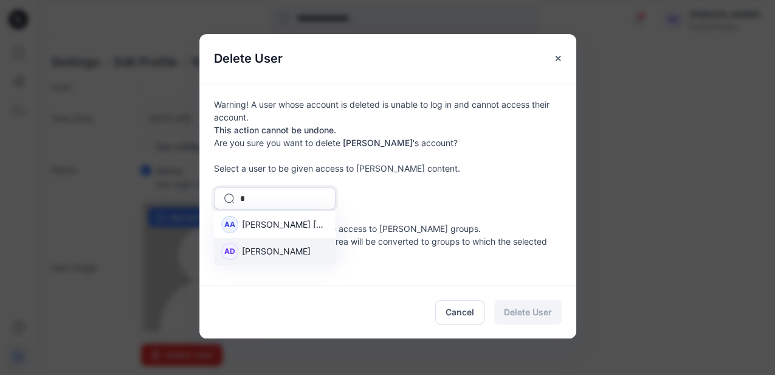
click at [280, 257] on span "[PERSON_NAME]" at bounding box center [276, 250] width 69 height 13
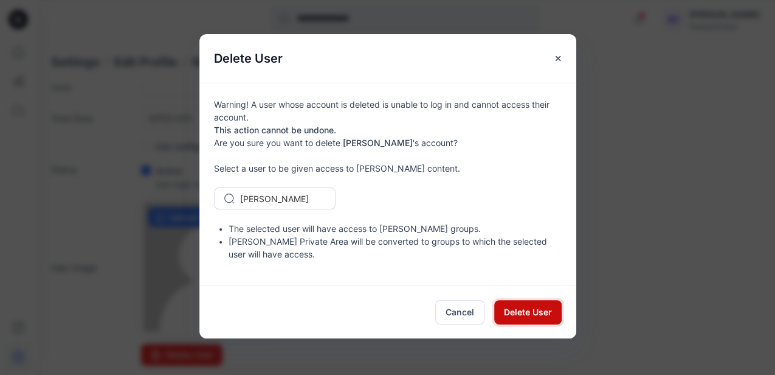
click at [504, 313] on span "Delete User" at bounding box center [528, 311] width 48 height 13
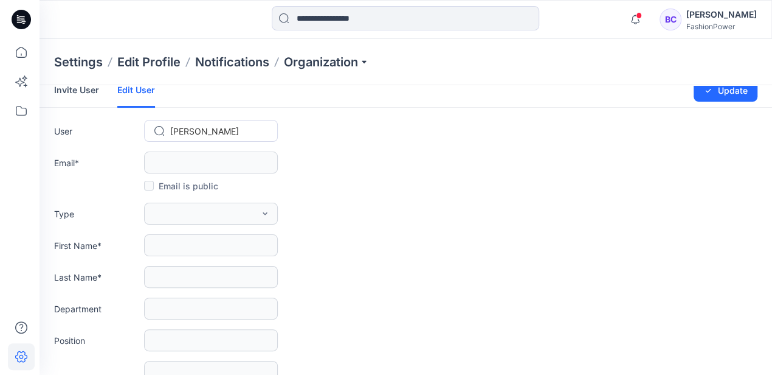
scroll to position [0, 0]
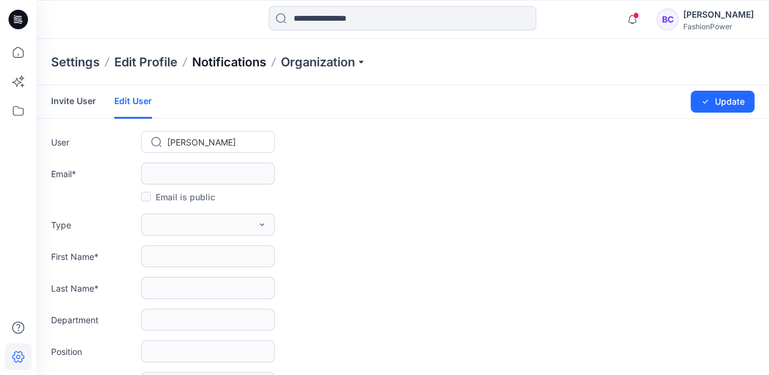
click at [251, 58] on p "Notifications" at bounding box center [229, 62] width 74 height 17
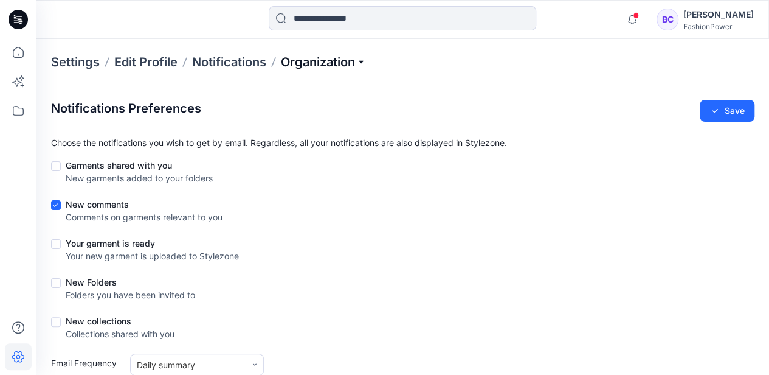
click at [306, 63] on p "Organization" at bounding box center [323, 62] width 85 height 17
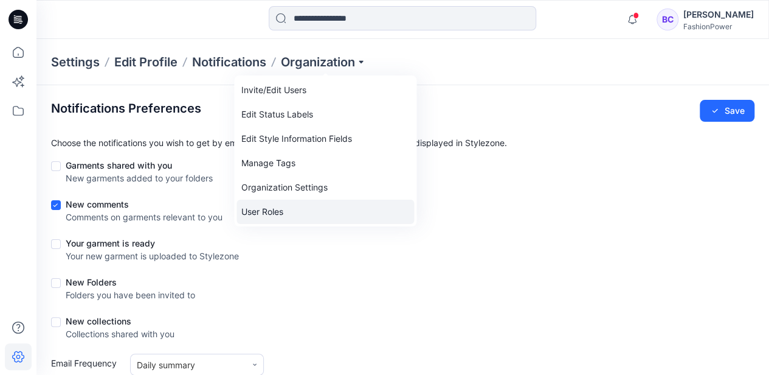
click at [286, 210] on link "User Roles" at bounding box center [326, 211] width 178 height 24
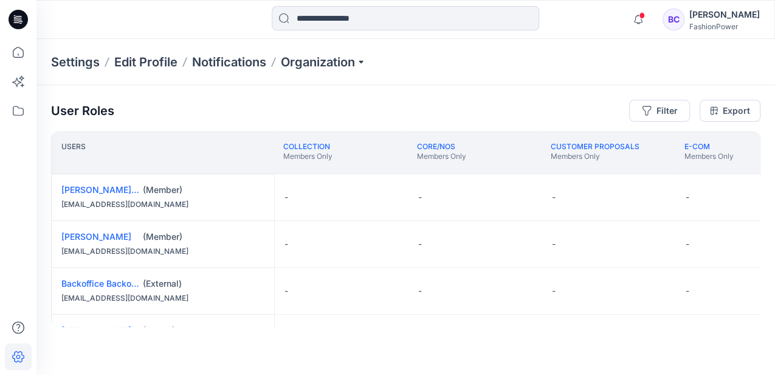
drag, startPoint x: 223, startPoint y: 251, endPoint x: 345, endPoint y: 243, distance: 123.1
click at [234, 247] on div "[EMAIL_ADDRESS][DOMAIN_NAME]" at bounding box center [162, 251] width 203 height 12
click at [386, 242] on button "Edit Role" at bounding box center [388, 244] width 22 height 22
click at [326, 295] on button "Reviewer" at bounding box center [330, 294] width 131 height 22
click at [522, 243] on button "Edit Role" at bounding box center [522, 244] width 22 height 22
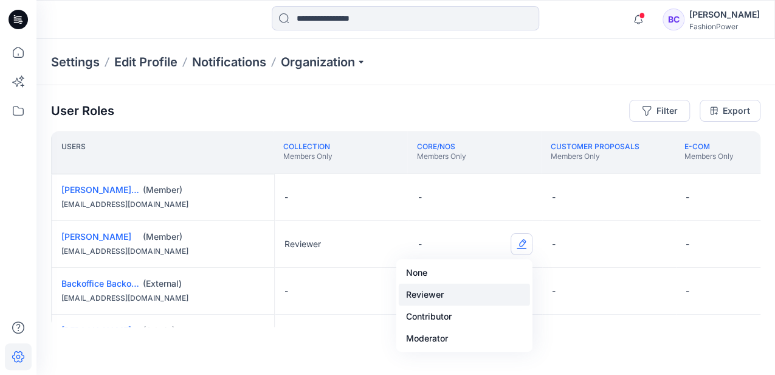
click at [468, 299] on button "Reviewer" at bounding box center [464, 294] width 131 height 22
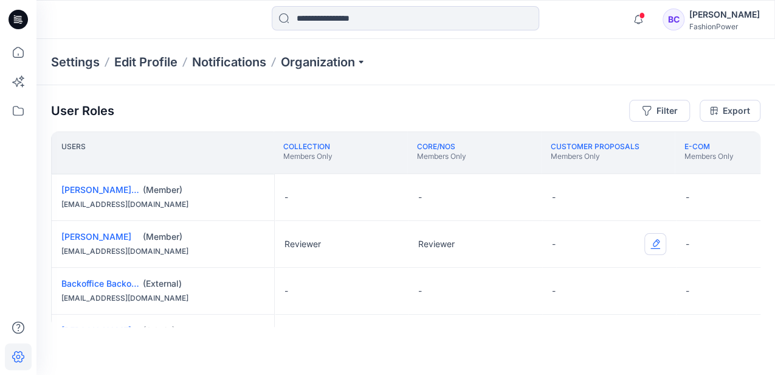
click at [652, 242] on button "Edit Role" at bounding box center [655, 244] width 22 height 22
click at [620, 293] on button "Reviewer" at bounding box center [598, 294] width 131 height 22
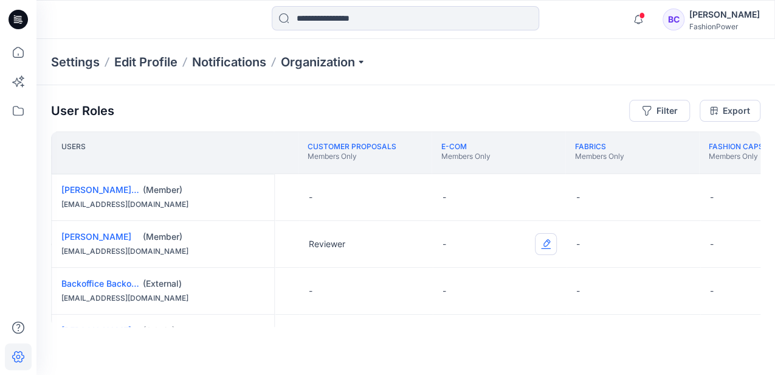
click at [539, 240] on button "Edit Role" at bounding box center [546, 244] width 22 height 22
click at [497, 297] on button "Reviewer" at bounding box center [488, 294] width 131 height 22
click at [676, 240] on button "Edit Role" at bounding box center [680, 244] width 22 height 22
drag, startPoint x: 592, startPoint y: 291, endPoint x: 460, endPoint y: 333, distance: 139.2
click at [591, 292] on button "Reviewer" at bounding box center [622, 294] width 131 height 22
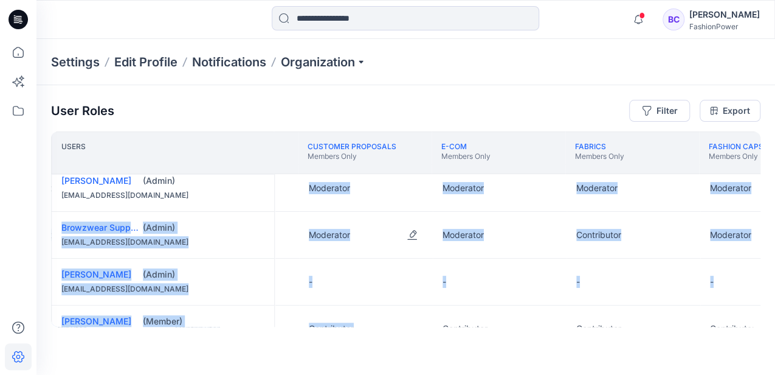
drag, startPoint x: 327, startPoint y: 322, endPoint x: 411, endPoint y: 319, distance: 84.0
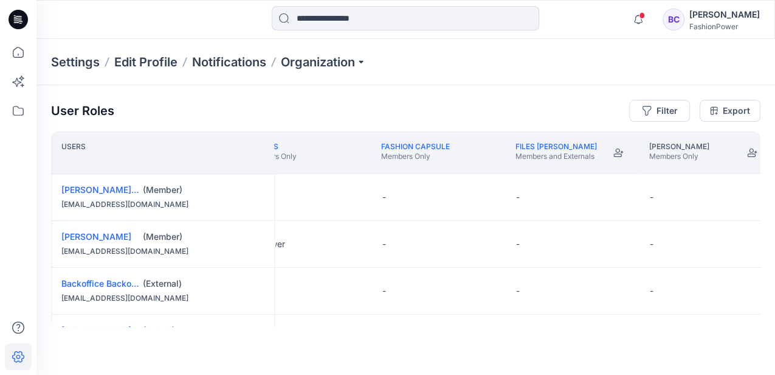
scroll to position [0, 703]
click at [490, 241] on button "Edit Role" at bounding box center [488, 244] width 22 height 22
click at [440, 292] on button "Reviewer" at bounding box center [429, 294] width 131 height 22
click at [624, 241] on button "Edit Role" at bounding box center [621, 244] width 22 height 22
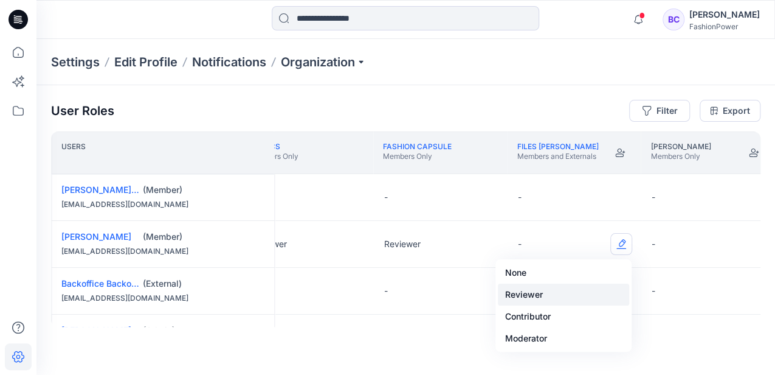
click at [564, 294] on button "Reviewer" at bounding box center [563, 294] width 131 height 22
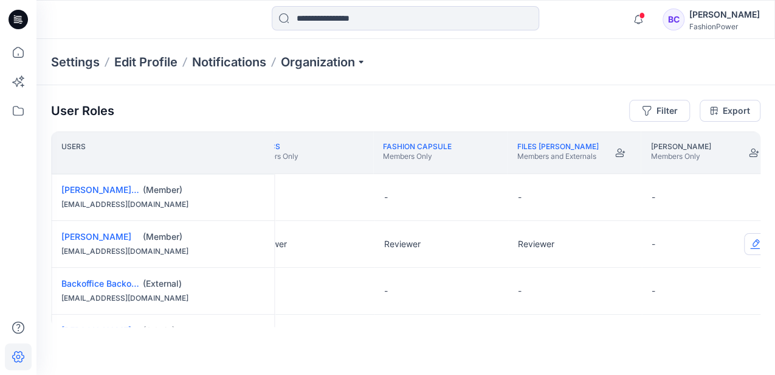
click at [751, 246] on button "Edit Role" at bounding box center [755, 244] width 22 height 22
click at [664, 297] on button "Reviewer" at bounding box center [697, 294] width 131 height 22
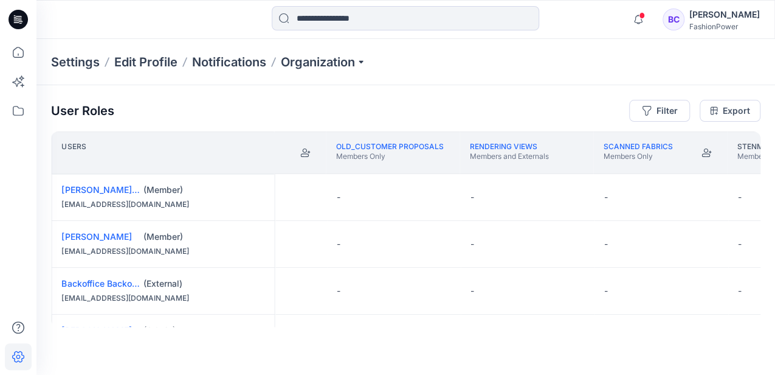
scroll to position [0, 1024]
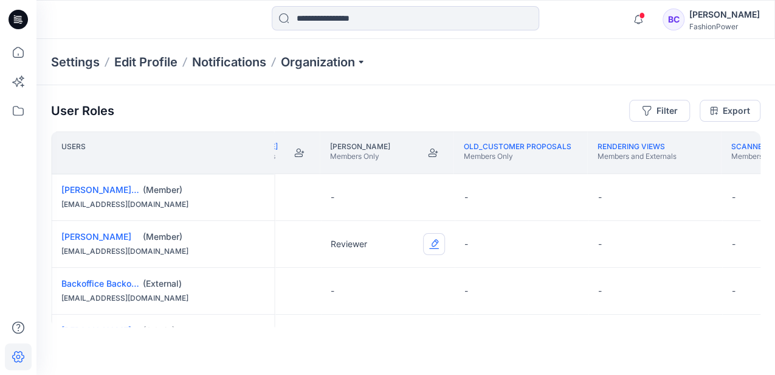
click at [433, 245] on button "Edit Role" at bounding box center [434, 244] width 22 height 22
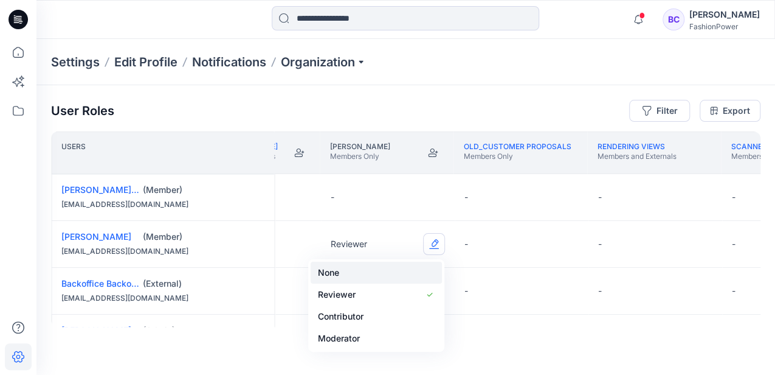
click at [348, 276] on button "None" at bounding box center [376, 272] width 131 height 22
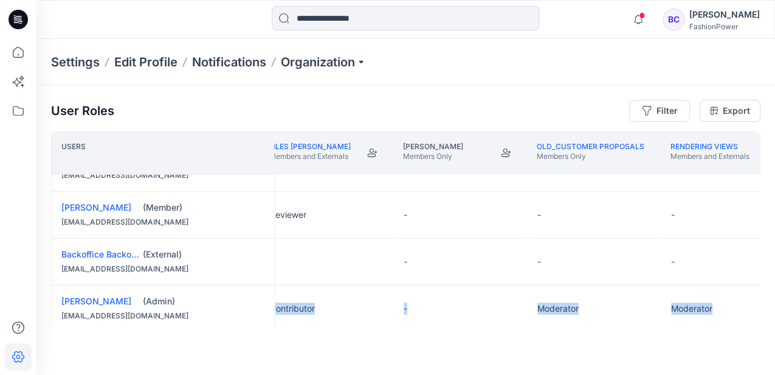
scroll to position [29, 895]
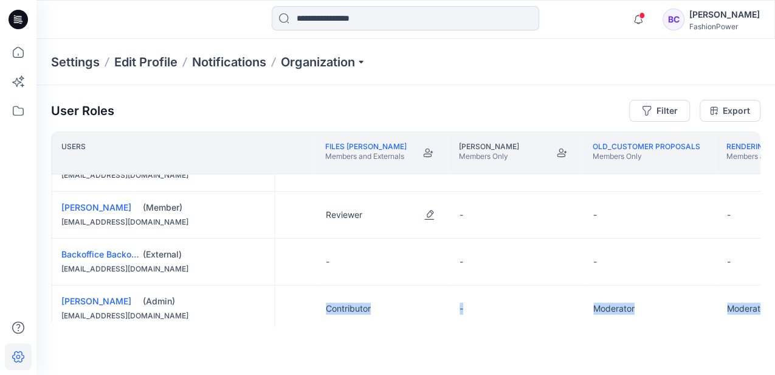
click at [450, 218] on div "-" at bounding box center [517, 215] width 134 height 46
click at [427, 211] on button "Edit Role" at bounding box center [429, 215] width 22 height 22
click at [433, 210] on button "Edit Role" at bounding box center [429, 215] width 22 height 22
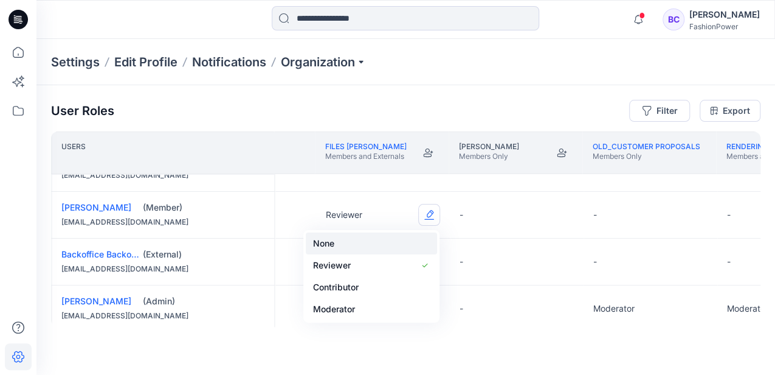
click at [384, 244] on button "None" at bounding box center [371, 243] width 131 height 22
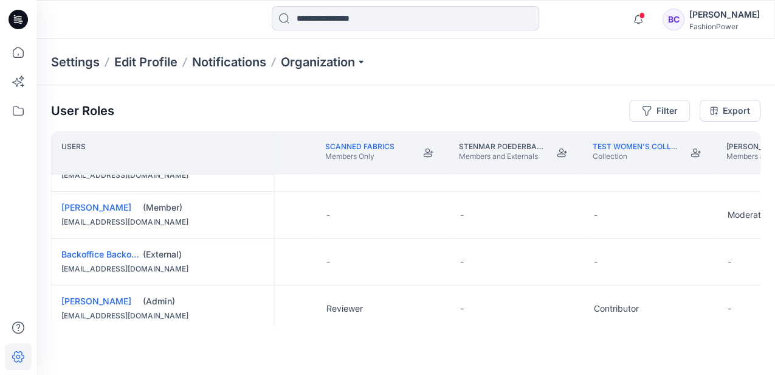
scroll to position [29, 1791]
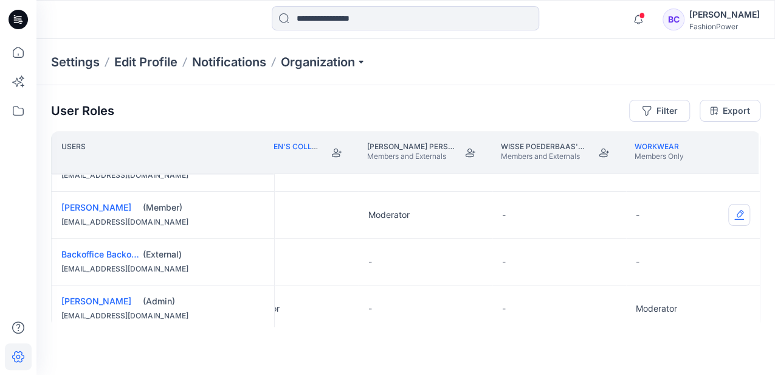
click at [733, 213] on button "Edit Role" at bounding box center [739, 215] width 22 height 22
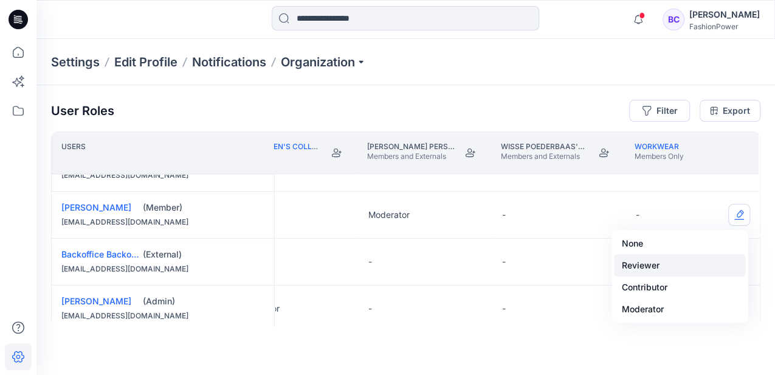
click at [679, 270] on button "Reviewer" at bounding box center [679, 265] width 131 height 22
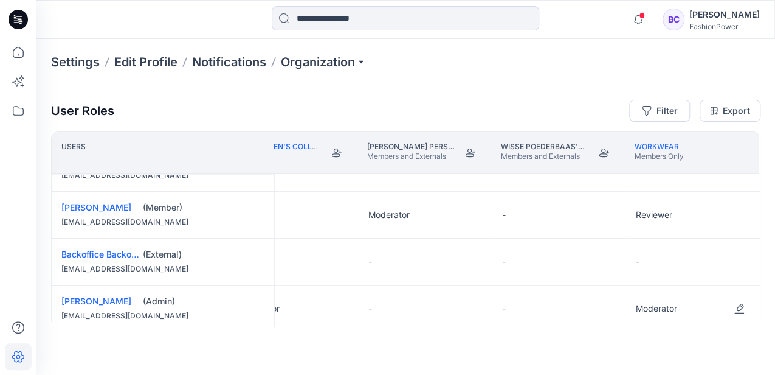
click at [644, 321] on div "Moderator" at bounding box center [693, 308] width 134 height 46
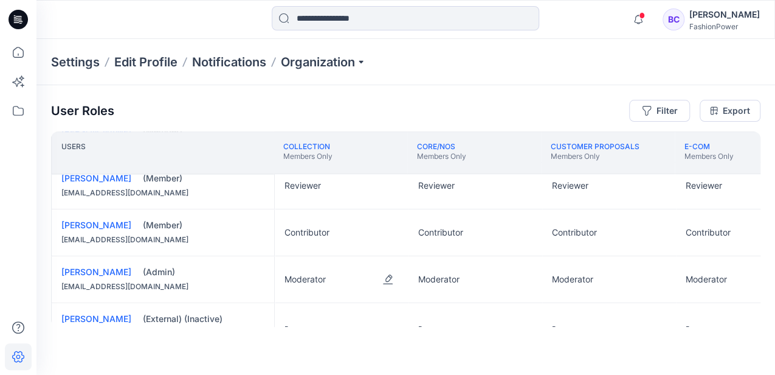
scroll to position [423, 0]
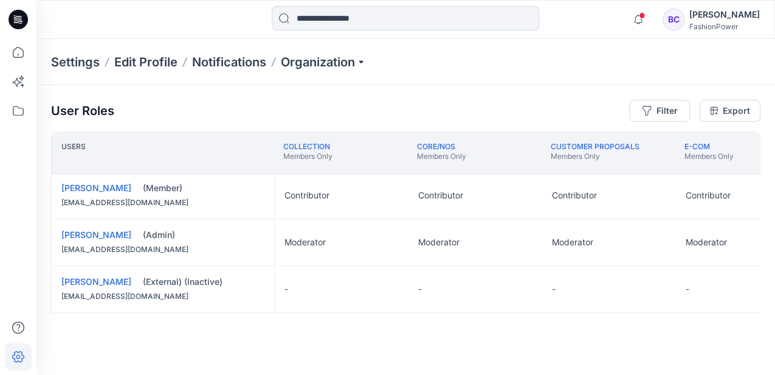
click at [203, 281] on div "(External) (Inactive)" at bounding box center [204, 281] width 122 height 12
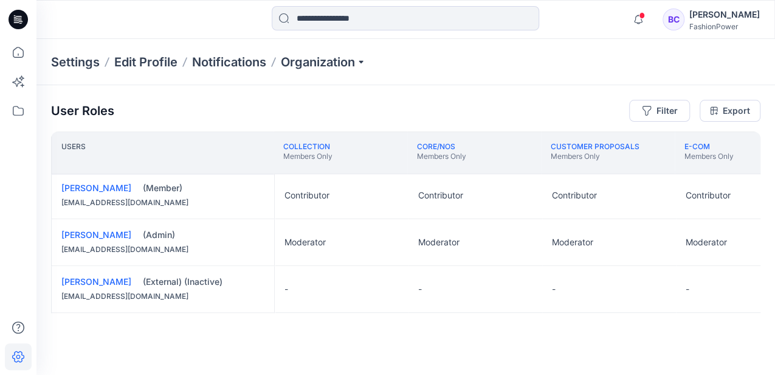
click at [216, 328] on div "User Roles Filter Export Users COLLECTION Members Only CORE/NOS Members Only CU…" at bounding box center [405, 213] width 739 height 256
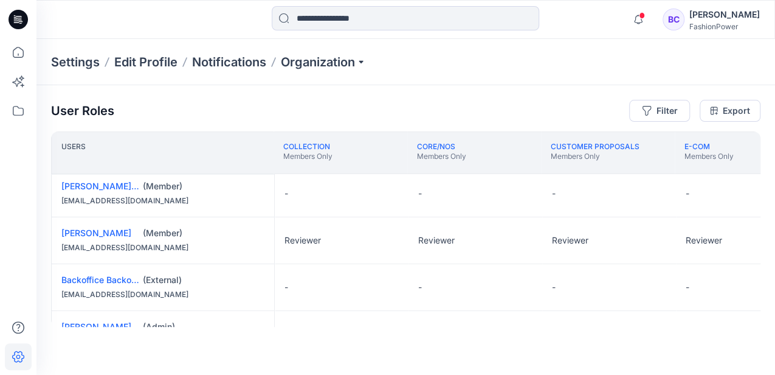
scroll to position [0, 0]
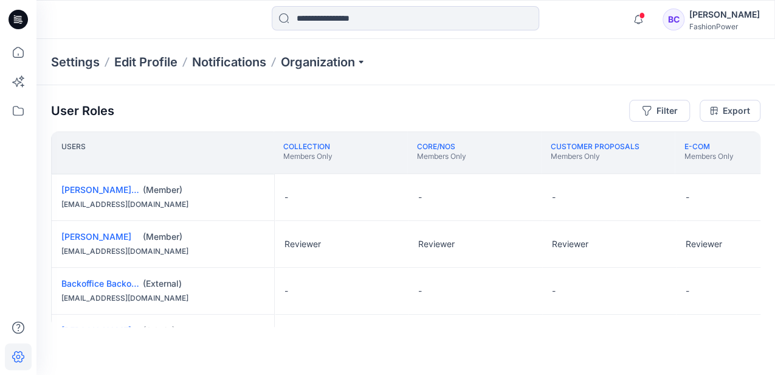
click at [171, 249] on div "[EMAIL_ADDRESS][DOMAIN_NAME]" at bounding box center [162, 251] width 203 height 12
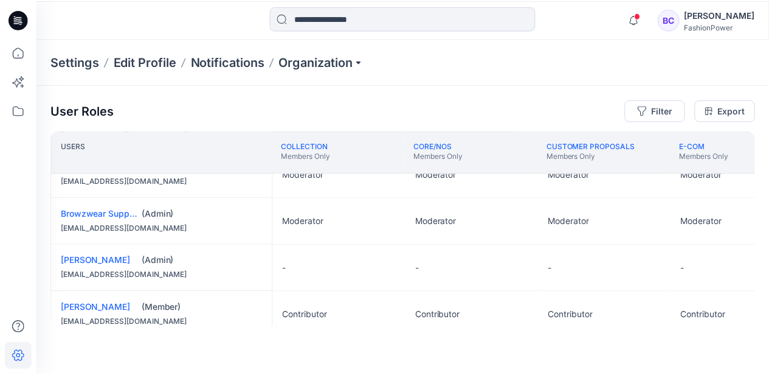
scroll to position [202, 0]
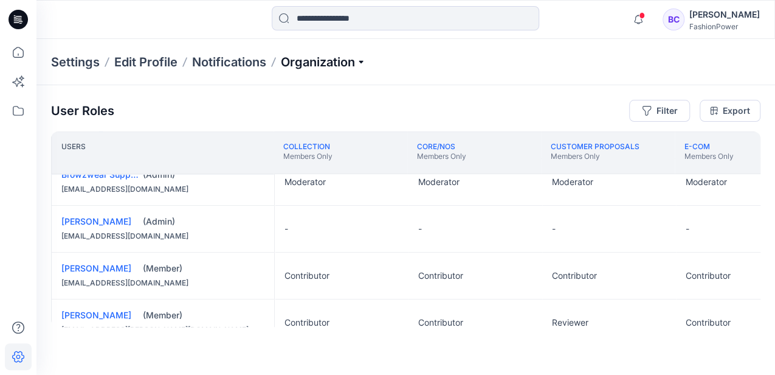
click at [366, 63] on p "Organization" at bounding box center [323, 62] width 85 height 17
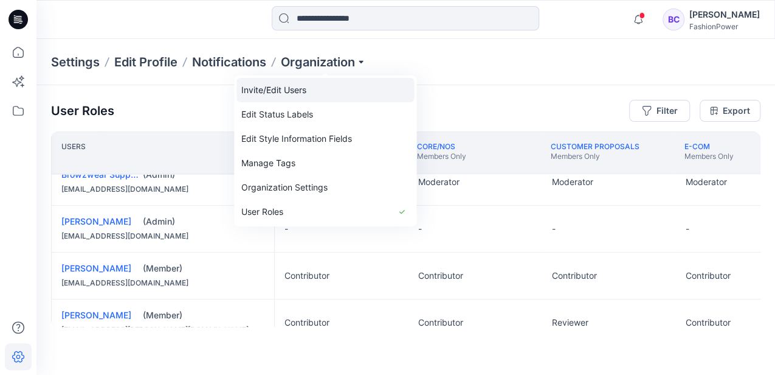
click at [288, 92] on link "Invite/Edit Users" at bounding box center [326, 90] width 178 height 24
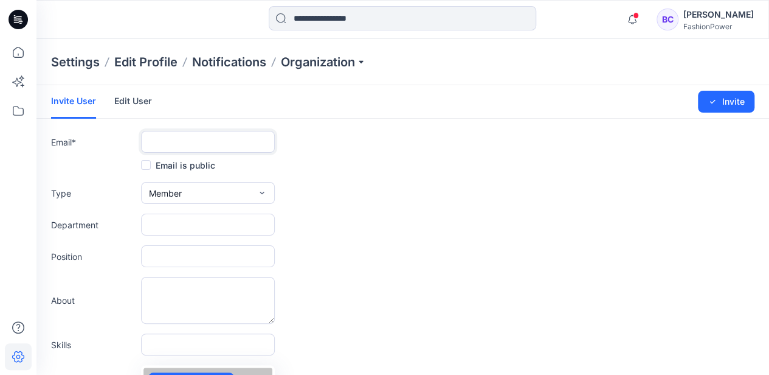
click at [191, 146] on input "text" at bounding box center [208, 142] width 134 height 22
click at [143, 116] on link "Edit User" at bounding box center [133, 101] width 38 height 32
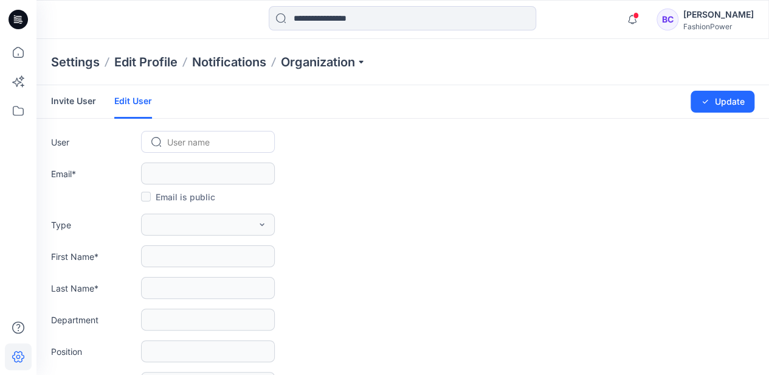
click at [179, 133] on div "User name" at bounding box center [215, 142] width 98 height 18
paste input "**********"
type input "**********"
click at [78, 103] on link "Invite User" at bounding box center [73, 101] width 45 height 32
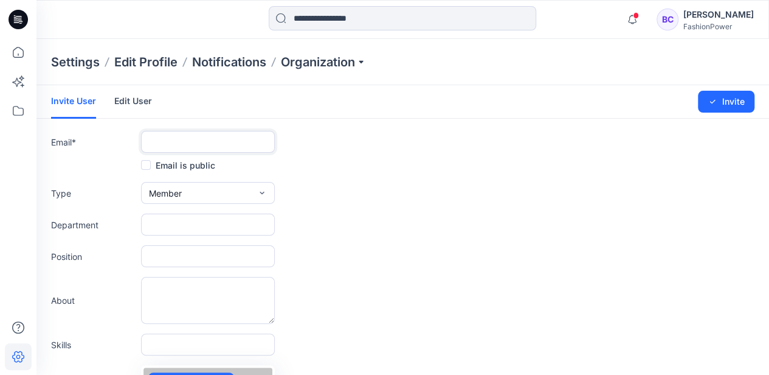
click at [220, 141] on input "text" at bounding box center [208, 142] width 134 height 22
paste input "**********"
type input "**********"
click at [252, 199] on button "Member" at bounding box center [208, 193] width 134 height 22
click at [438, 214] on div "Department" at bounding box center [402, 224] width 703 height 22
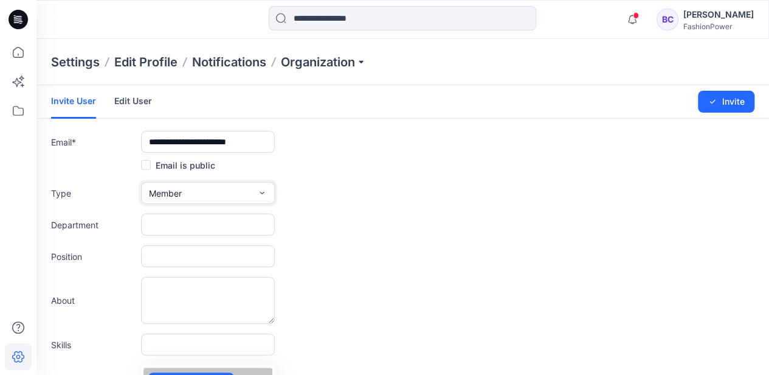
click at [236, 187] on button "Member" at bounding box center [208, 193] width 134 height 22
click at [371, 177] on form "**********" at bounding box center [402, 319] width 733 height 469
click at [182, 225] on input "text" at bounding box center [208, 224] width 134 height 22
type input "*********"
click at [191, 295] on textarea at bounding box center [208, 300] width 134 height 47
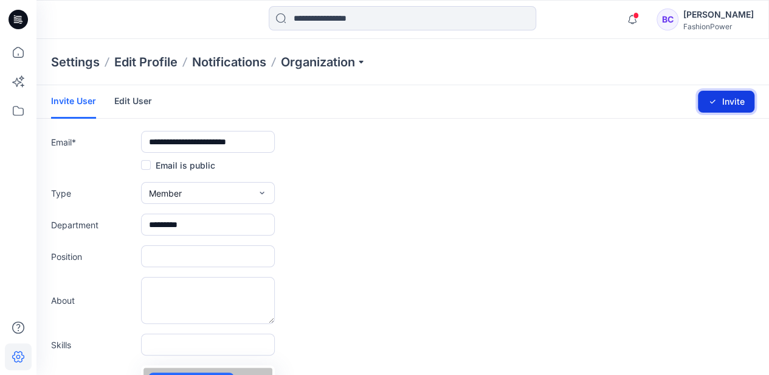
click at [742, 106] on button "Invite" at bounding box center [726, 102] width 57 height 22
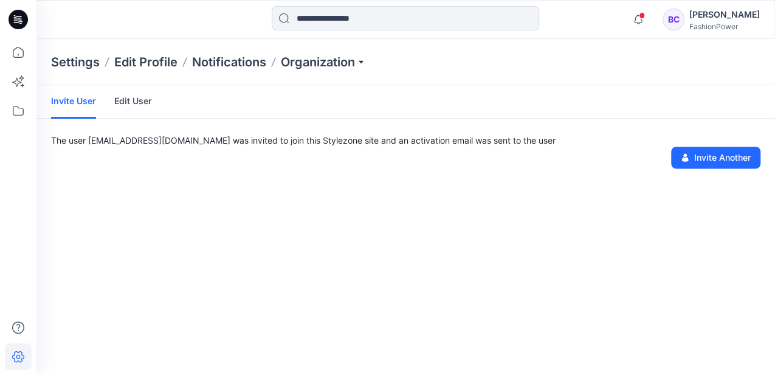
click at [258, 152] on div "The user [EMAIL_ADDRESS][DOMAIN_NAME] was invited to join this Stylezone site a…" at bounding box center [405, 151] width 739 height 35
click at [116, 95] on link "Edit User" at bounding box center [133, 101] width 38 height 32
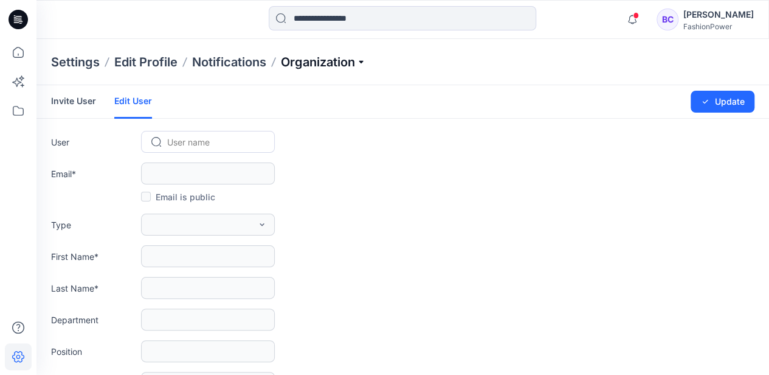
click at [319, 66] on p "Organization" at bounding box center [323, 62] width 85 height 17
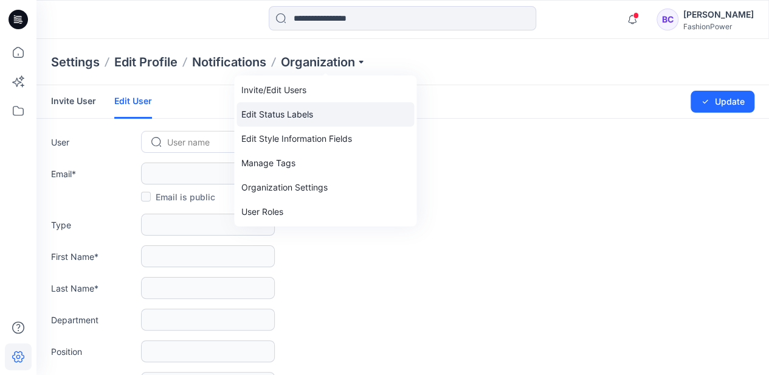
click at [302, 106] on link "Edit Status Labels" at bounding box center [326, 114] width 178 height 24
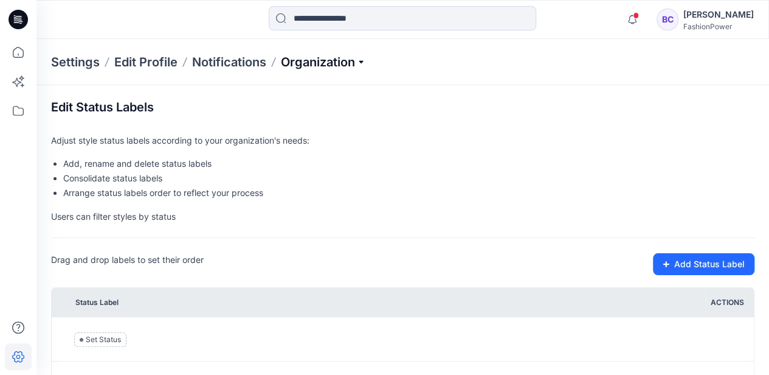
click at [323, 68] on p "Organization" at bounding box center [323, 62] width 85 height 17
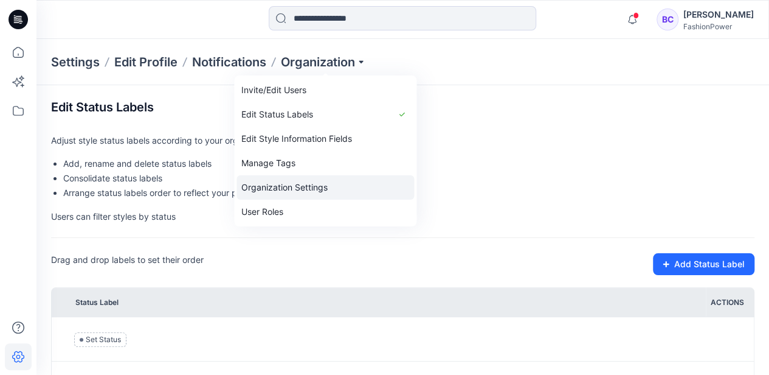
click at [299, 189] on link "Organization Settings" at bounding box center [326, 187] width 178 height 24
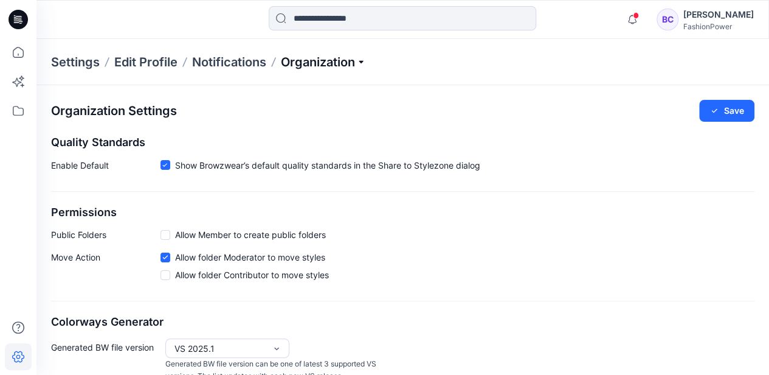
click at [319, 66] on p "Organization" at bounding box center [323, 62] width 85 height 17
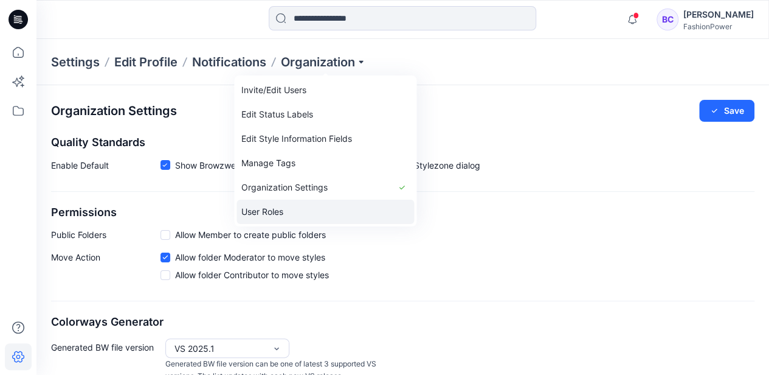
click at [285, 215] on link "User Roles" at bounding box center [326, 211] width 178 height 24
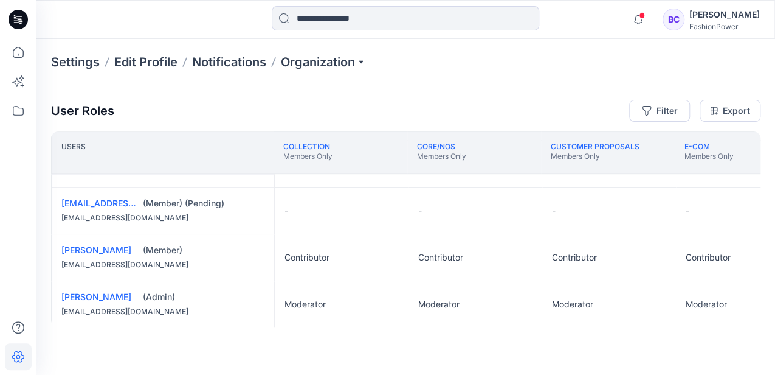
scroll to position [348, 0]
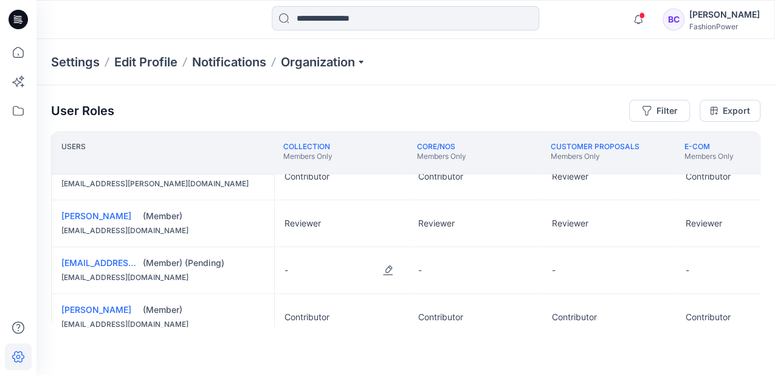
click at [294, 270] on div "-" at bounding box center [342, 270] width 134 height 46
click at [387, 266] on button "Edit Role" at bounding box center [388, 270] width 22 height 22
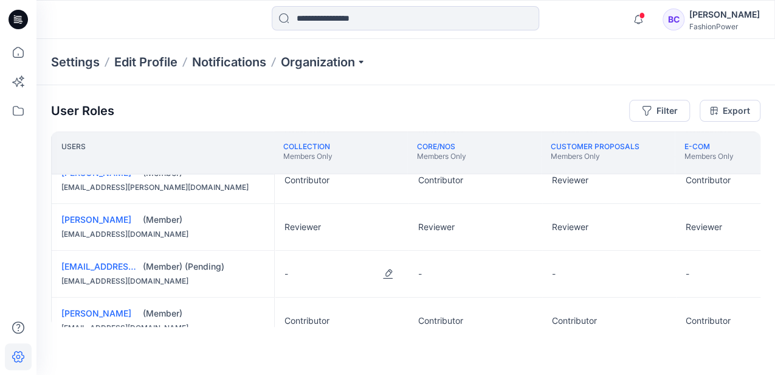
scroll to position [389, 0]
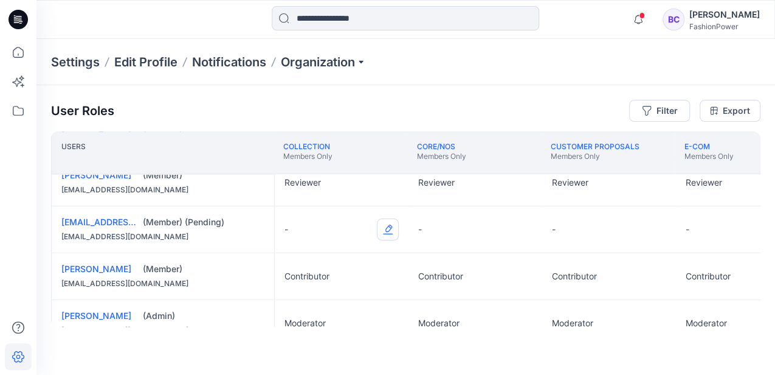
click at [379, 224] on button "Edit Role" at bounding box center [388, 229] width 22 height 22
click at [319, 299] on button "Contributor" at bounding box center [330, 300] width 131 height 22
click at [528, 230] on button "Edit Role" at bounding box center [522, 229] width 22 height 22
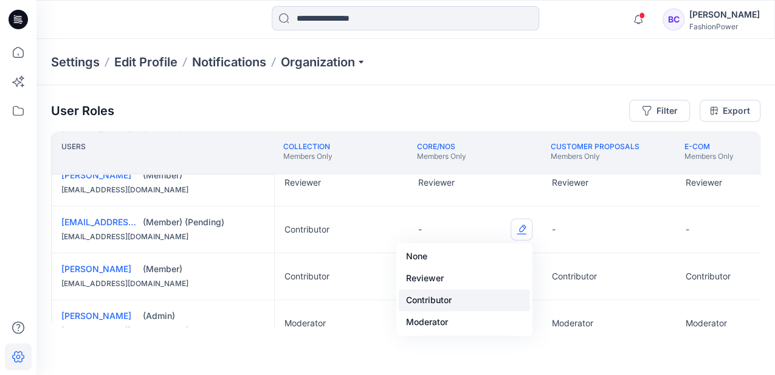
click at [482, 299] on button "Contributor" at bounding box center [464, 300] width 131 height 22
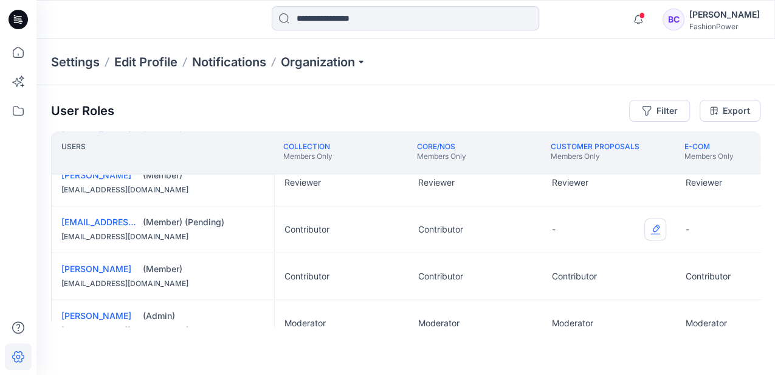
click at [654, 225] on button "Edit Role" at bounding box center [655, 229] width 22 height 22
click at [608, 301] on button "Contributor" at bounding box center [598, 300] width 131 height 22
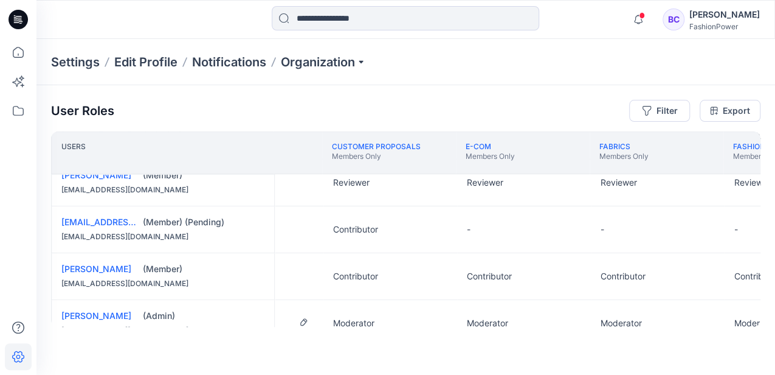
scroll to position [389, 225]
click at [565, 231] on button "Edit Role" at bounding box center [564, 229] width 22 height 22
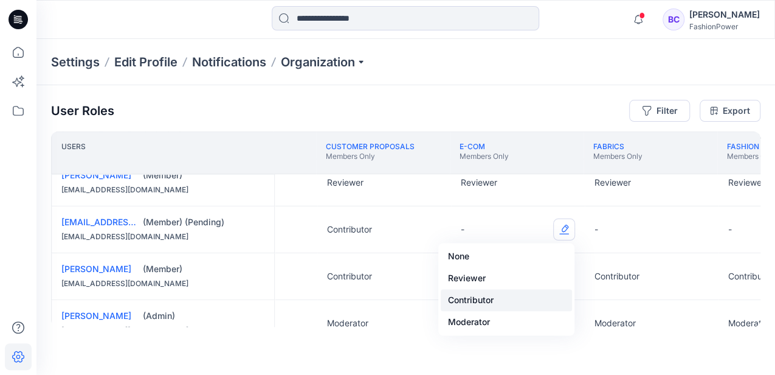
click at [511, 301] on button "Contributor" at bounding box center [506, 300] width 131 height 22
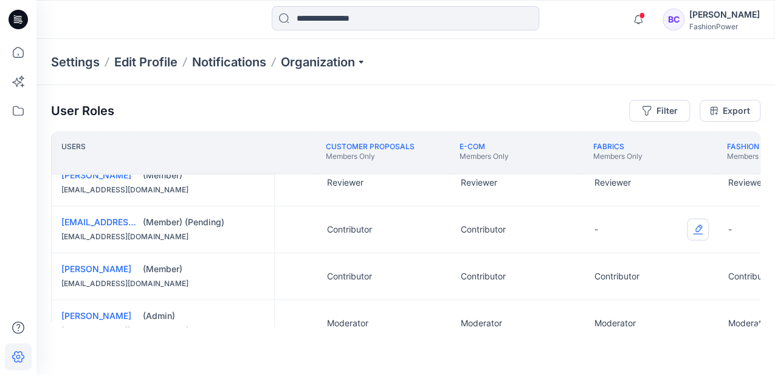
click at [702, 221] on button "Edit Role" at bounding box center [698, 229] width 22 height 22
click at [603, 304] on button "Contributor" at bounding box center [640, 300] width 131 height 22
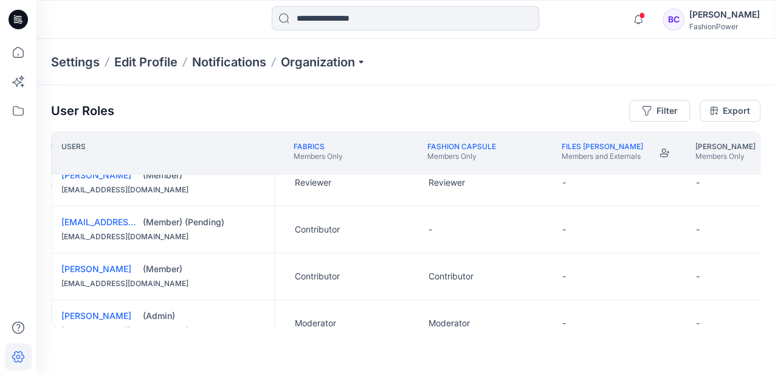
scroll to position [389, 659]
click at [530, 230] on button "Edit Role" at bounding box center [531, 229] width 22 height 22
click at [398, 227] on button "Edit Role" at bounding box center [398, 229] width 22 height 22
drag, startPoint x: 367, startPoint y: 254, endPoint x: 500, endPoint y: 235, distance: 135.0
click at [366, 254] on button "None" at bounding box center [340, 256] width 131 height 22
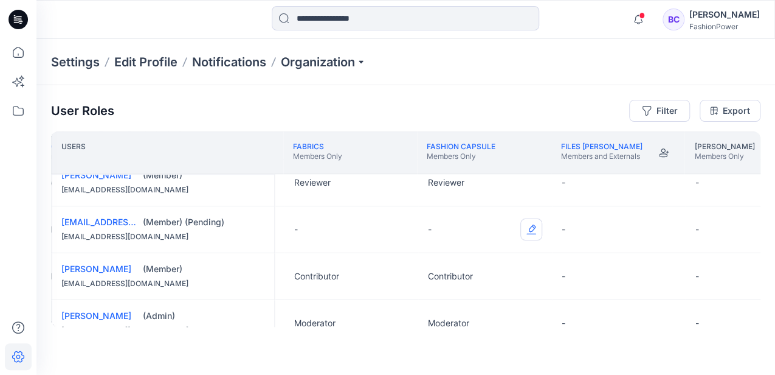
click at [535, 225] on button "Edit Role" at bounding box center [531, 229] width 22 height 22
click at [485, 294] on button "Contributor" at bounding box center [474, 300] width 131 height 22
drag, startPoint x: 399, startPoint y: 323, endPoint x: 425, endPoint y: 322, distance: 26.2
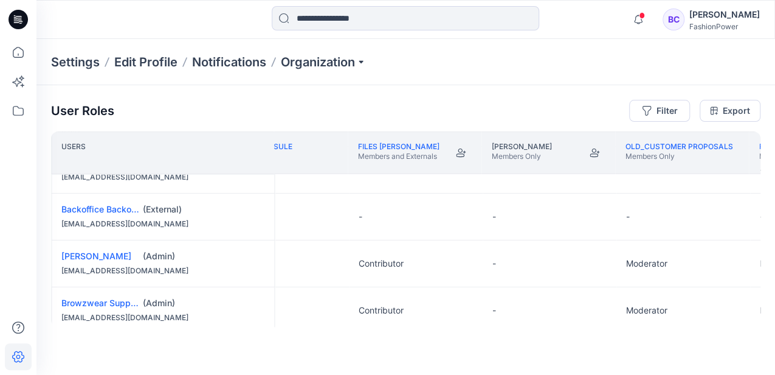
scroll to position [0, 862]
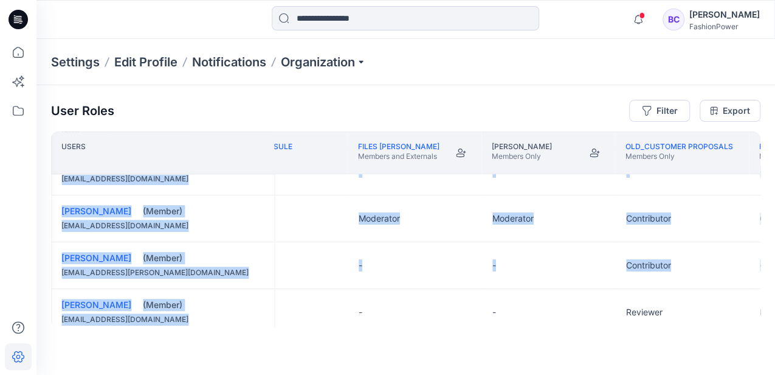
drag, startPoint x: 359, startPoint y: 329, endPoint x: 315, endPoint y: 325, distance: 43.9
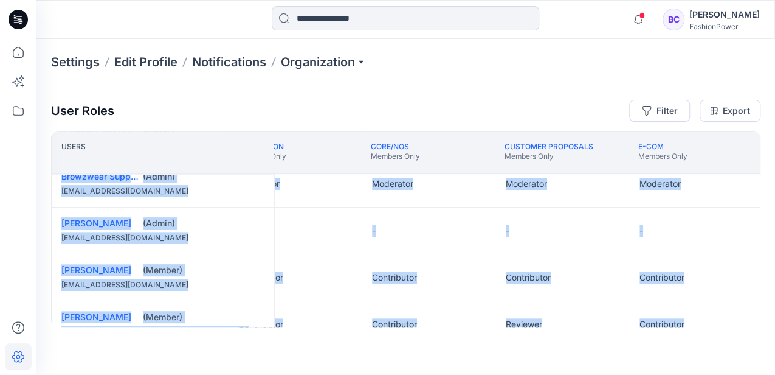
scroll to position [258, 46]
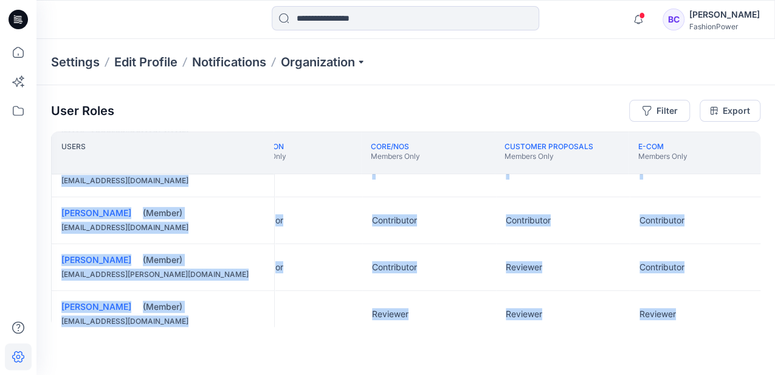
click at [262, 260] on div "(Member)" at bounding box center [204, 260] width 122 height 12
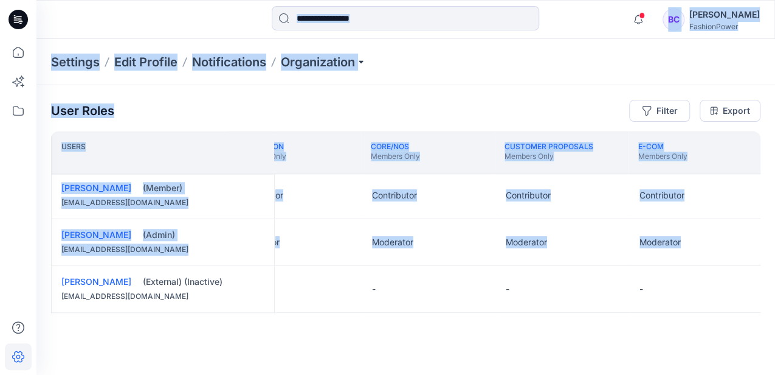
scroll to position [470, 0]
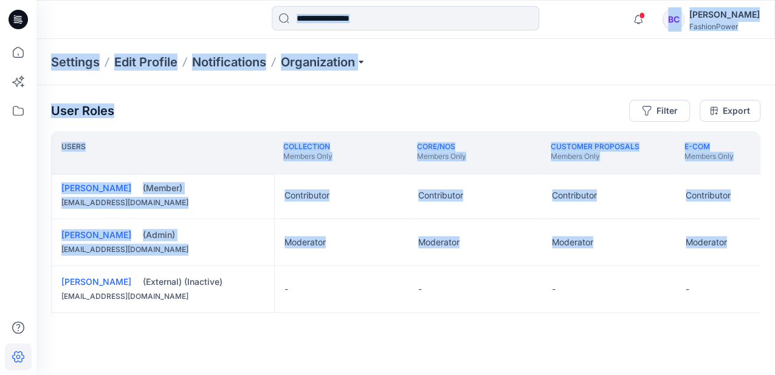
drag, startPoint x: 135, startPoint y: 322, endPoint x: 24, endPoint y: 313, distance: 111.1
click at [24, 313] on div "Notifications Your style Yellow Polo is ready 2 hours ago [PERSON_NAME] shared …" at bounding box center [387, 187] width 775 height 375
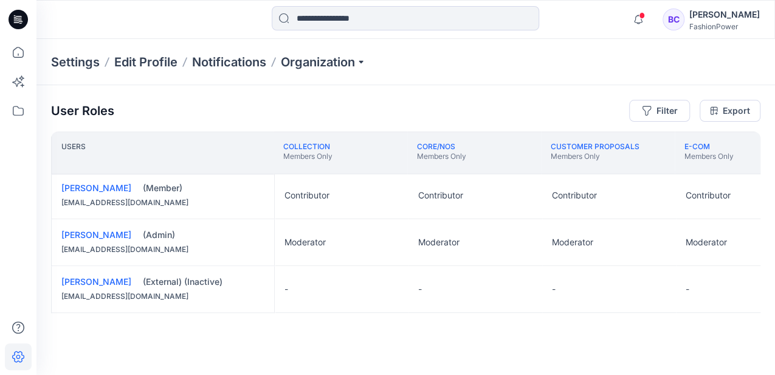
drag, startPoint x: 24, startPoint y: 313, endPoint x: 232, endPoint y: 319, distance: 208.0
click at [232, 319] on div "Users COLLECTION Members Only CORE/NOS Members Only CUSTOMER PROPOSALS Members …" at bounding box center [406, 228] width 710 height 195
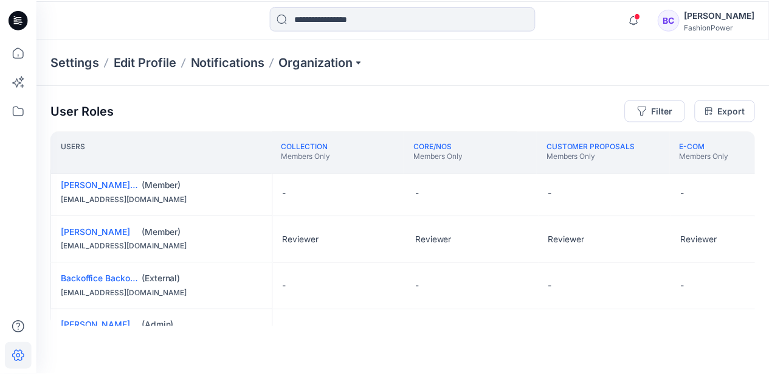
scroll to position [0, 0]
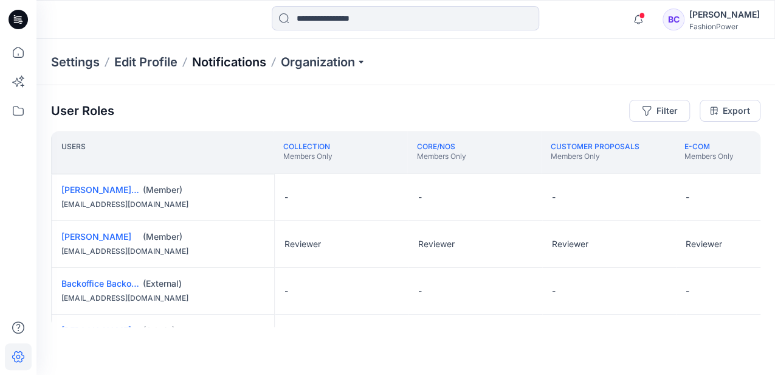
click at [219, 65] on p "Notifications" at bounding box center [229, 62] width 74 height 17
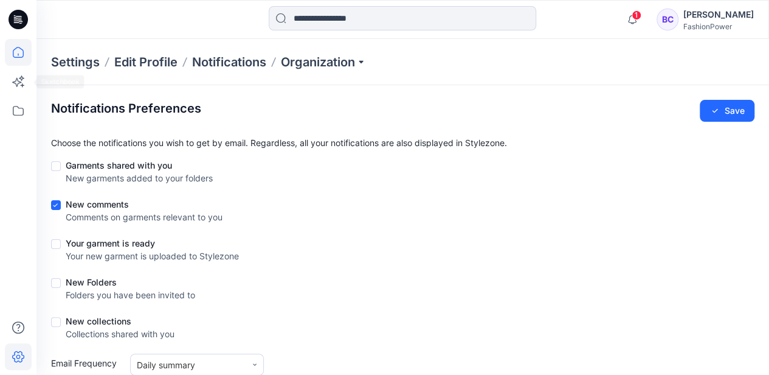
click at [18, 48] on icon at bounding box center [18, 52] width 27 height 27
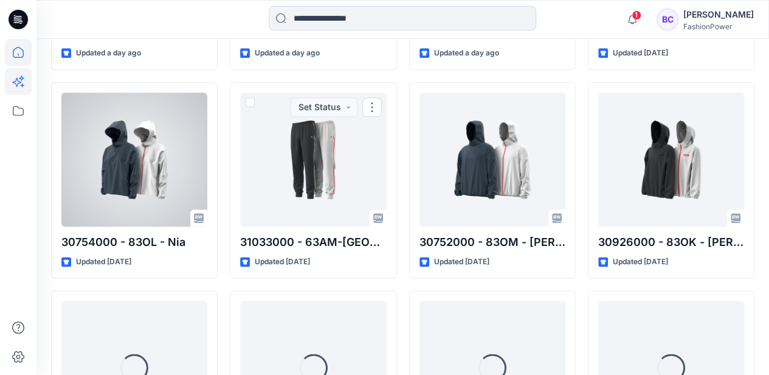
scroll to position [738, 0]
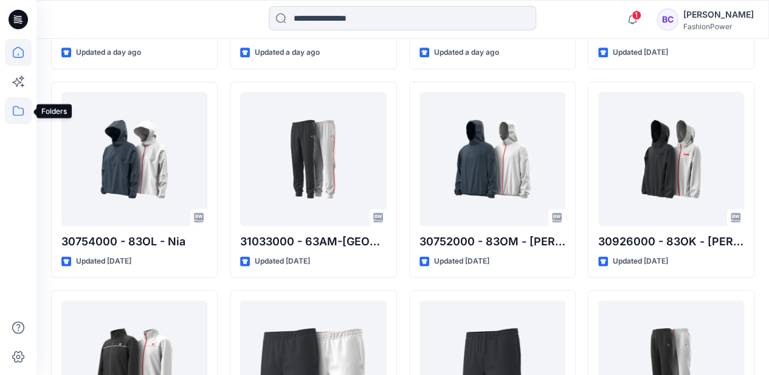
click at [13, 102] on icon at bounding box center [18, 110] width 27 height 27
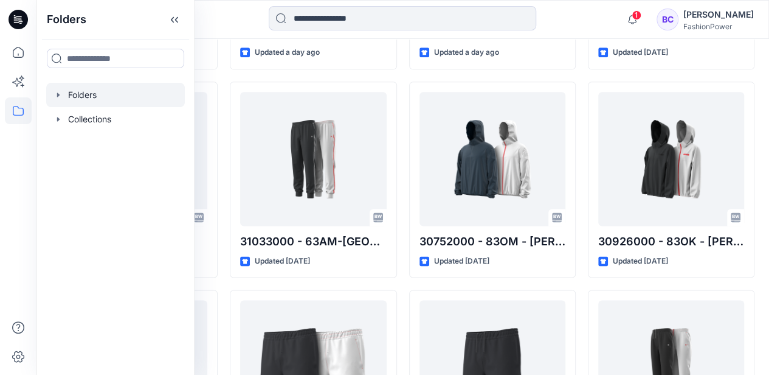
click at [66, 84] on div at bounding box center [115, 95] width 139 height 24
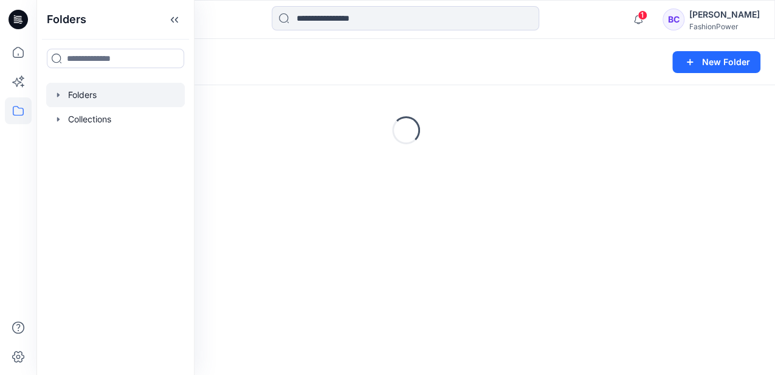
click at [61, 93] on icon "button" at bounding box center [59, 95] width 10 height 10
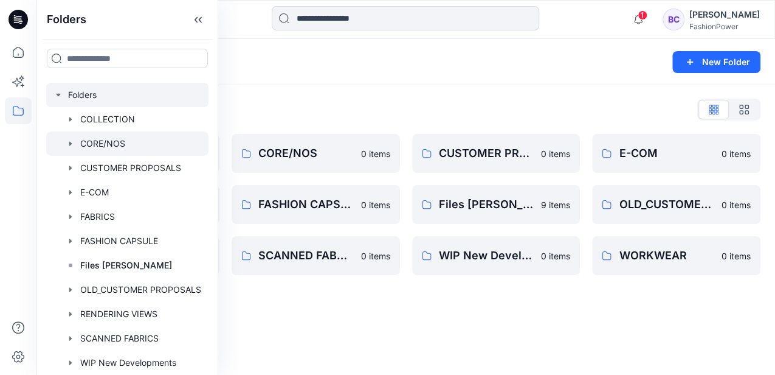
click at [117, 136] on div at bounding box center [127, 143] width 162 height 24
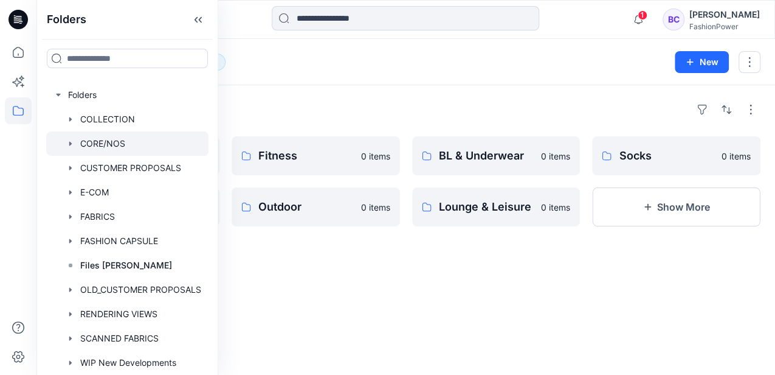
click at [61, 141] on div at bounding box center [127, 143] width 162 height 24
click at [67, 140] on icon "button" at bounding box center [71, 144] width 10 height 10
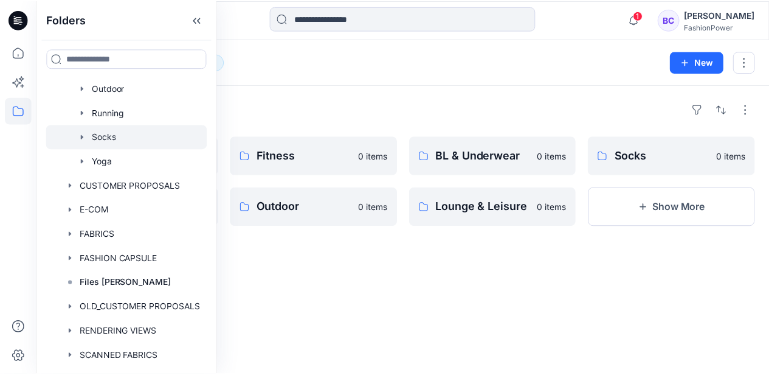
scroll to position [146, 0]
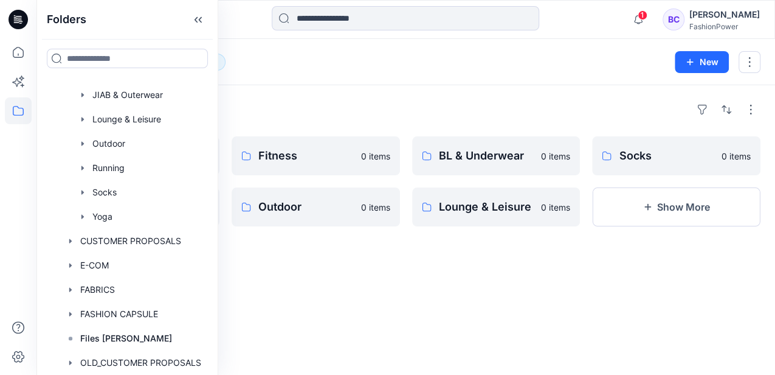
click at [319, 62] on div "Folders CORE/NOS 9" at bounding box center [358, 62] width 615 height 17
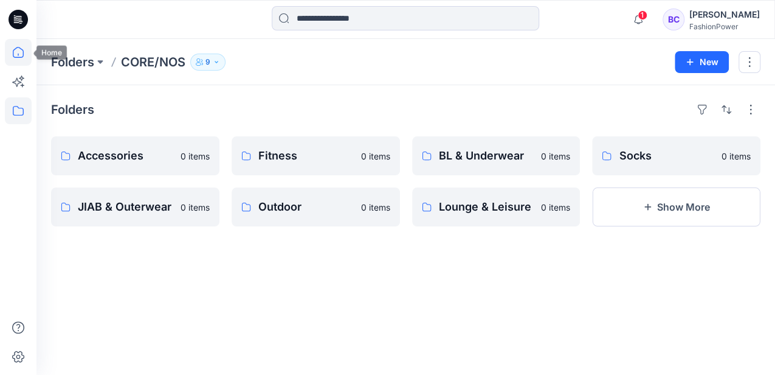
click at [23, 56] on icon at bounding box center [18, 52] width 27 height 27
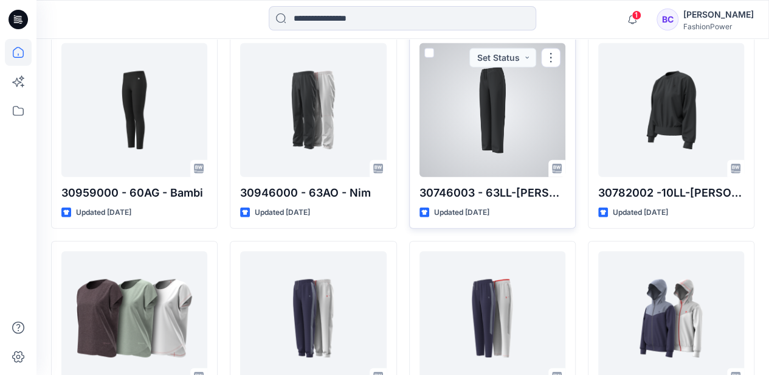
scroll to position [1645, 0]
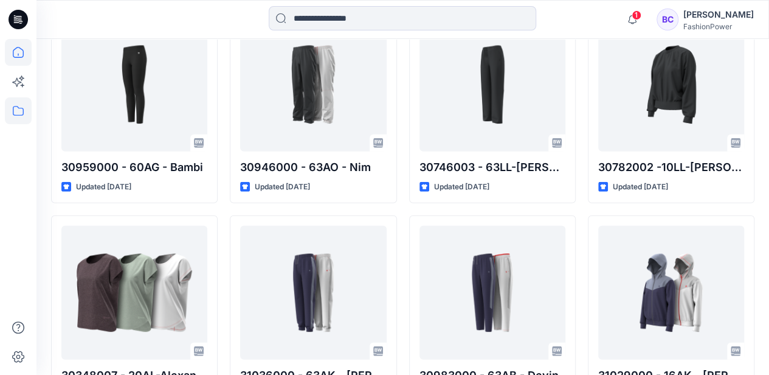
click at [12, 106] on icon at bounding box center [18, 110] width 27 height 27
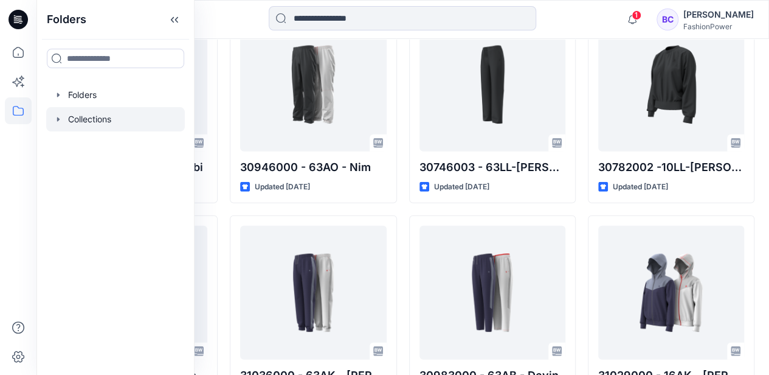
click at [52, 120] on div at bounding box center [115, 119] width 139 height 24
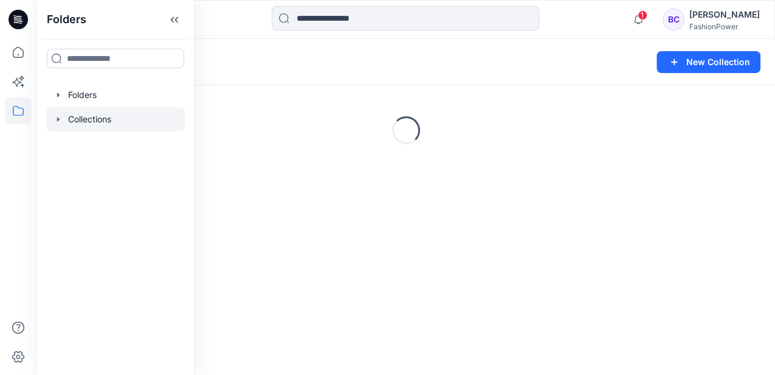
click at [56, 117] on icon "button" at bounding box center [59, 119] width 10 height 10
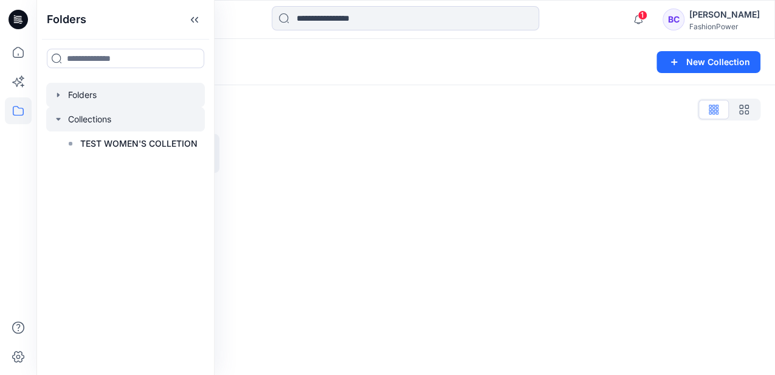
click at [69, 85] on div at bounding box center [125, 95] width 159 height 24
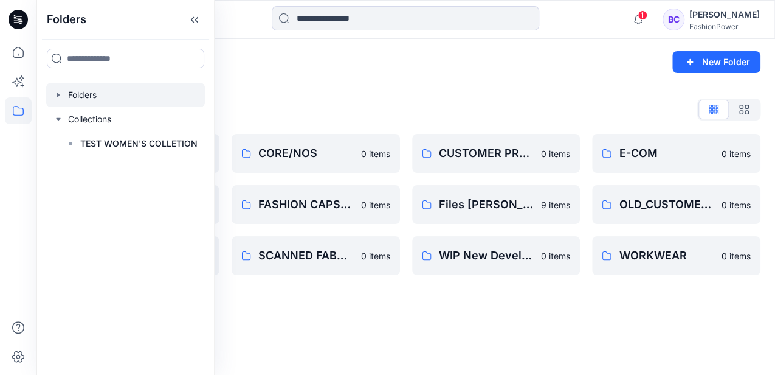
click at [60, 91] on icon "button" at bounding box center [59, 95] width 10 height 10
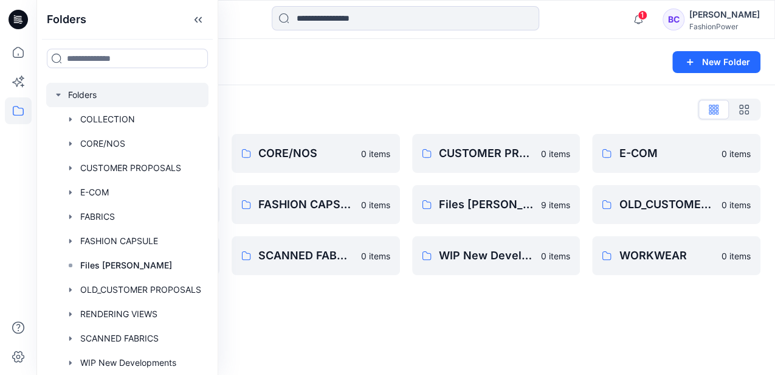
click at [618, 49] on div "Folders New Folder" at bounding box center [405, 62] width 739 height 46
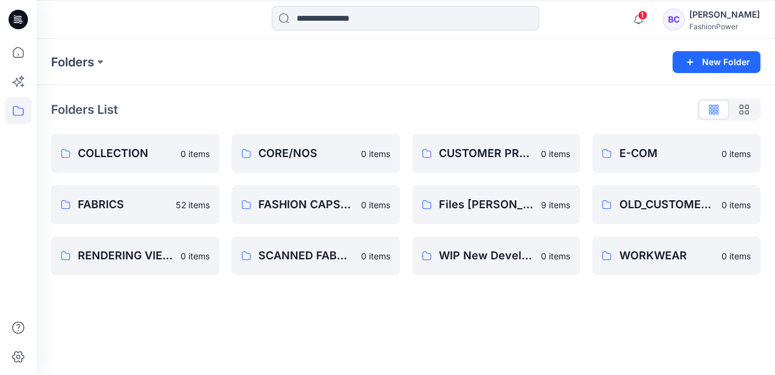
click at [722, 19] on div "[PERSON_NAME]" at bounding box center [724, 14] width 71 height 15
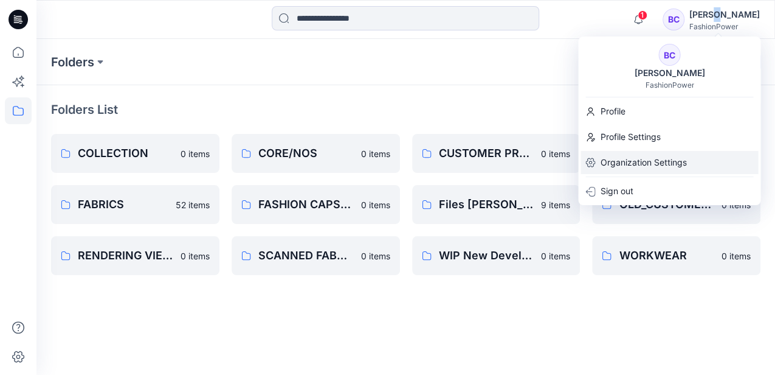
click at [639, 161] on p "Organization Settings" at bounding box center [643, 162] width 86 height 23
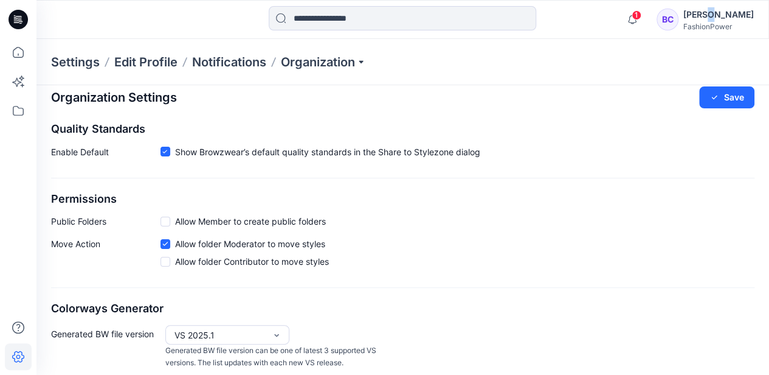
scroll to position [21, 0]
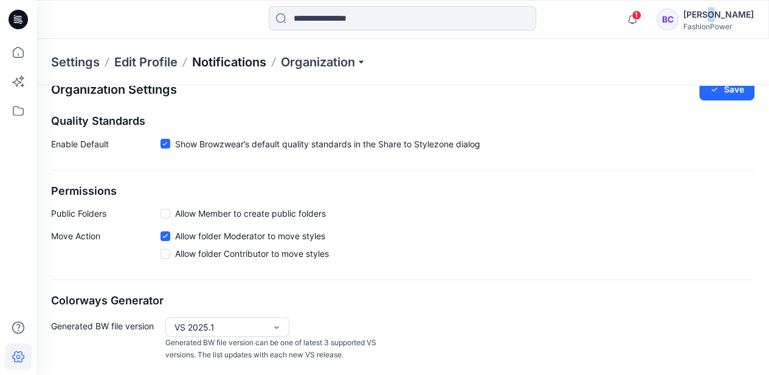
click at [230, 59] on p "Notifications" at bounding box center [229, 62] width 74 height 17
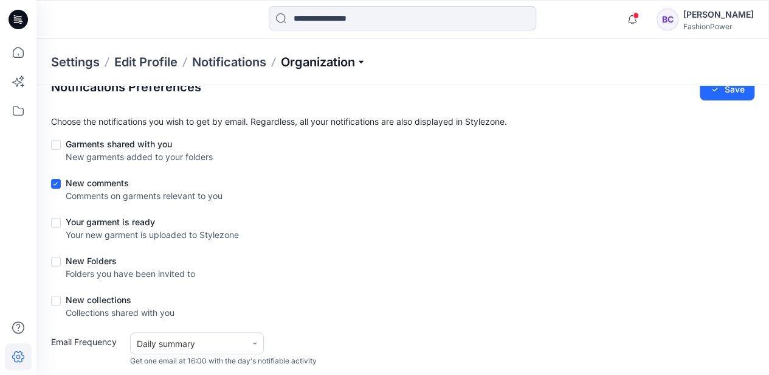
click at [299, 60] on p "Organization" at bounding box center [323, 62] width 85 height 17
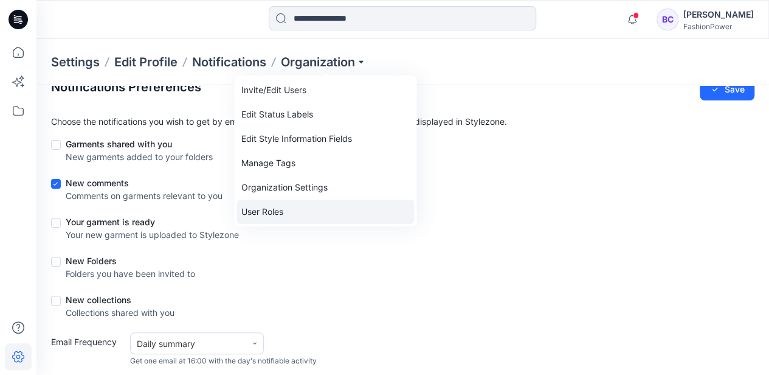
click at [300, 214] on link "User Roles" at bounding box center [326, 211] width 178 height 24
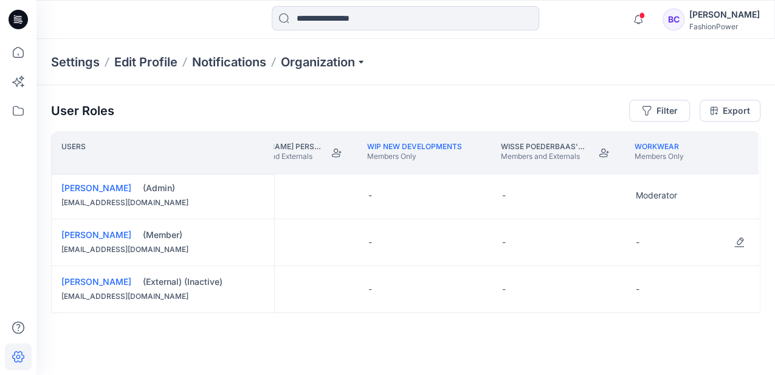
scroll to position [429, 1791]
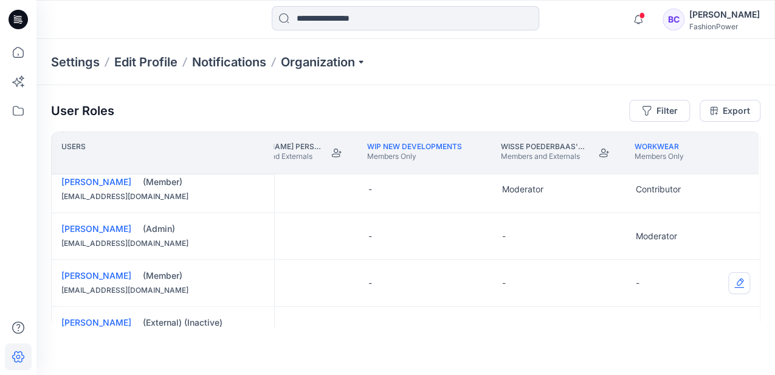
click at [737, 277] on button "Edit Role" at bounding box center [739, 283] width 22 height 22
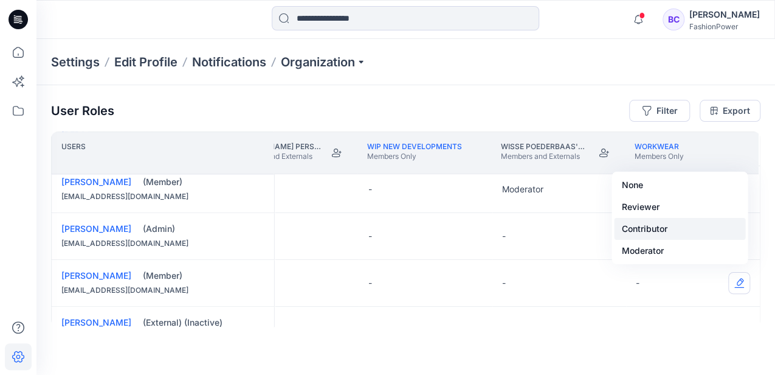
click at [670, 230] on button "Contributor" at bounding box center [679, 229] width 131 height 22
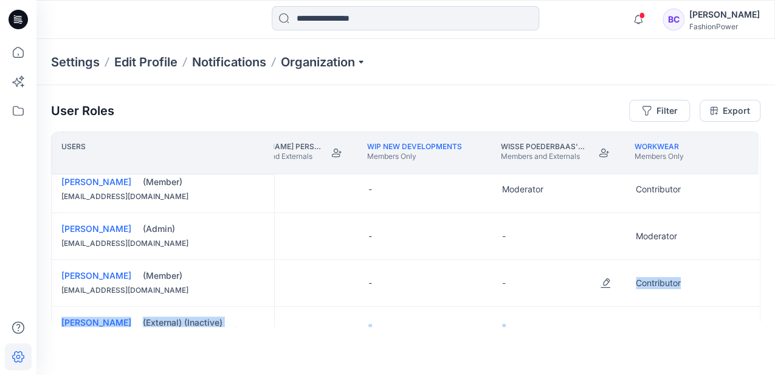
drag, startPoint x: 567, startPoint y: 325, endPoint x: 547, endPoint y: 323, distance: 20.1
click at [530, 304] on div "User Roles Filter Export Users TEST WOMEN'S COLLETION Collection [PERSON_NAME] …" at bounding box center [405, 213] width 739 height 256
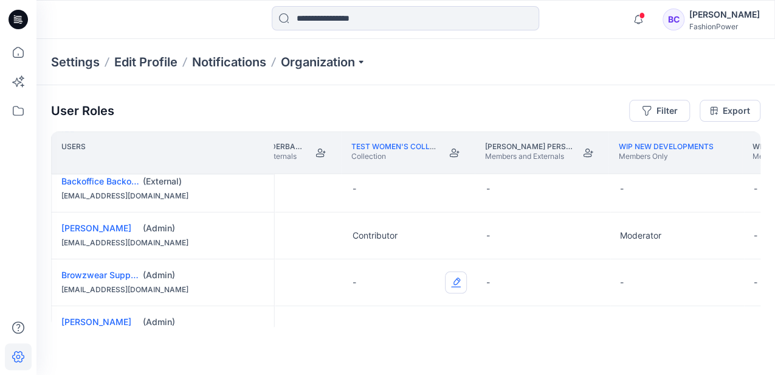
scroll to position [146, 1537]
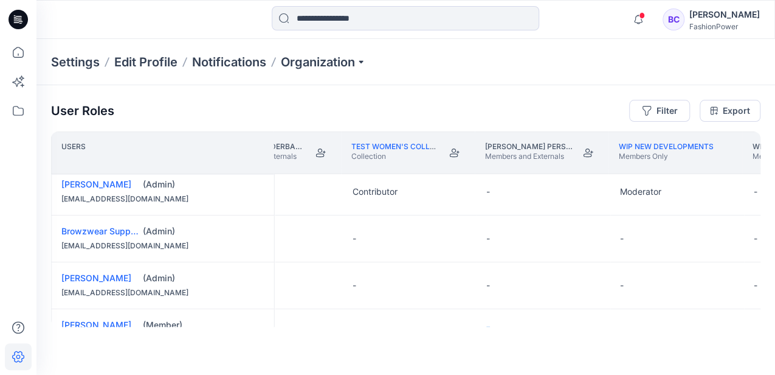
drag, startPoint x: 525, startPoint y: 323, endPoint x: 420, endPoint y: 333, distance: 105.7
click at [420, 333] on div "User Roles Filter Export Users SCANNED FABRICS Members Only Stenmar Poederbaas'…" at bounding box center [405, 213] width 739 height 256
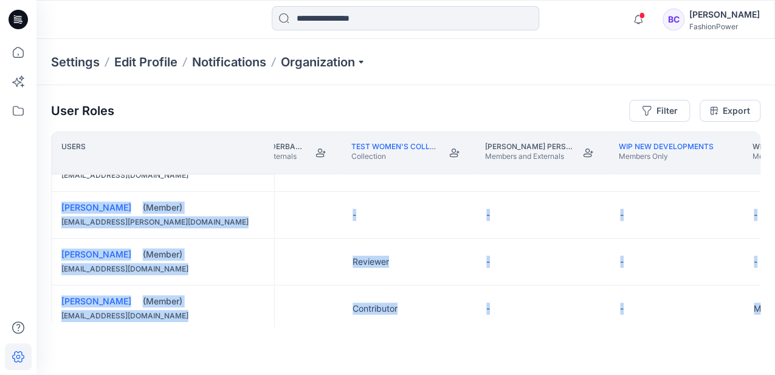
drag, startPoint x: 556, startPoint y: 322, endPoint x: 482, endPoint y: 328, distance: 75.0
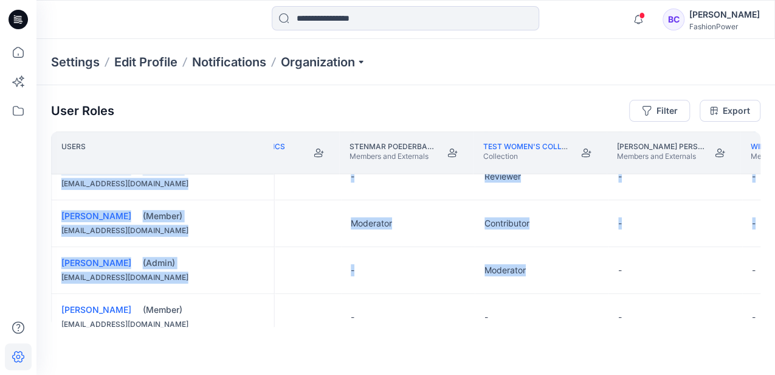
scroll to position [395, 458]
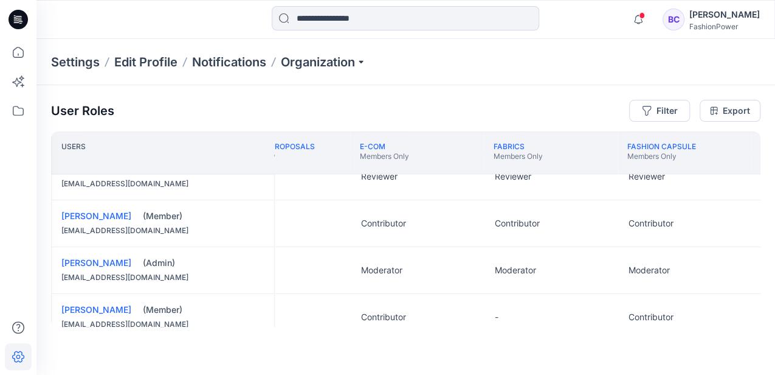
click at [333, 117] on div "User Roles Filter Export" at bounding box center [406, 111] width 710 height 22
click at [252, 325] on div "User Roles Filter Export Users CORE/NOS Members Only CUSTOMER PROPOSALS Members…" at bounding box center [405, 213] width 739 height 256
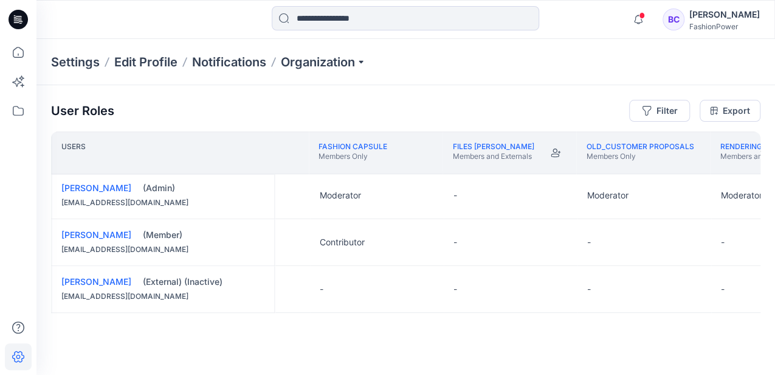
scroll to position [470, 768]
drag, startPoint x: 451, startPoint y: 323, endPoint x: 497, endPoint y: 326, distance: 45.7
click at [497, 326] on div "Users E-COM Members Only FABRICS Members Only FASHION CAPSULE Members Only File…" at bounding box center [406, 228] width 710 height 195
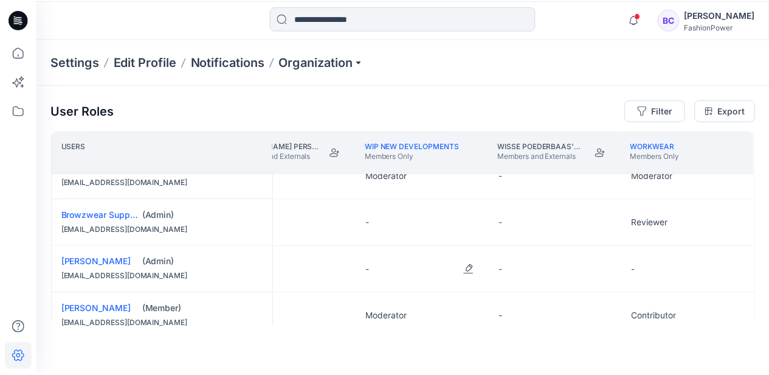
scroll to position [162, 1791]
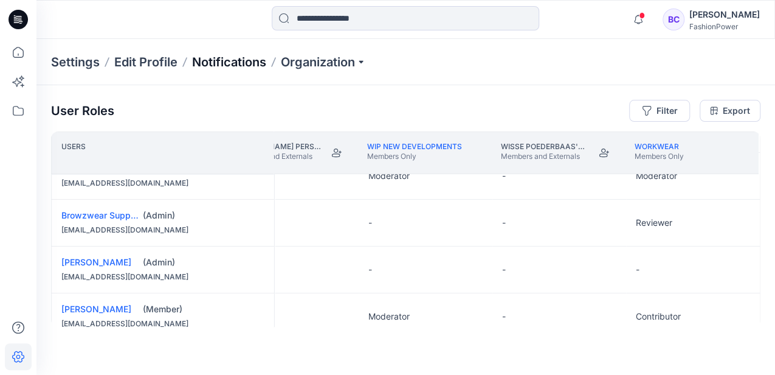
click at [238, 66] on p "Notifications" at bounding box center [229, 62] width 74 height 17
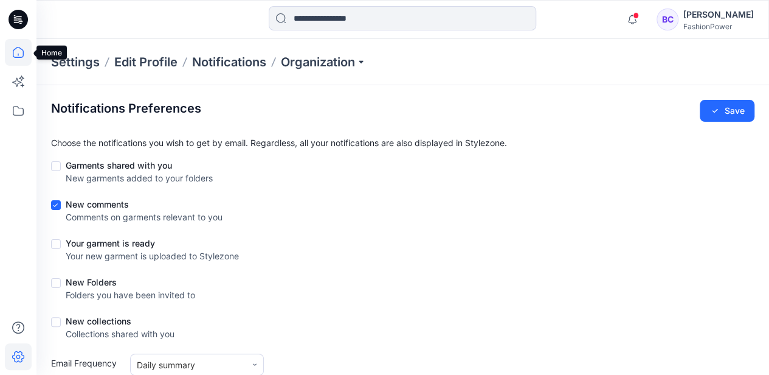
click at [24, 54] on icon at bounding box center [18, 52] width 27 height 27
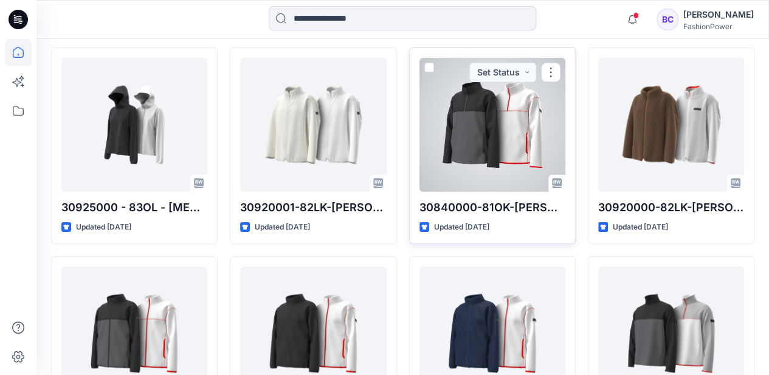
scroll to position [4424, 0]
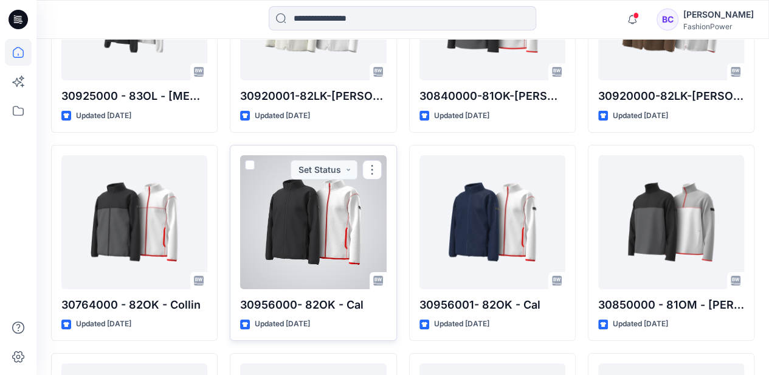
click at [306, 247] on div at bounding box center [313, 222] width 146 height 134
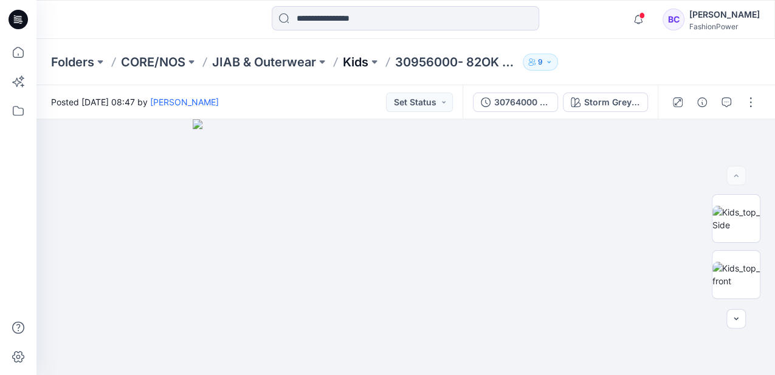
click at [347, 56] on p "Kids" at bounding box center [356, 62] width 26 height 17
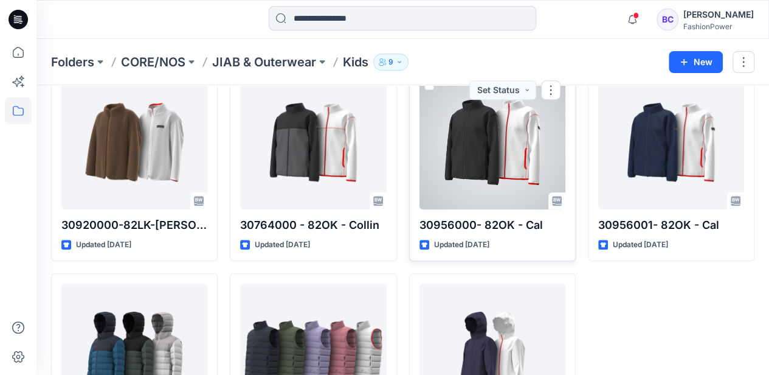
scroll to position [387, 0]
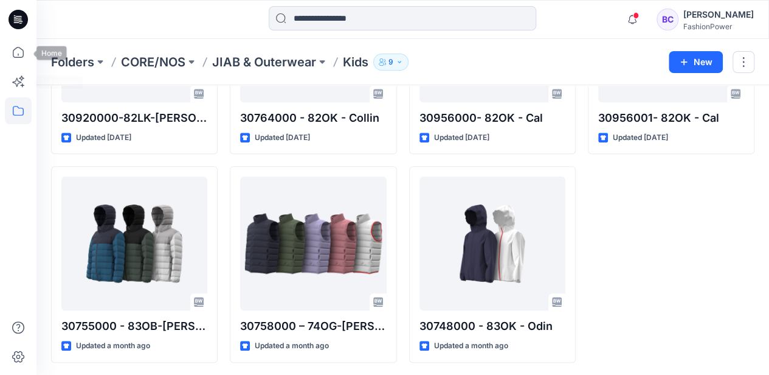
click at [19, 53] on icon at bounding box center [18, 52] width 27 height 27
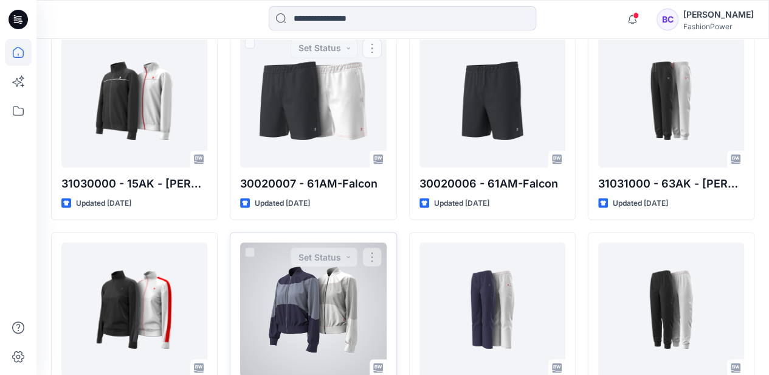
scroll to position [1116, 0]
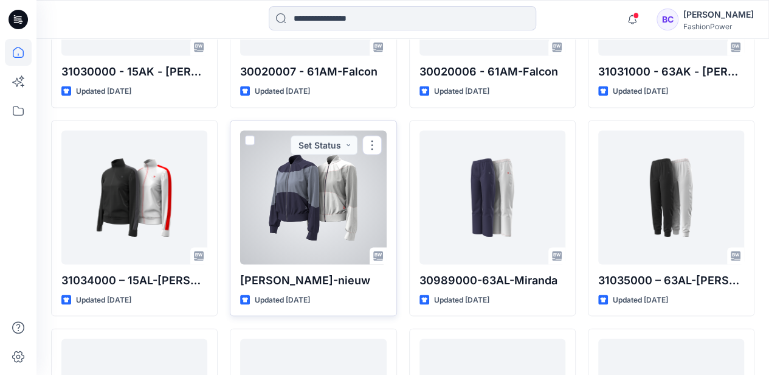
drag, startPoint x: 323, startPoint y: 207, endPoint x: 344, endPoint y: 179, distance: 34.8
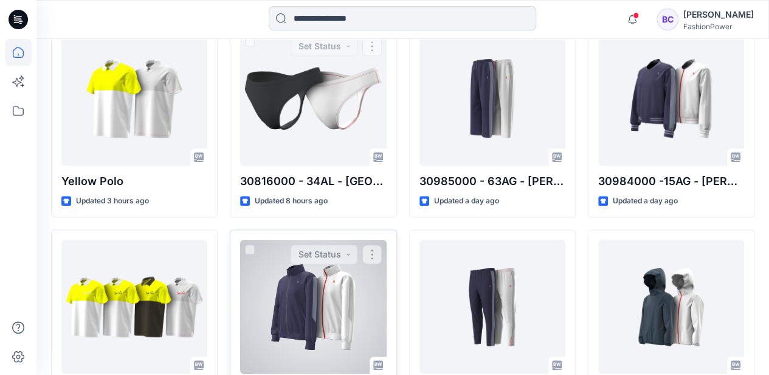
scroll to position [427, 0]
